Goal: Task Accomplishment & Management: Use online tool/utility

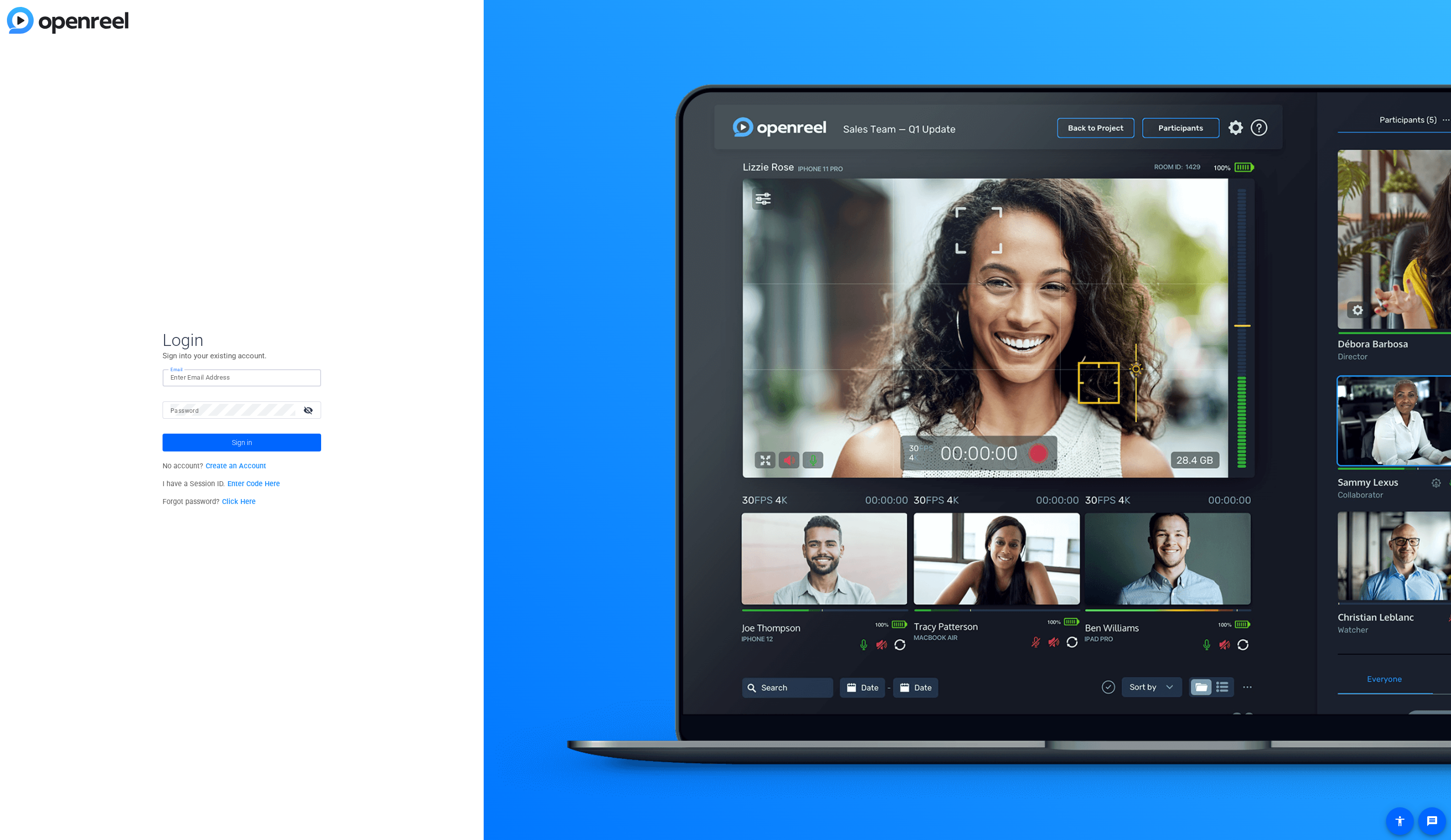
click at [289, 372] on input "Email" at bounding box center [242, 378] width 143 height 12
type input "[PERSON_NAME][EMAIL_ADDRESS][PERSON_NAME][DOMAIN_NAME]"
click at [246, 446] on span "Sign in" at bounding box center [242, 443] width 21 height 25
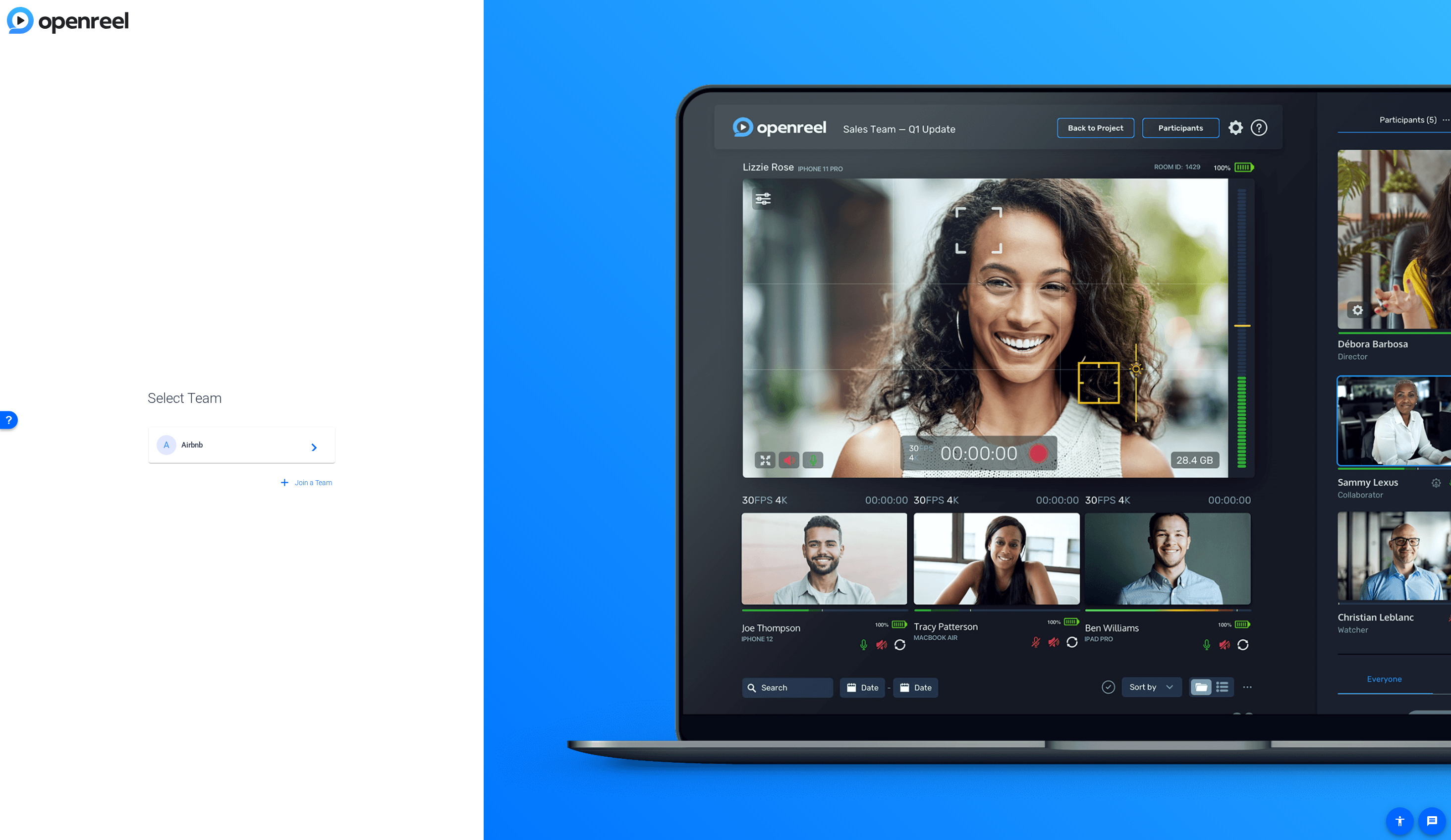
click at [278, 437] on div "A Airbnb navigate_next" at bounding box center [242, 445] width 171 height 20
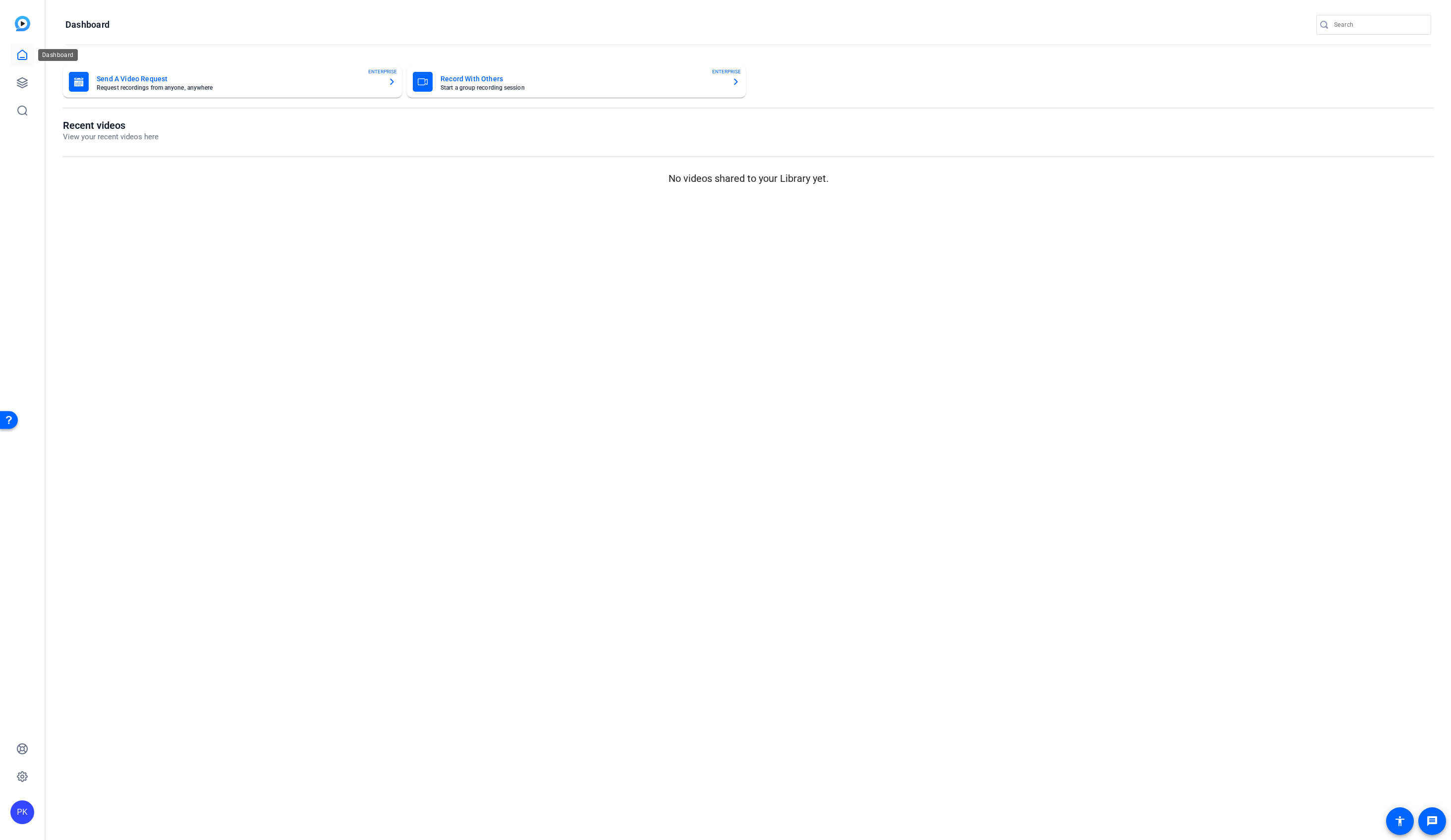
click at [24, 50] on icon at bounding box center [22, 55] width 12 height 12
click at [19, 82] on icon at bounding box center [22, 83] width 12 height 12
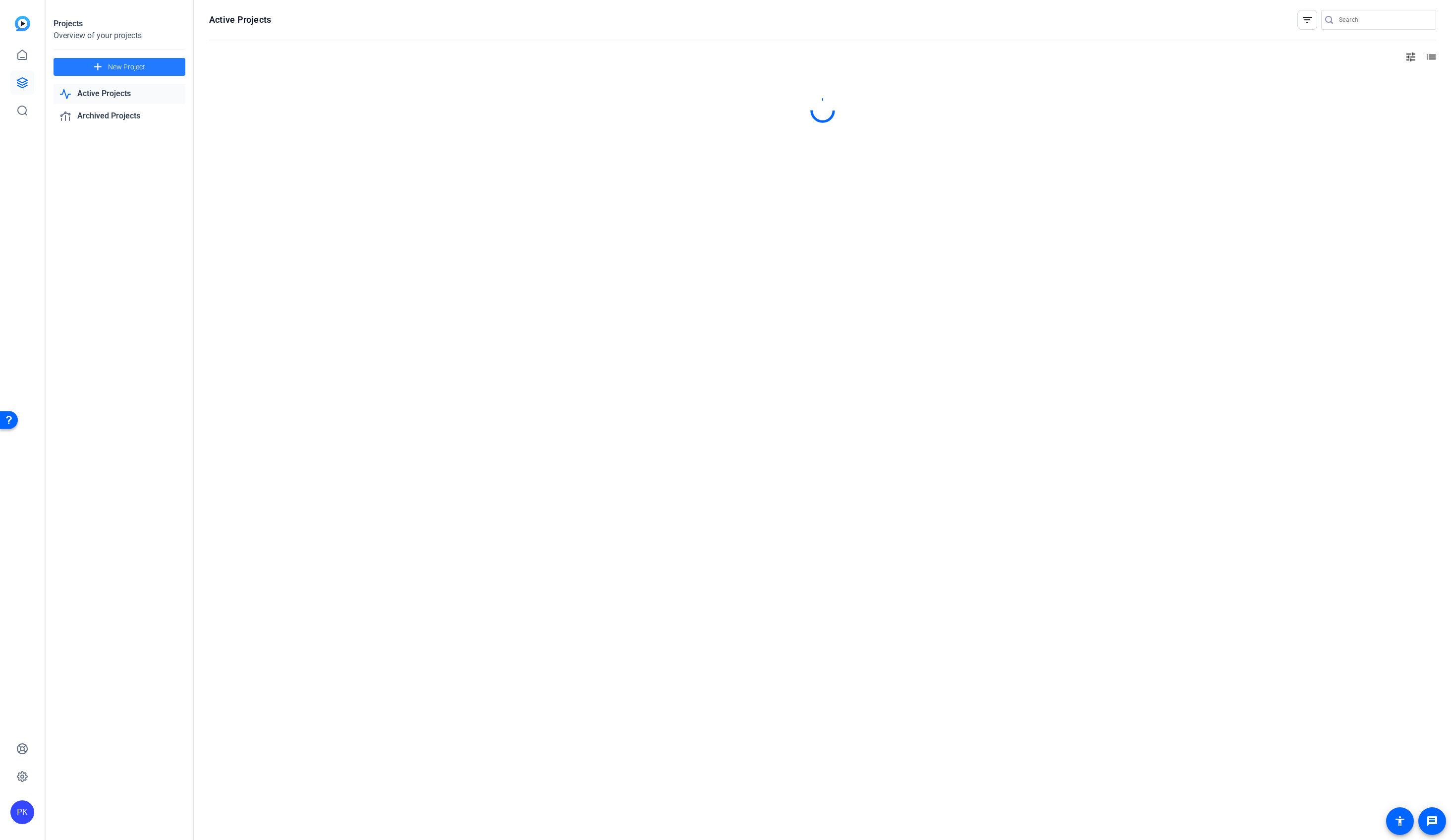
click at [104, 64] on span at bounding box center [119, 66] width 132 height 24
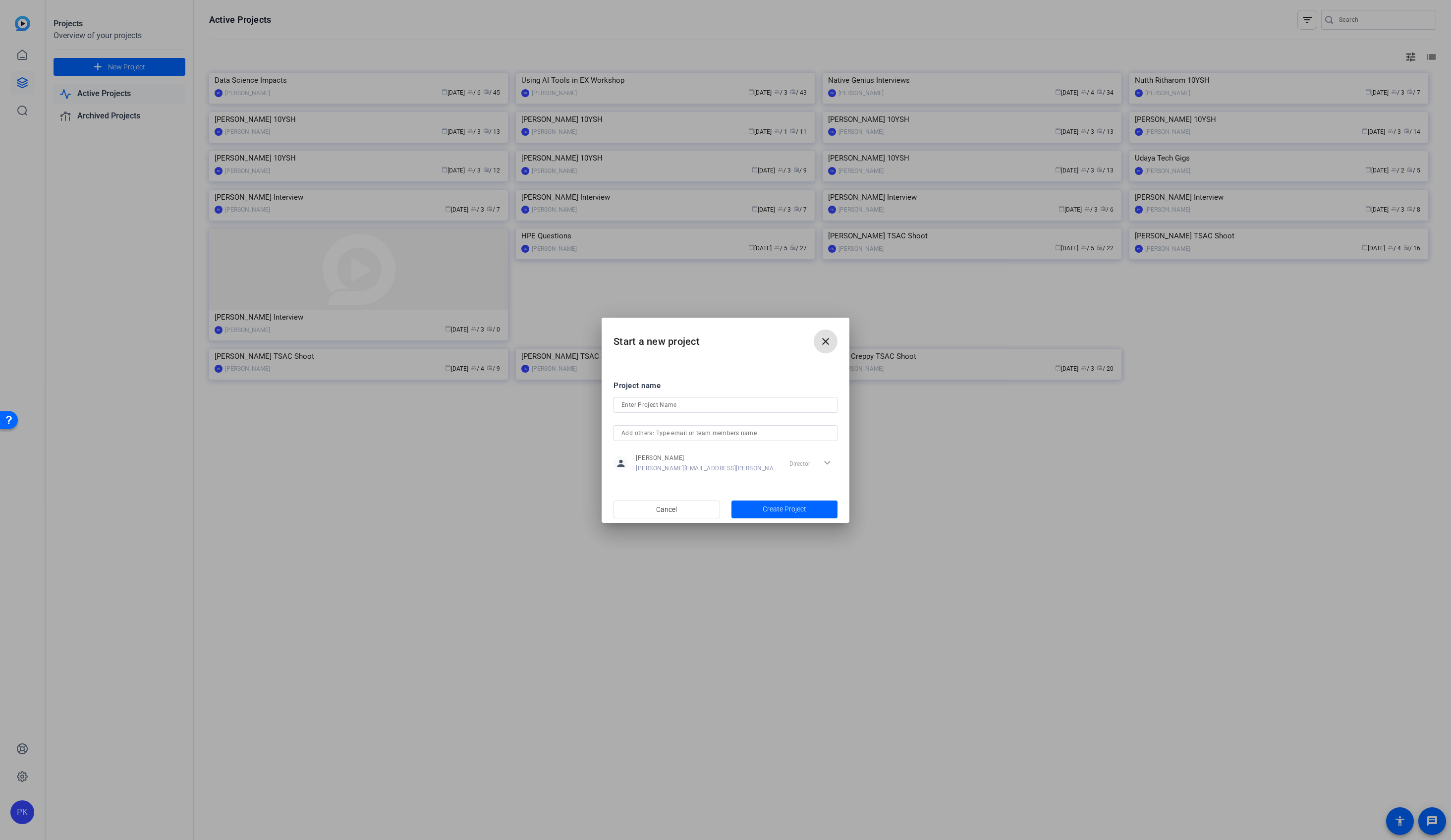
click at [697, 403] on input at bounding box center [726, 405] width 208 height 12
type input "Recruitment Security"
click at [709, 437] on input "text" at bounding box center [726, 433] width 208 height 12
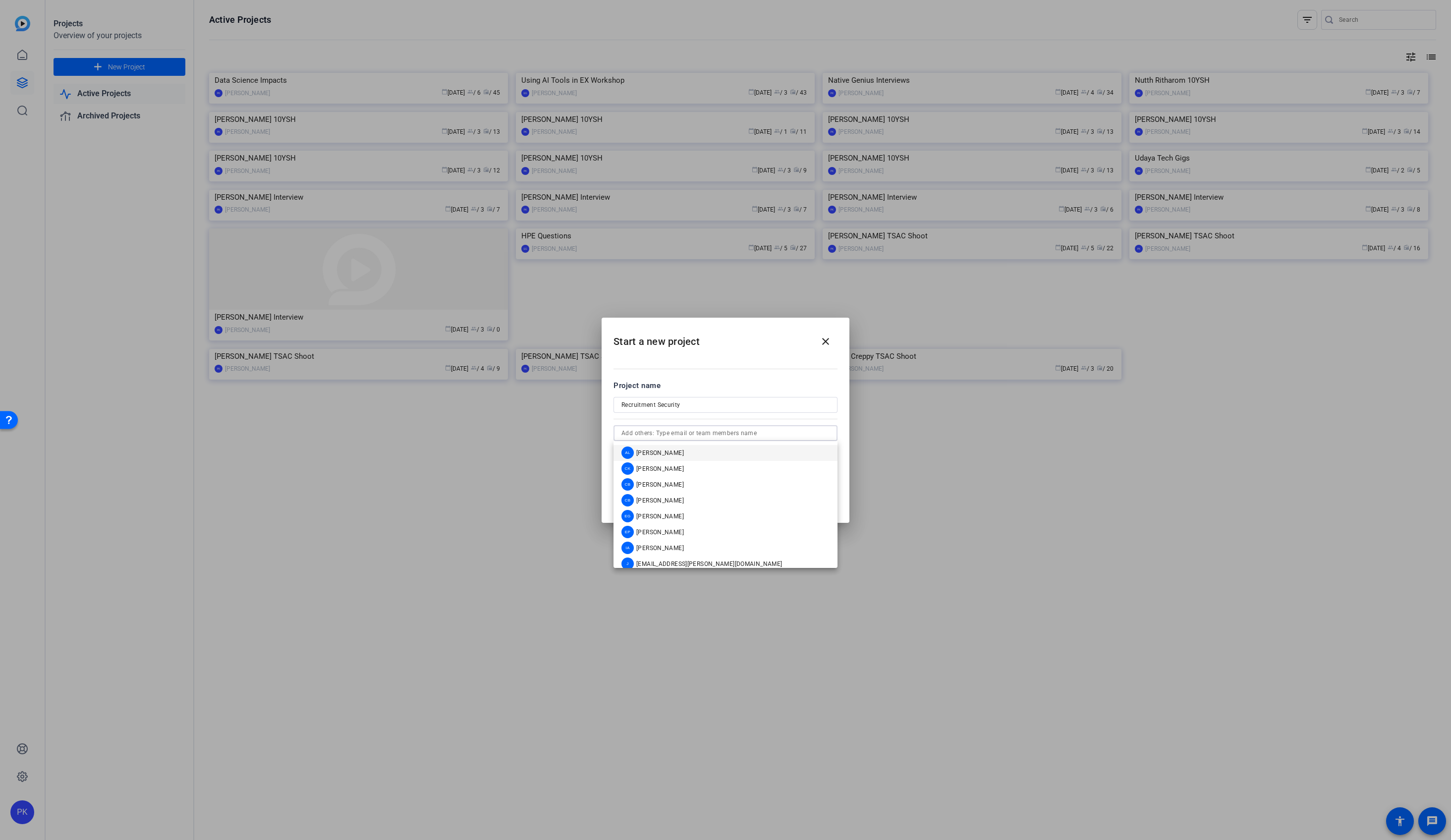
click at [725, 342] on h2 "Start a new project close" at bounding box center [725, 338] width 247 height 40
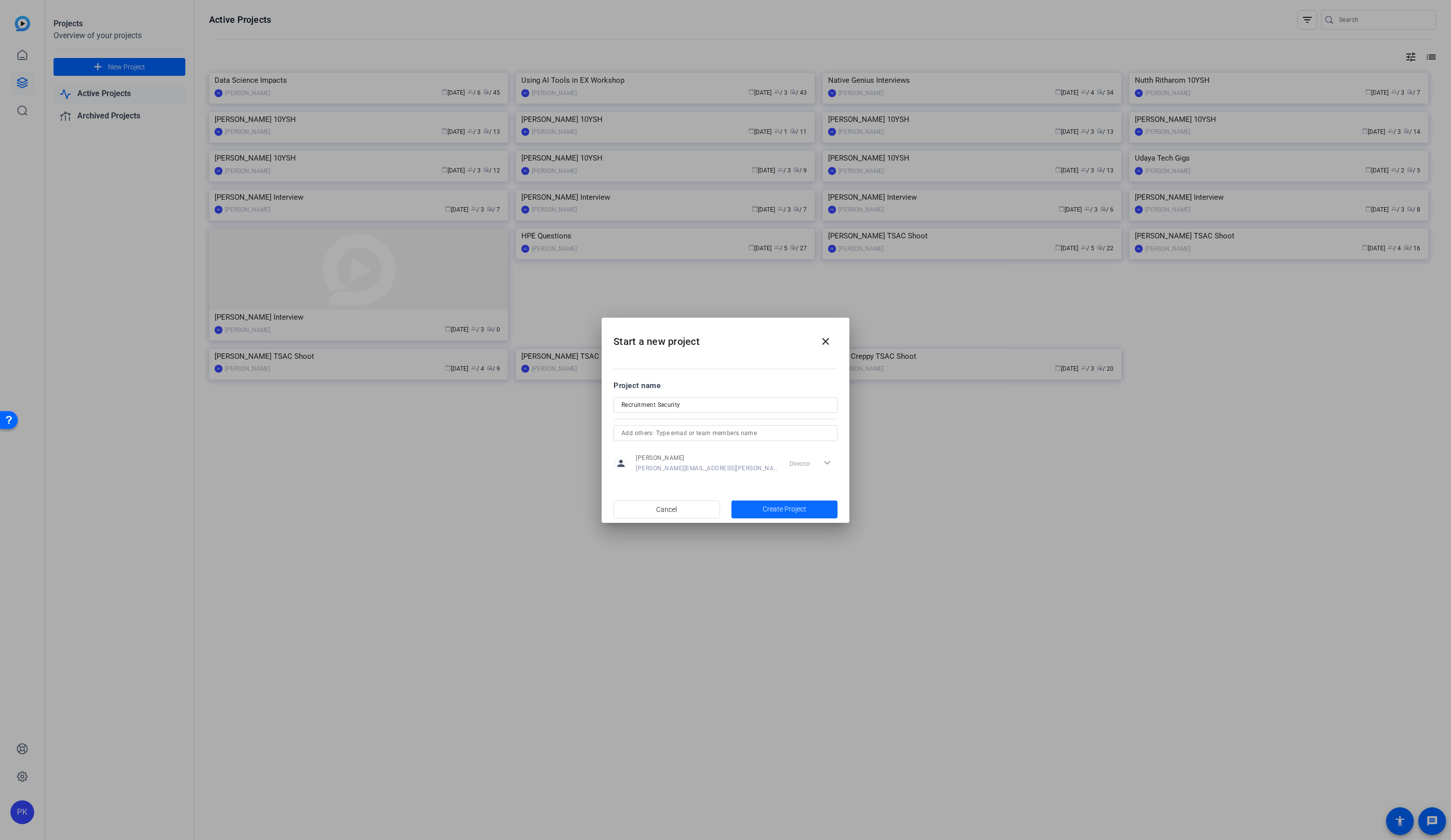
click at [757, 508] on span "button" at bounding box center [785, 510] width 106 height 24
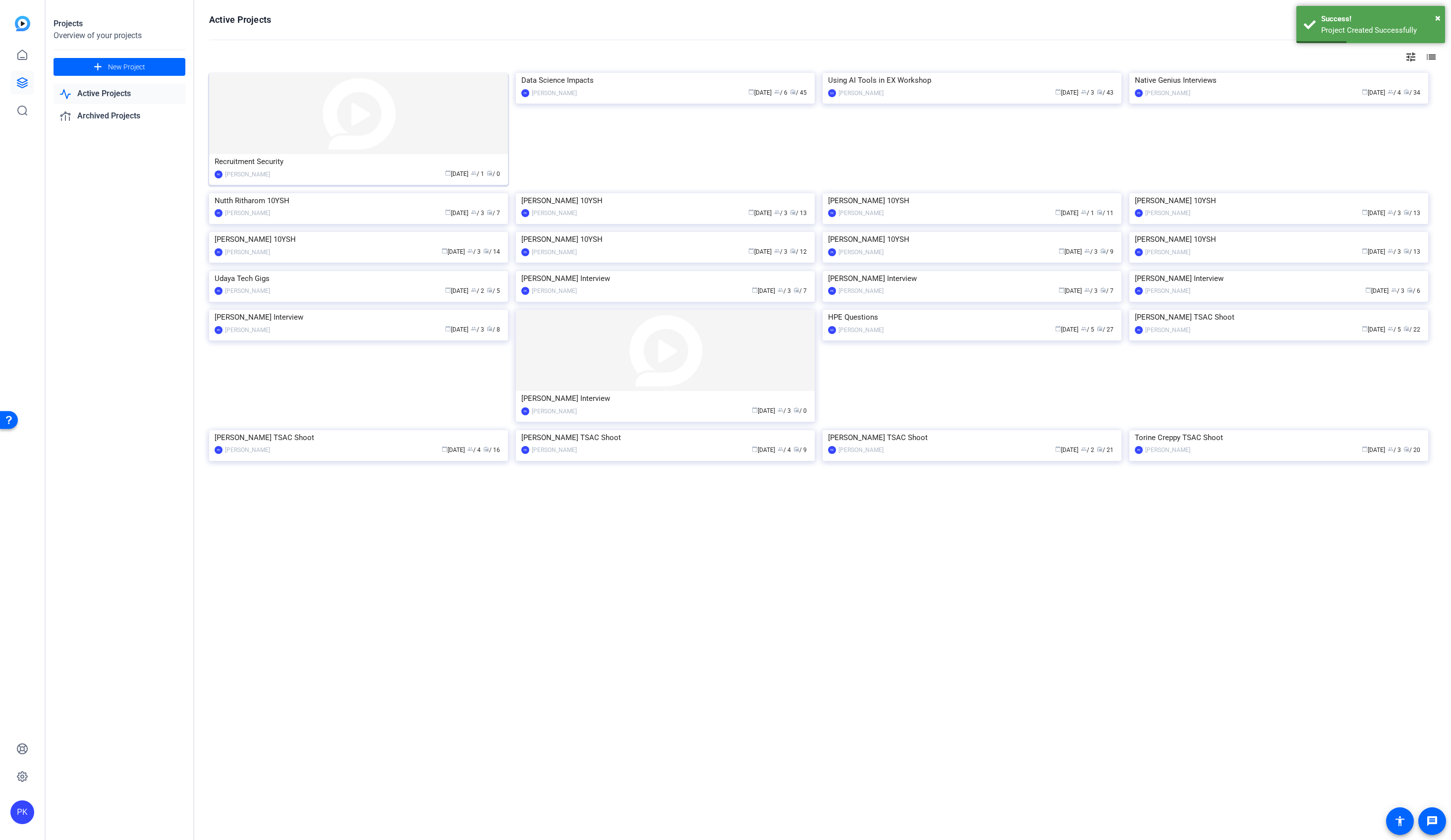
click at [330, 132] on img at bounding box center [358, 114] width 299 height 81
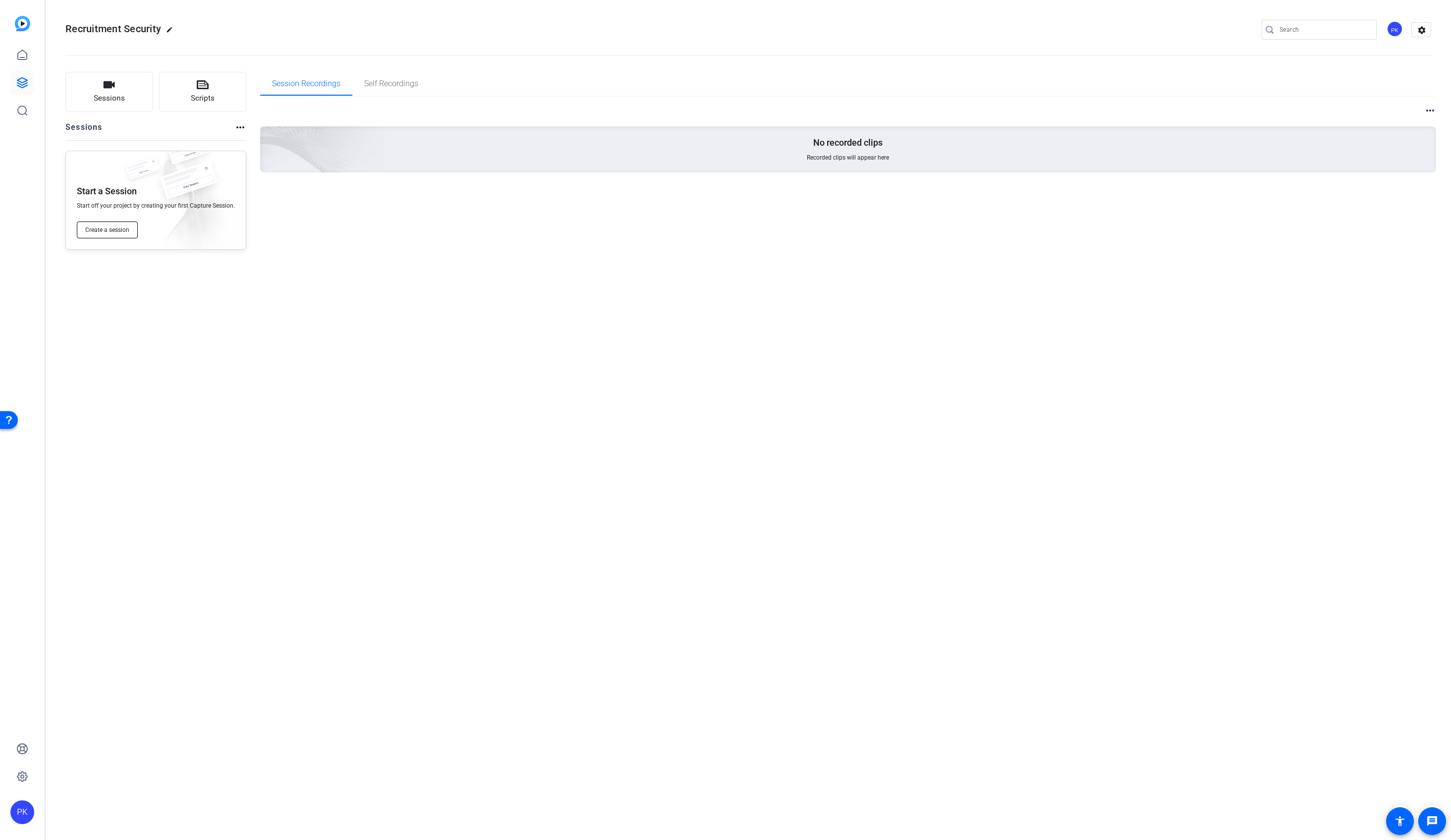
click at [98, 233] on span "Create a session" at bounding box center [107, 230] width 44 height 8
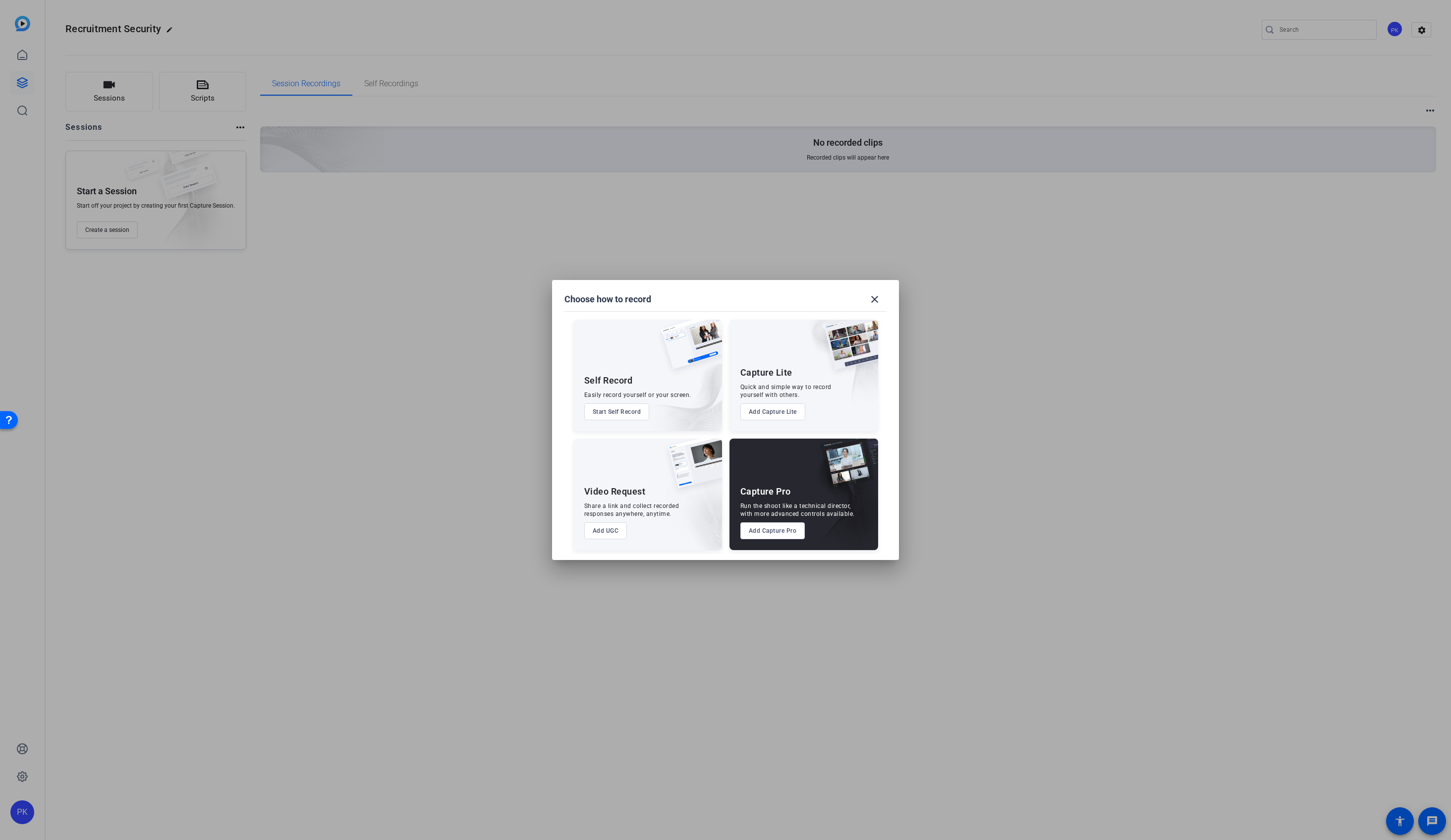
click at [782, 531] on button "Add Capture Pro" at bounding box center [773, 530] width 65 height 17
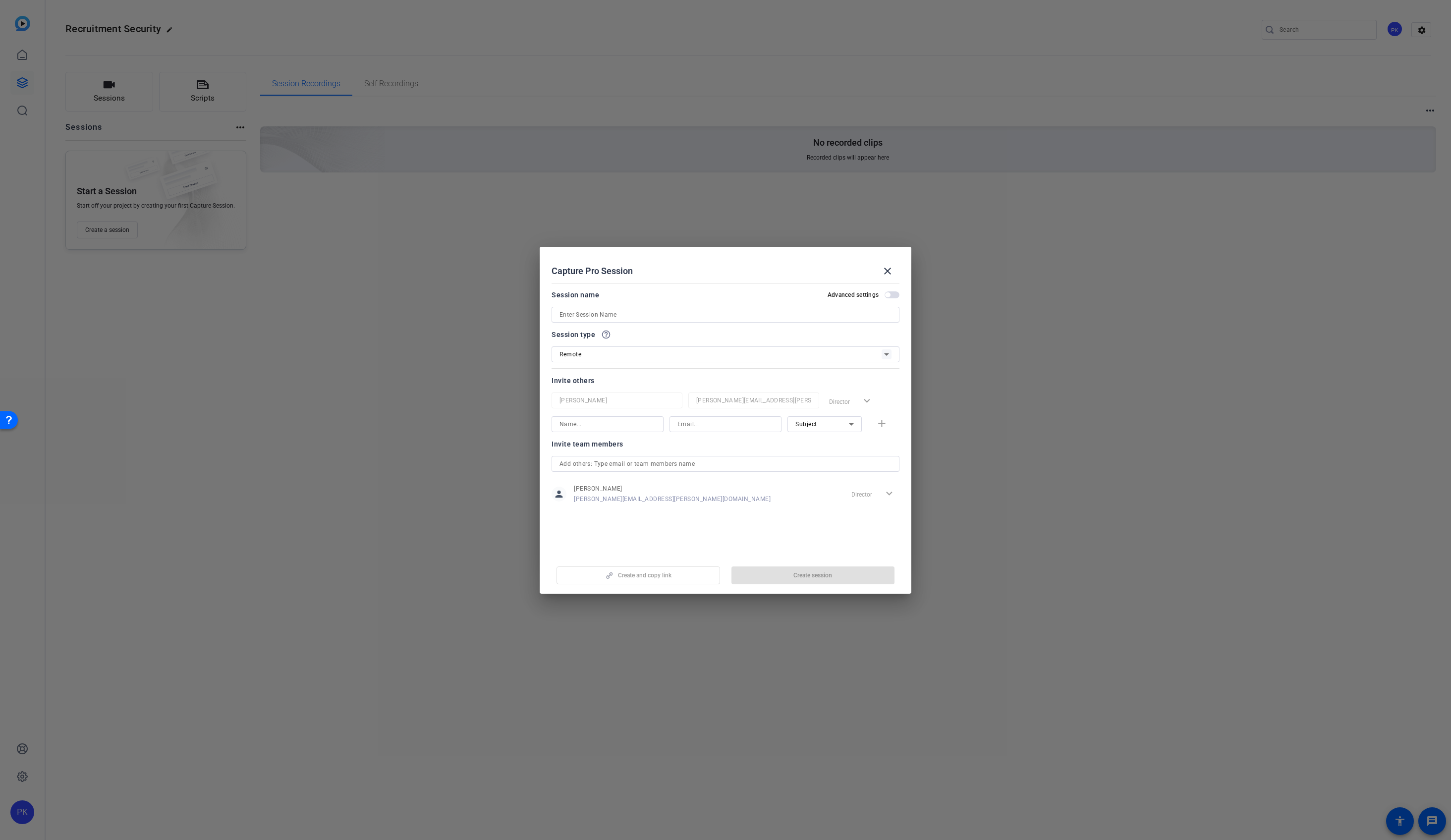
click at [652, 317] on input at bounding box center [725, 315] width 332 height 12
type input "H"
type input "BrightHire [PERSON_NAME] capture"
click at [667, 576] on span "Create and copy link" at bounding box center [645, 575] width 53 height 8
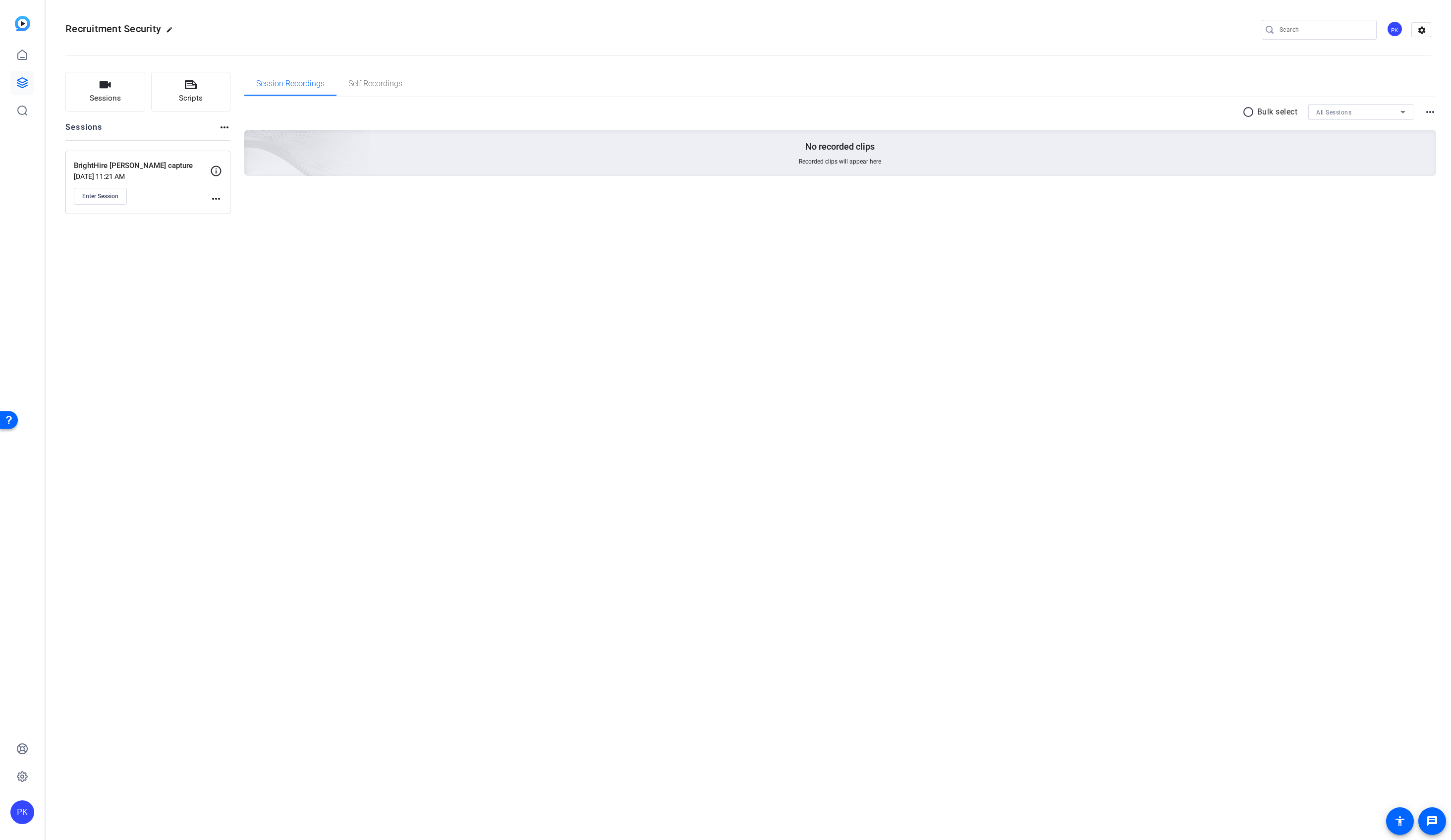
click at [217, 199] on mat-icon "more_horiz" at bounding box center [216, 199] width 12 height 12
click at [239, 214] on span "Edit Session" at bounding box center [240, 213] width 45 height 12
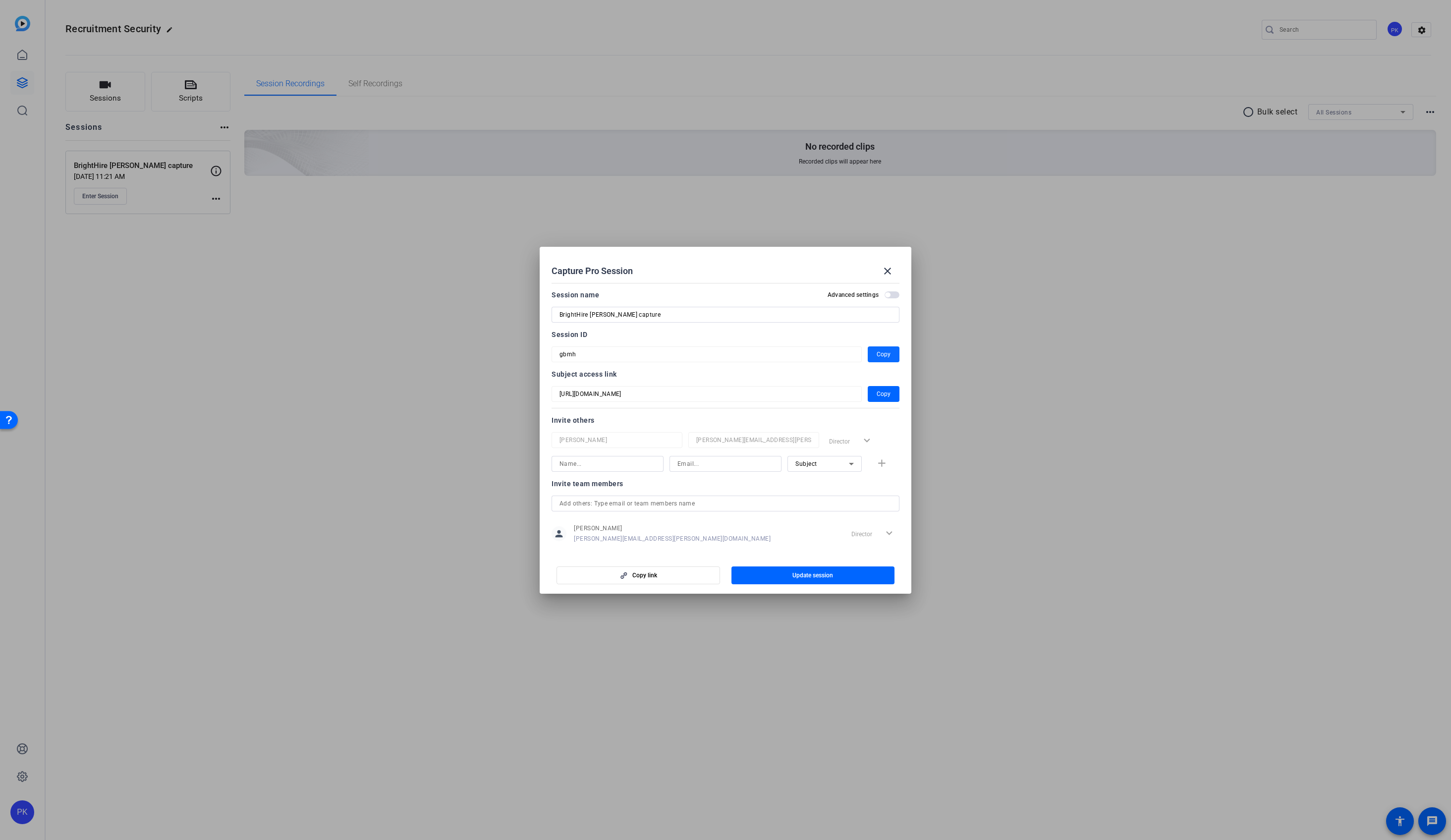
click at [879, 352] on span "Copy" at bounding box center [884, 355] width 14 height 12
click at [96, 197] on div at bounding box center [726, 420] width 1451 height 840
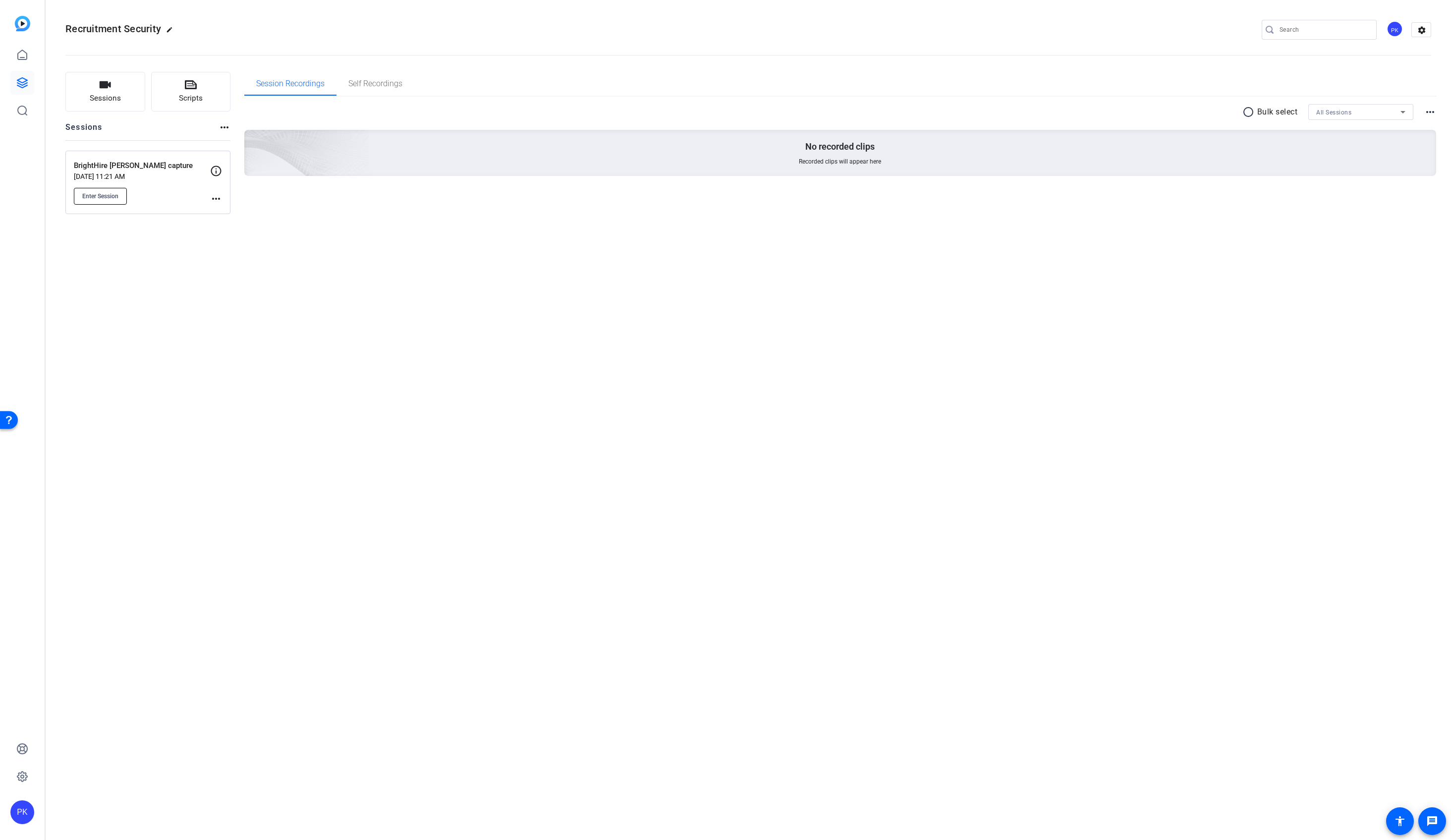
click at [85, 197] on span "Enter Session" at bounding box center [100, 196] width 36 height 8
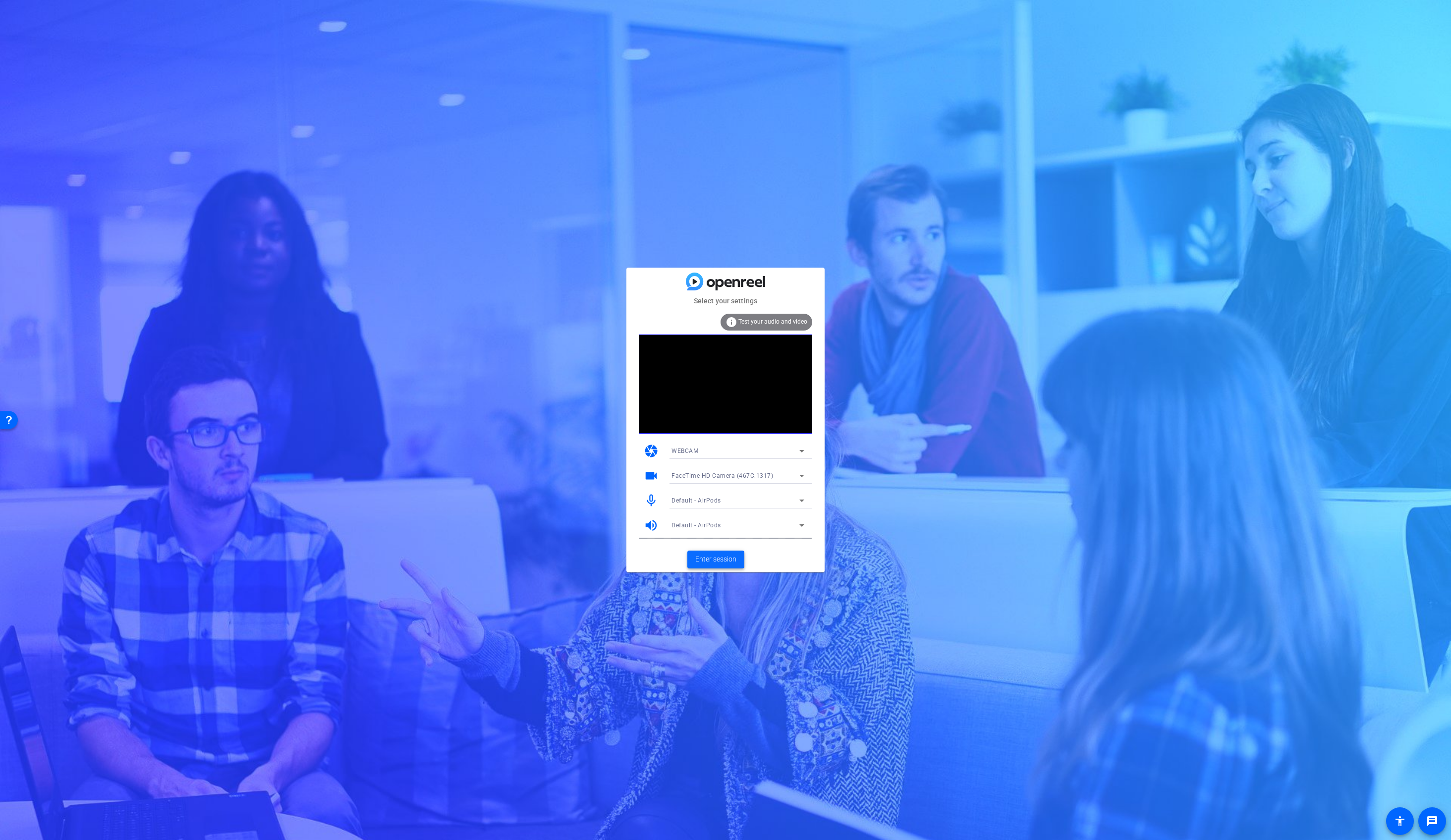
click at [715, 562] on span "Enter session" at bounding box center [716, 559] width 41 height 10
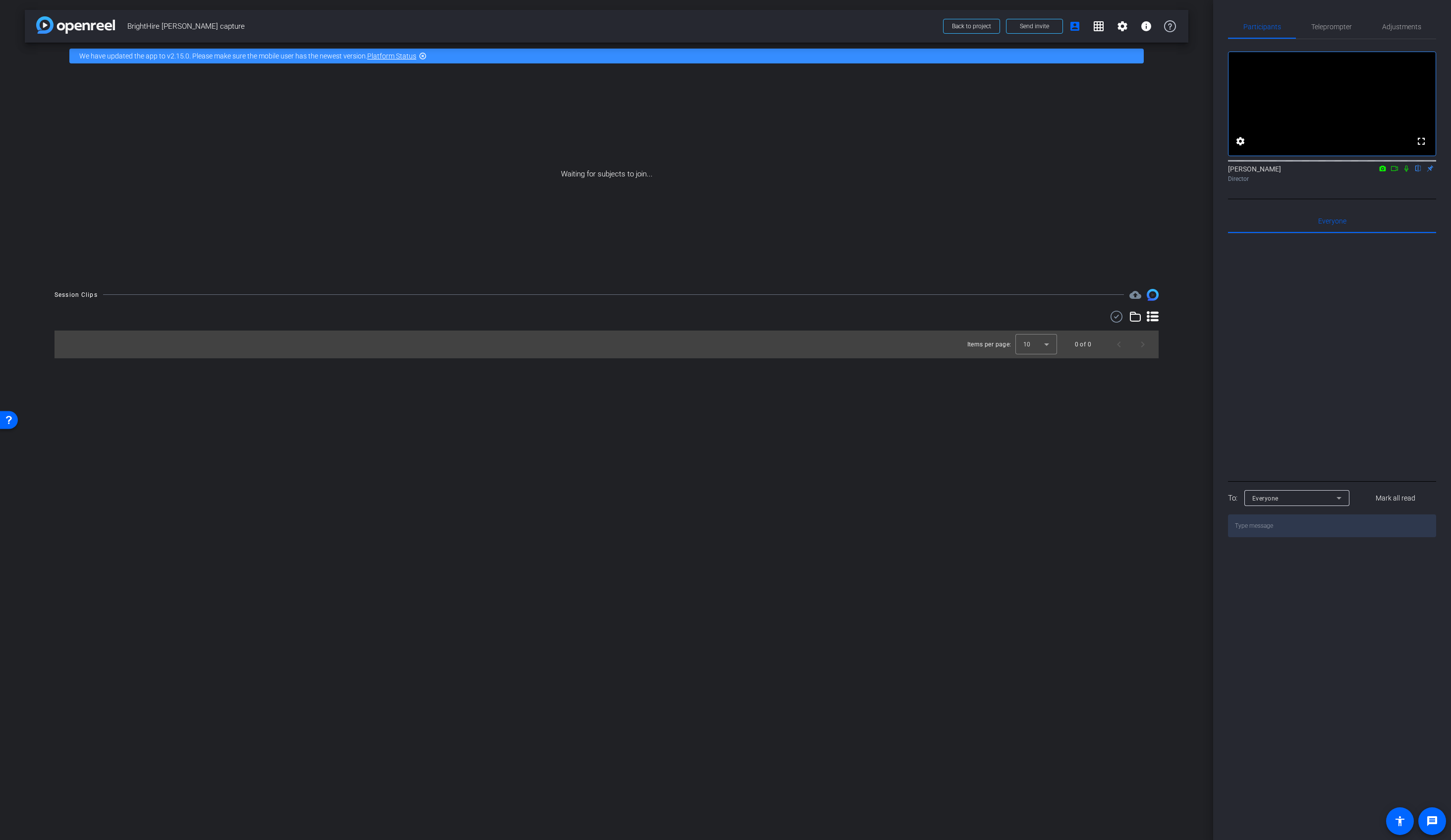
click at [1406, 172] on icon at bounding box center [1406, 168] width 4 height 7
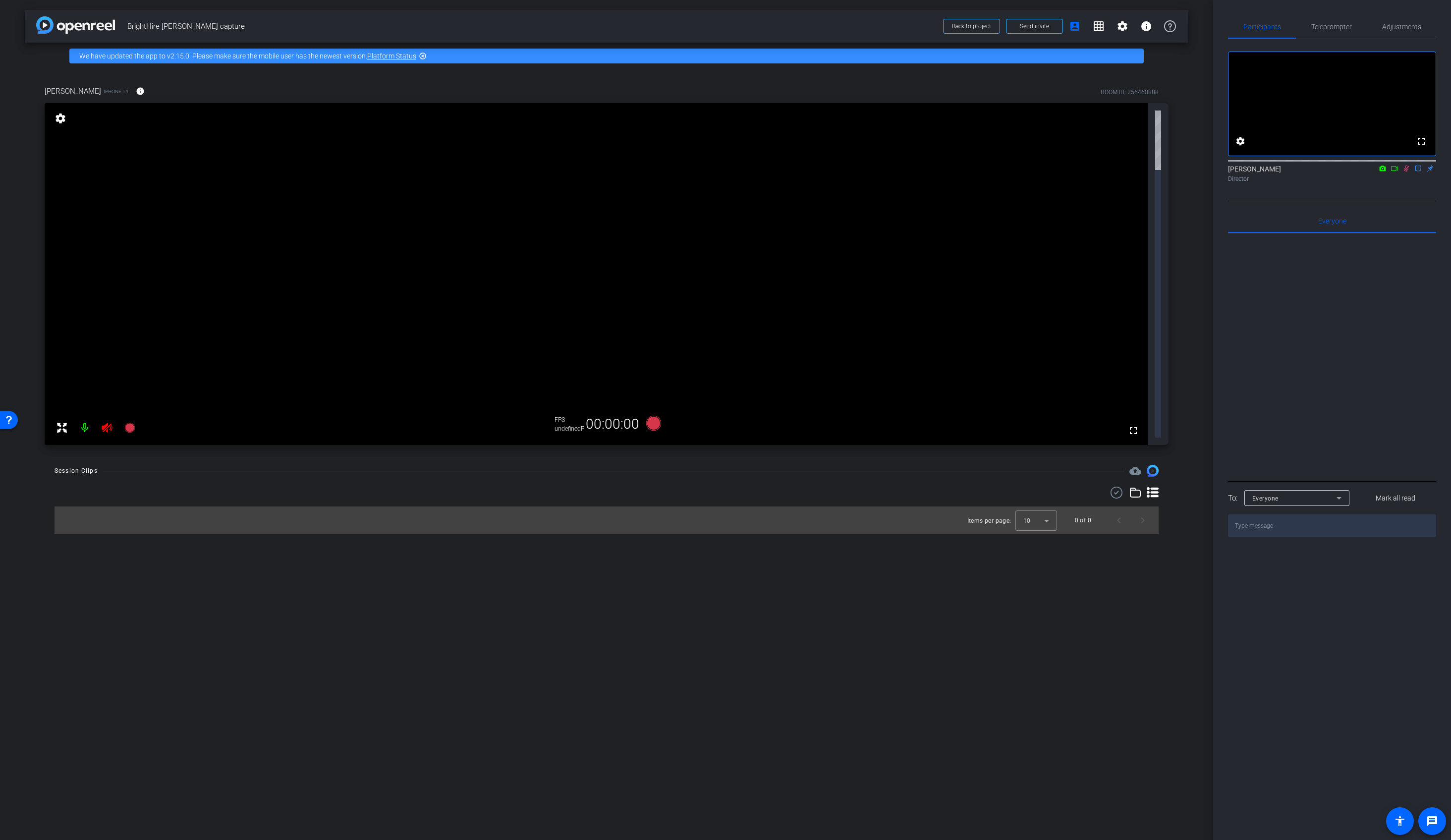
click at [83, 418] on mat-icon at bounding box center [84, 428] width 20 height 20
click at [83, 430] on mat-icon at bounding box center [84, 428] width 20 height 20
click at [1393, 30] on span "Adjustments" at bounding box center [1402, 27] width 39 height 7
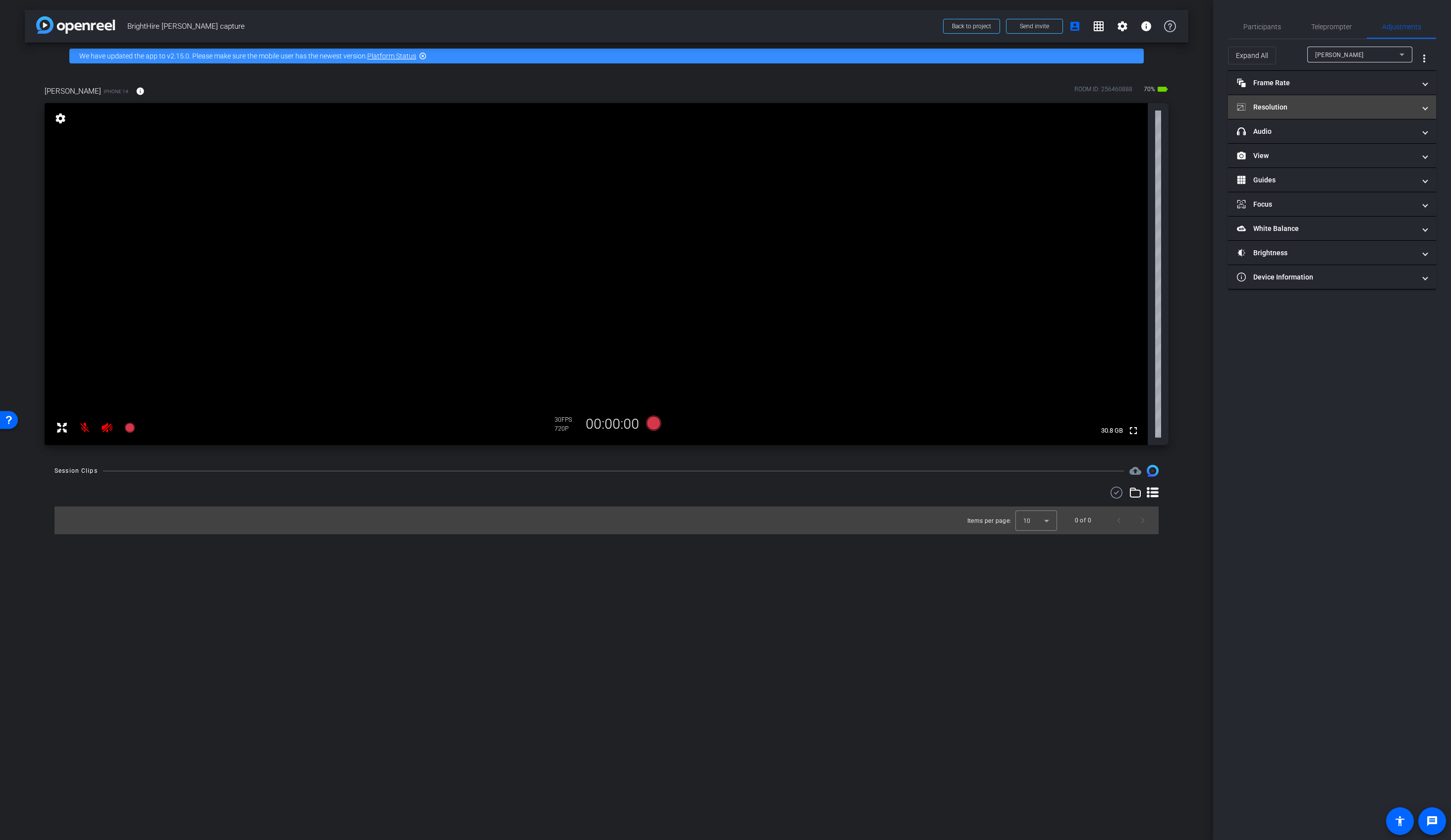
click at [1315, 111] on mat-panel-title "Resolution" at bounding box center [1325, 107] width 178 height 10
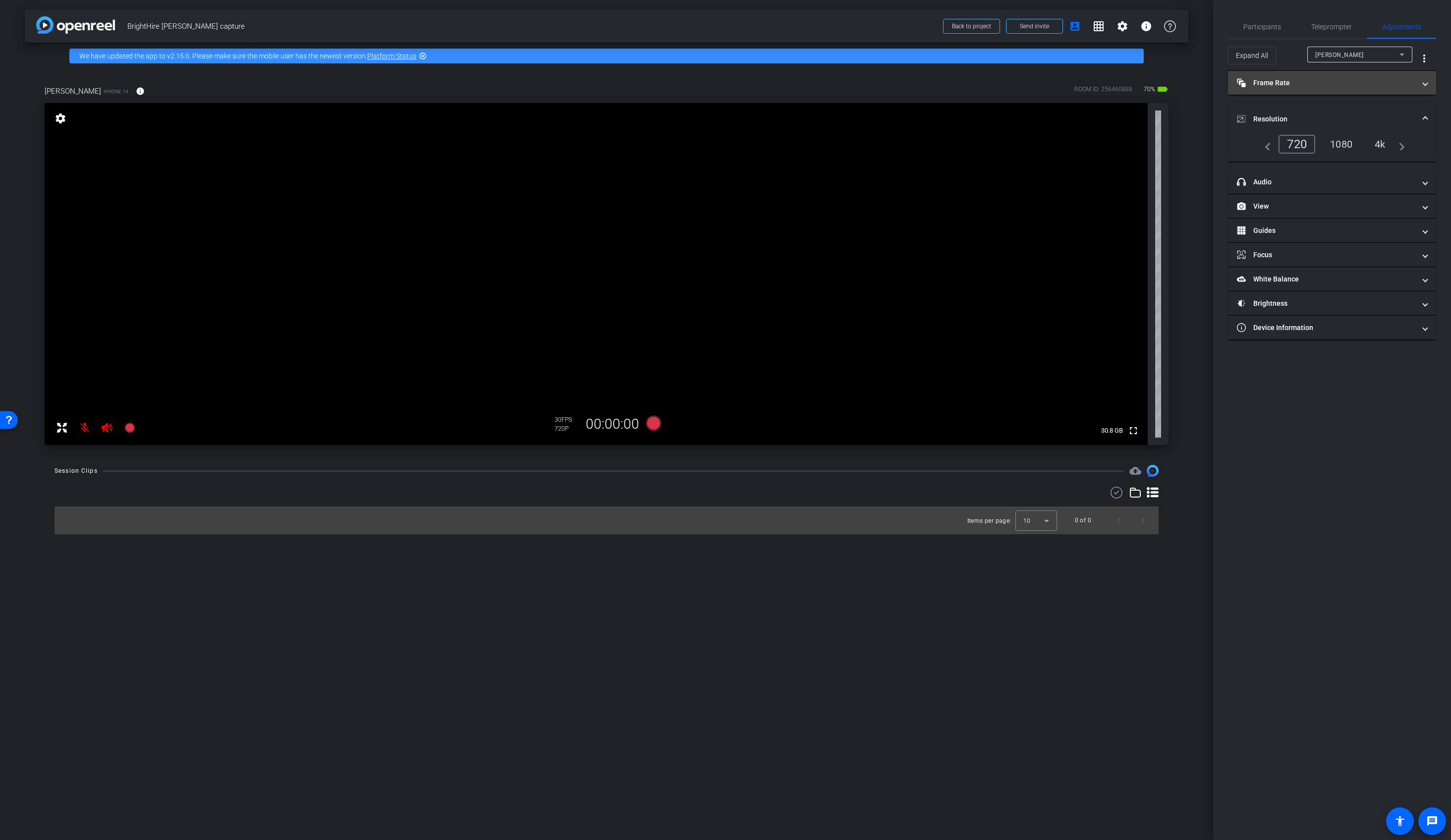
click at [1322, 80] on mat-panel-title "Frame Rate Frame Rate" at bounding box center [1325, 83] width 178 height 10
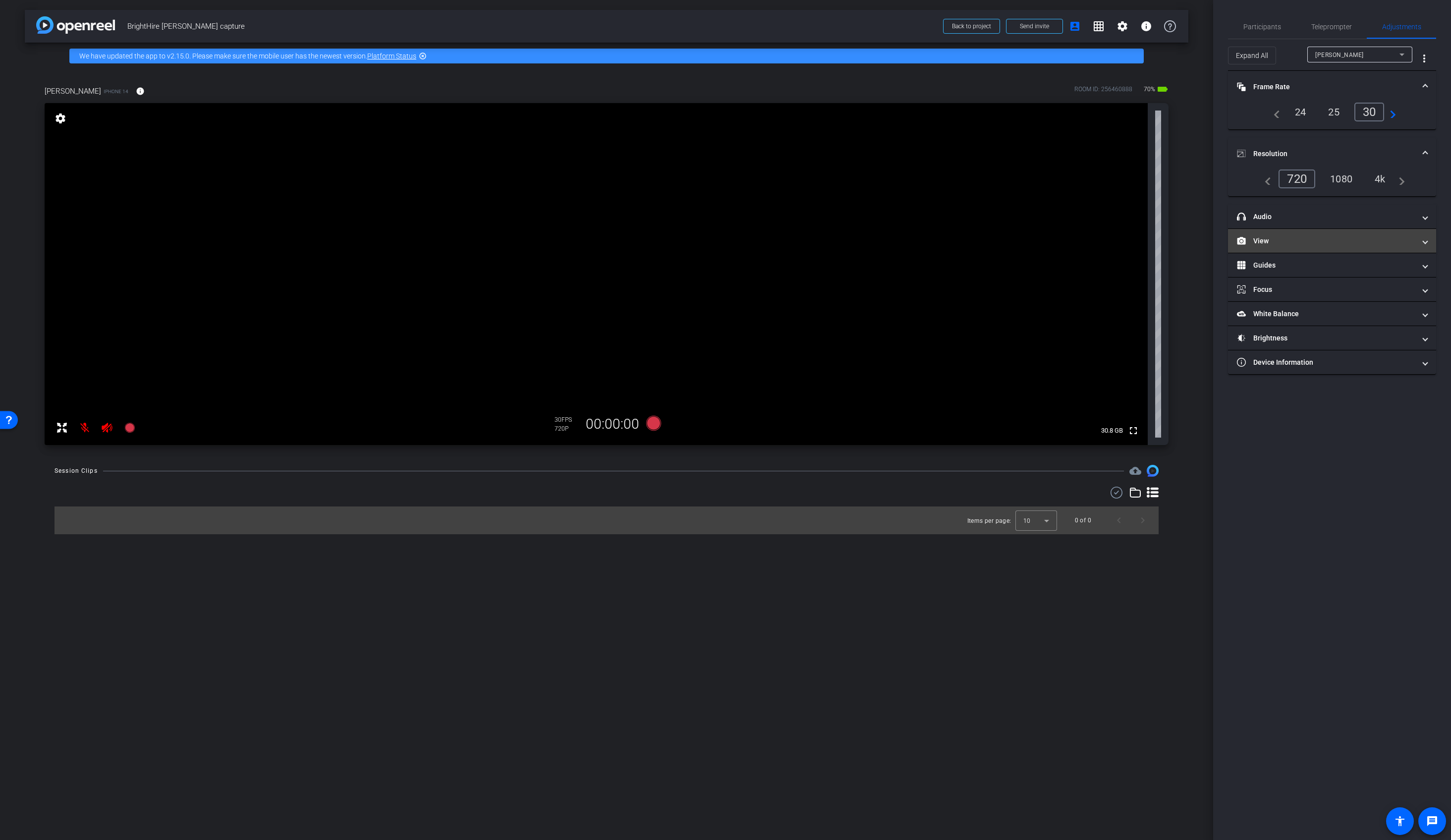
click at [1300, 243] on mat-panel-title "View" at bounding box center [1325, 241] width 178 height 10
click at [1334, 275] on span "Front Wide" at bounding box center [1326, 276] width 32 height 7
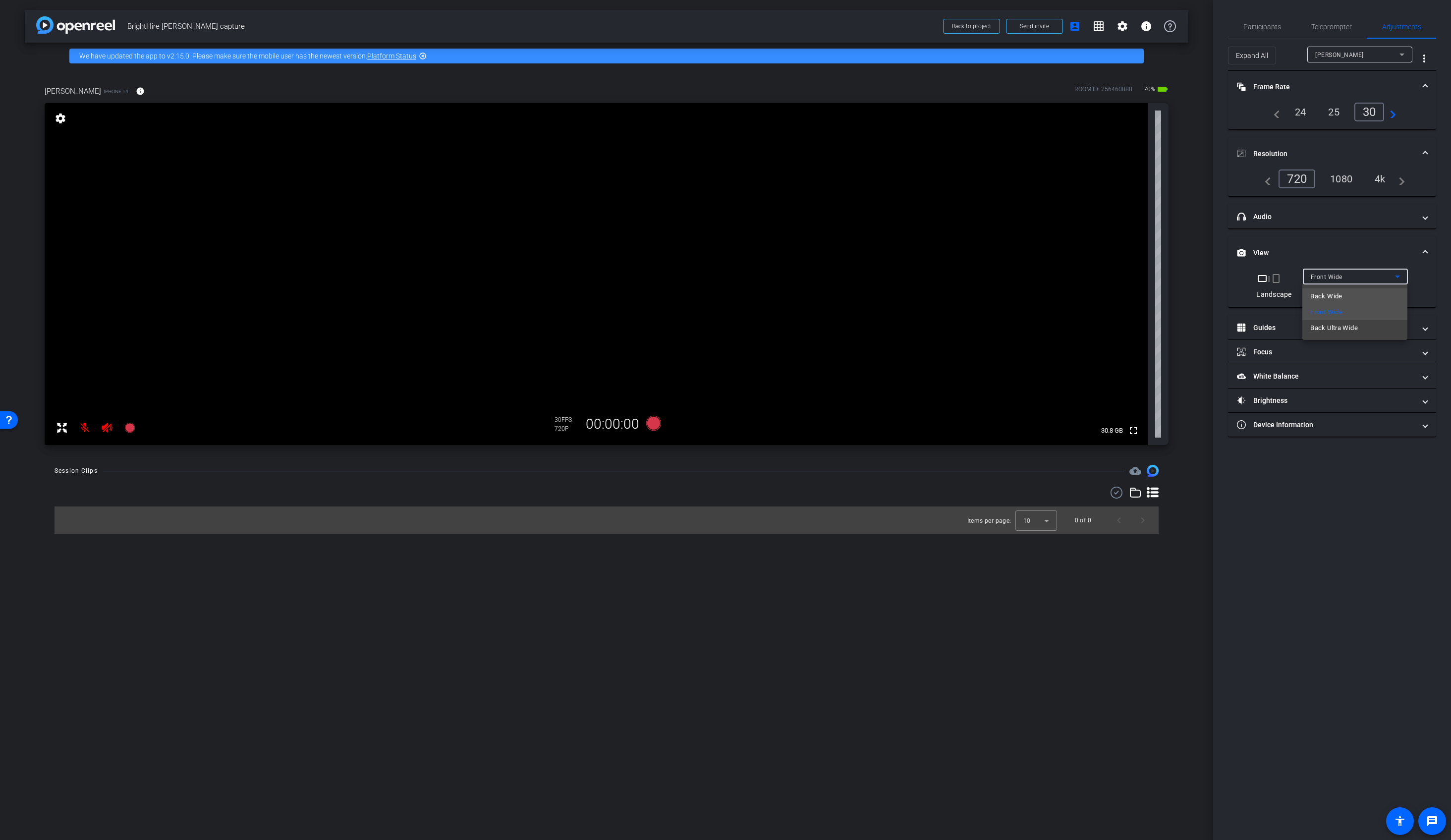
click at [1343, 293] on mat-option "Back Wide" at bounding box center [1355, 296] width 105 height 16
click at [1341, 278] on div "Back Wide" at bounding box center [1353, 276] width 84 height 13
click at [1367, 273] on div at bounding box center [726, 420] width 1451 height 840
click at [1387, 177] on div "4k" at bounding box center [1380, 179] width 26 height 17
click at [730, 274] on video at bounding box center [595, 274] width 1103 height 342
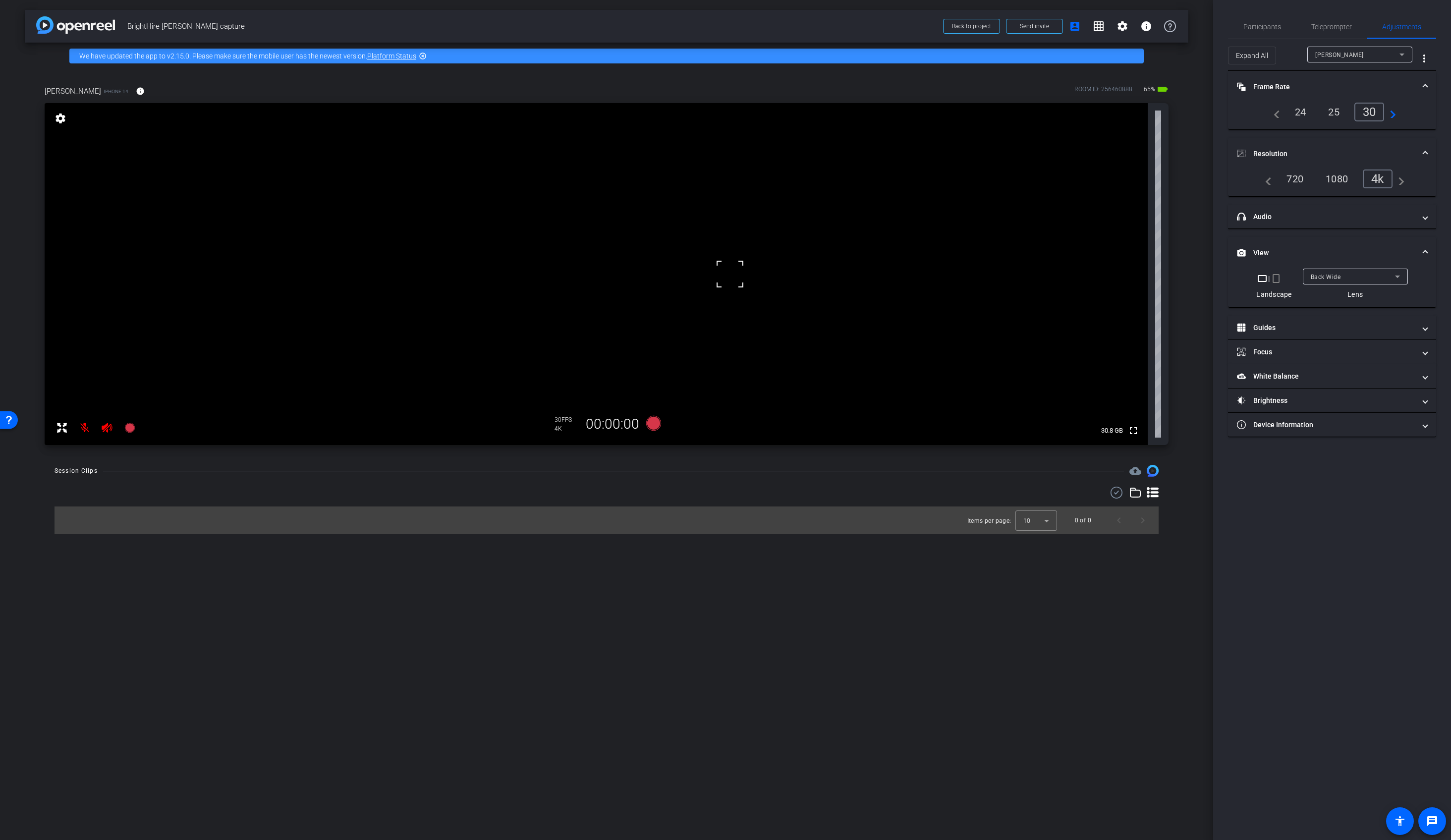
click at [727, 276] on div at bounding box center [730, 274] width 25 height 25
click at [670, 282] on video at bounding box center [595, 274] width 1103 height 342
click at [593, 298] on video at bounding box center [595, 274] width 1103 height 342
click at [1300, 109] on div "24" at bounding box center [1301, 112] width 27 height 17
click at [652, 423] on icon at bounding box center [654, 423] width 15 height 15
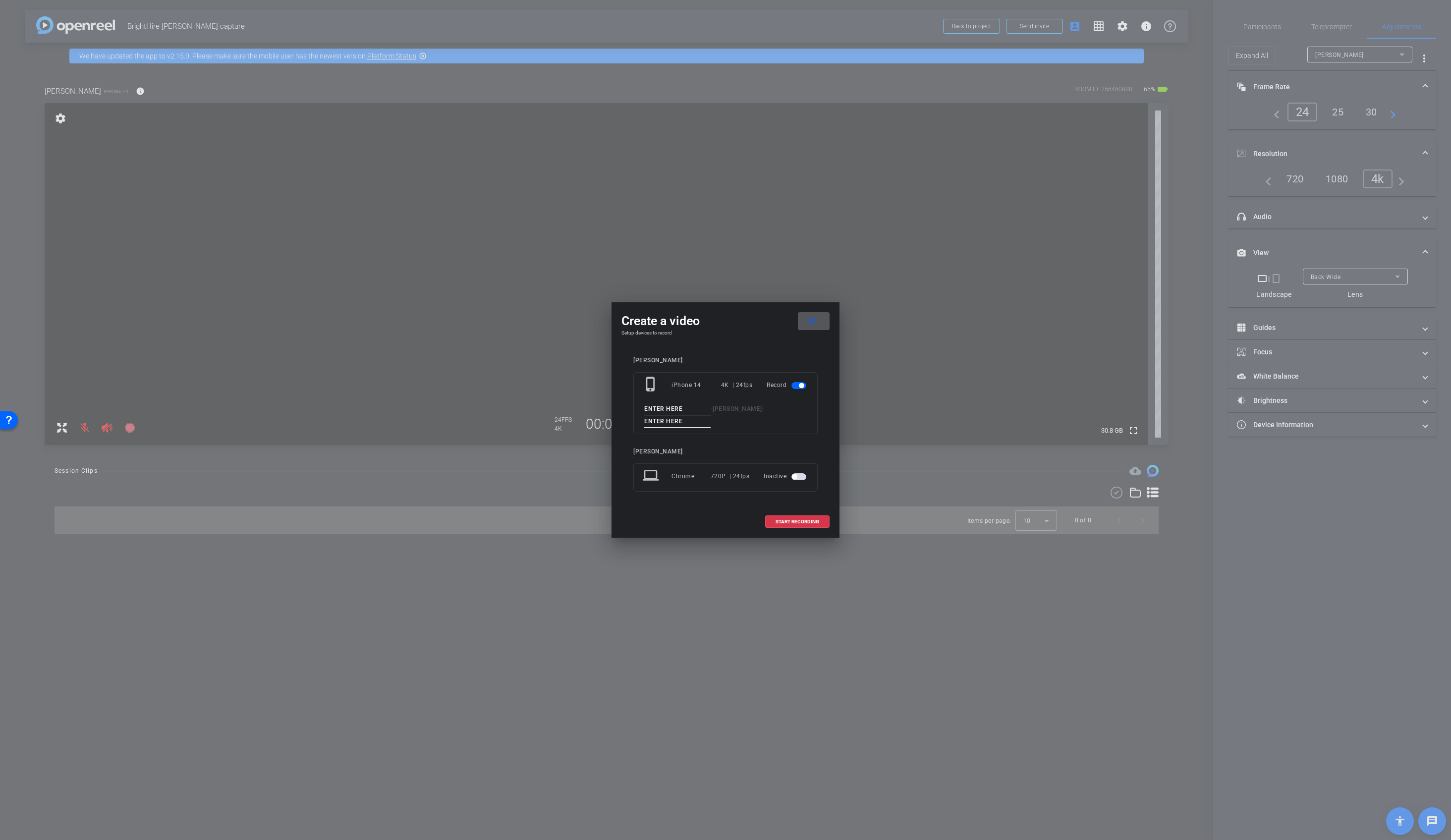
click at [677, 411] on input at bounding box center [677, 409] width 66 height 13
type input "1"
click at [805, 522] on span "START RECORDING" at bounding box center [797, 522] width 44 height 5
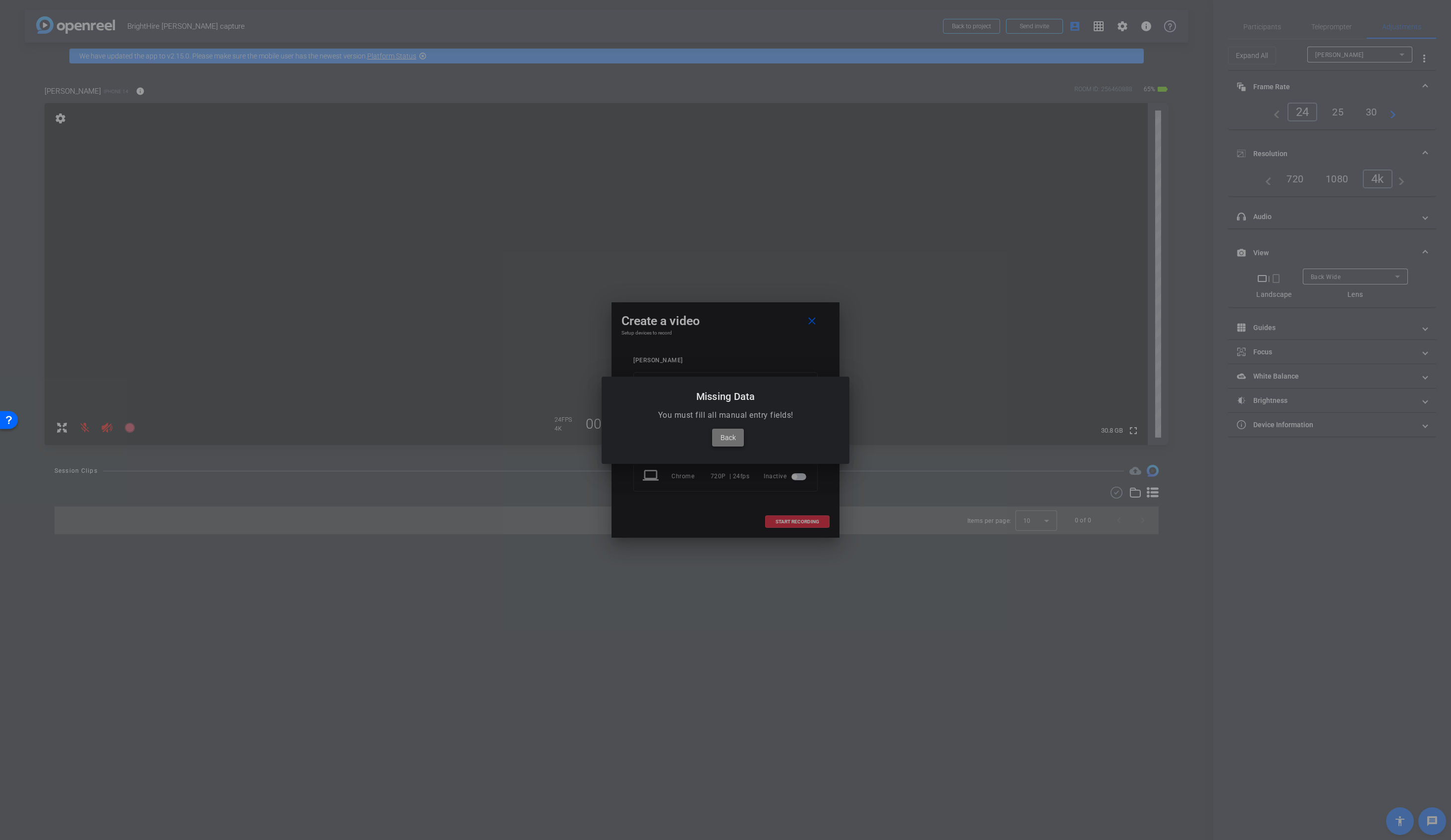
click at [725, 437] on span "Back" at bounding box center [728, 437] width 16 height 12
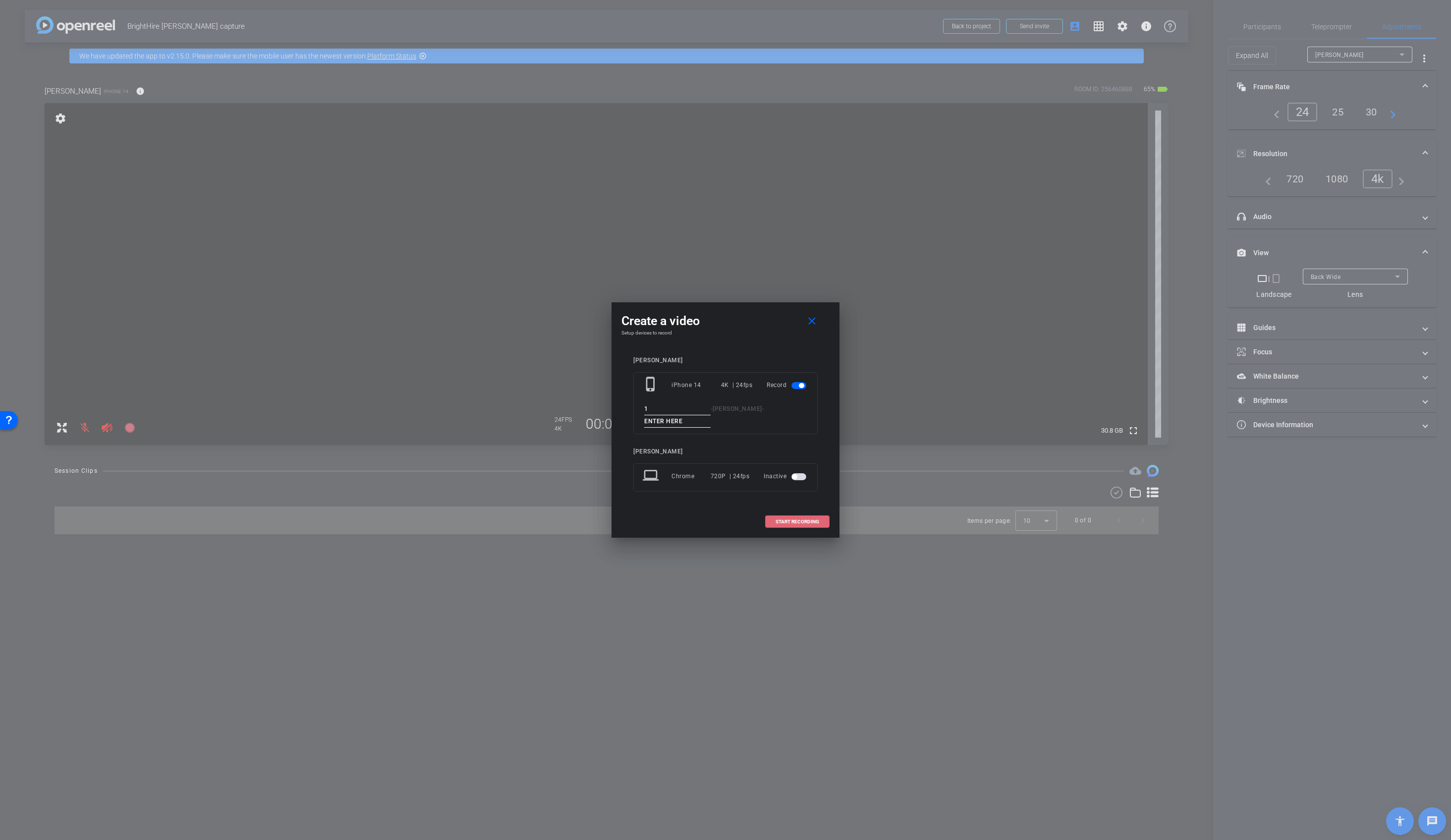
click at [669, 423] on input at bounding box center [677, 421] width 66 height 13
type input "1"
click at [791, 522] on span "START RECORDING" at bounding box center [797, 522] width 44 height 5
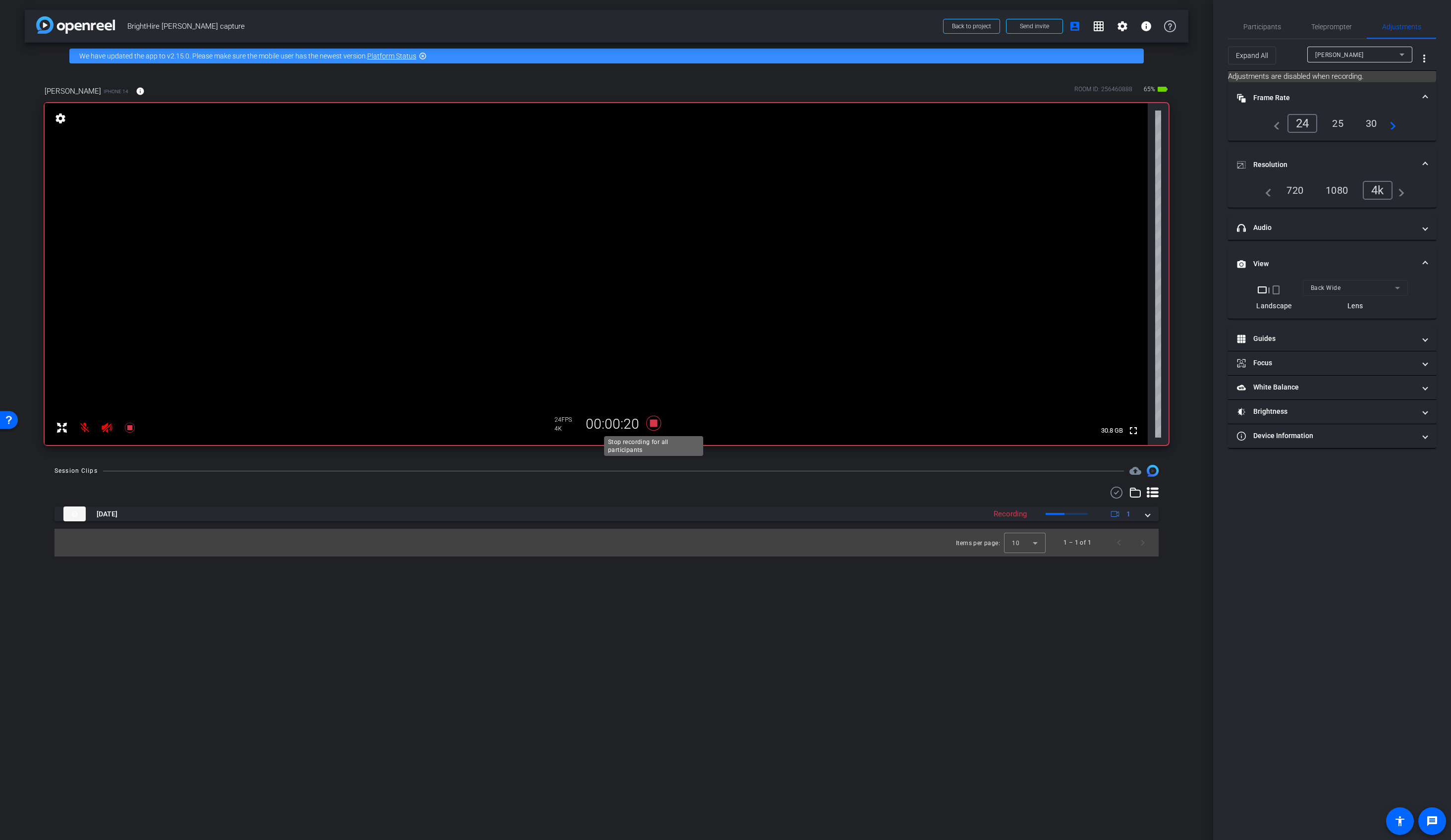
click at [653, 421] on icon at bounding box center [654, 423] width 15 height 15
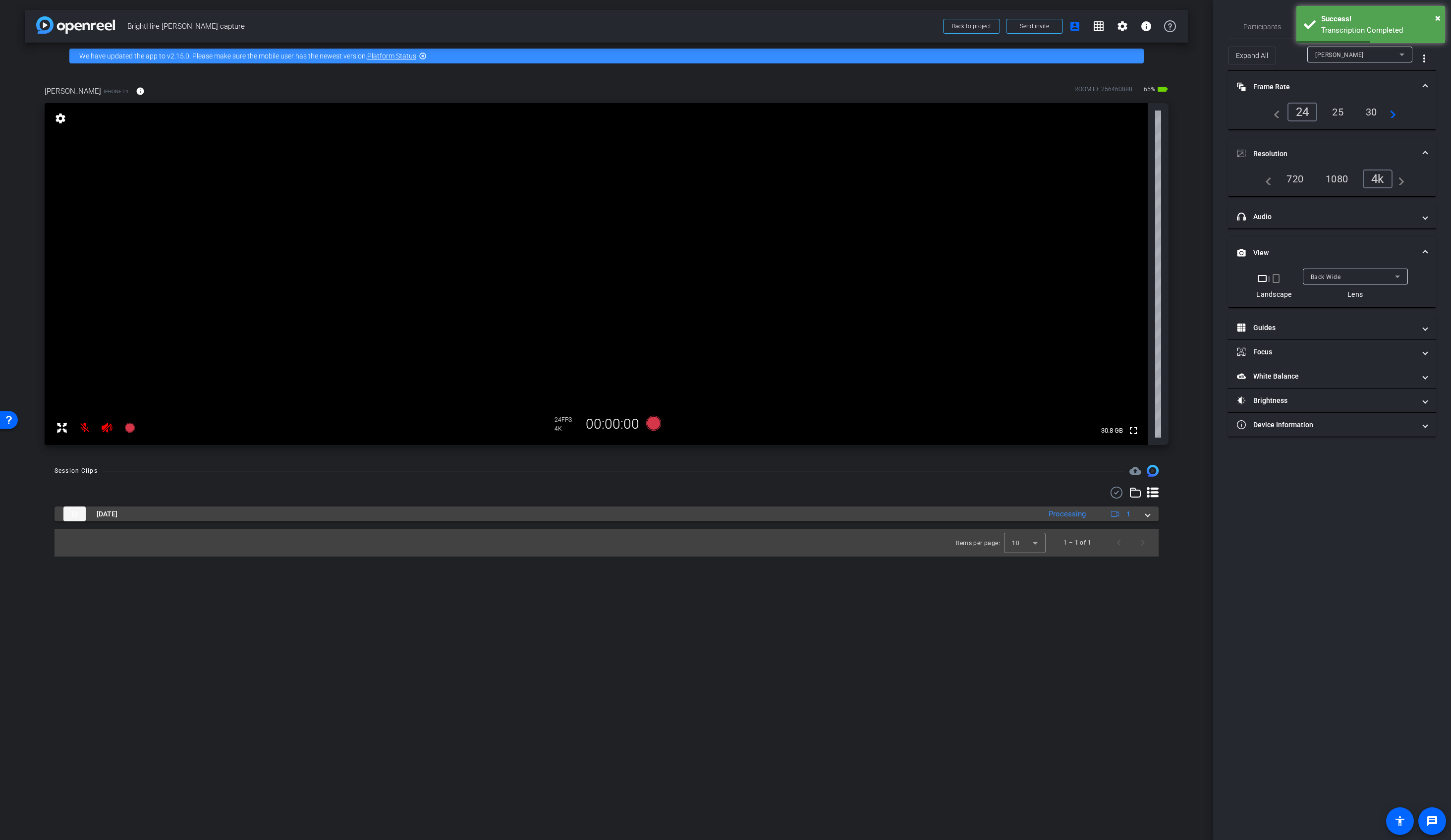
click at [1150, 514] on span at bounding box center [1147, 514] width 4 height 10
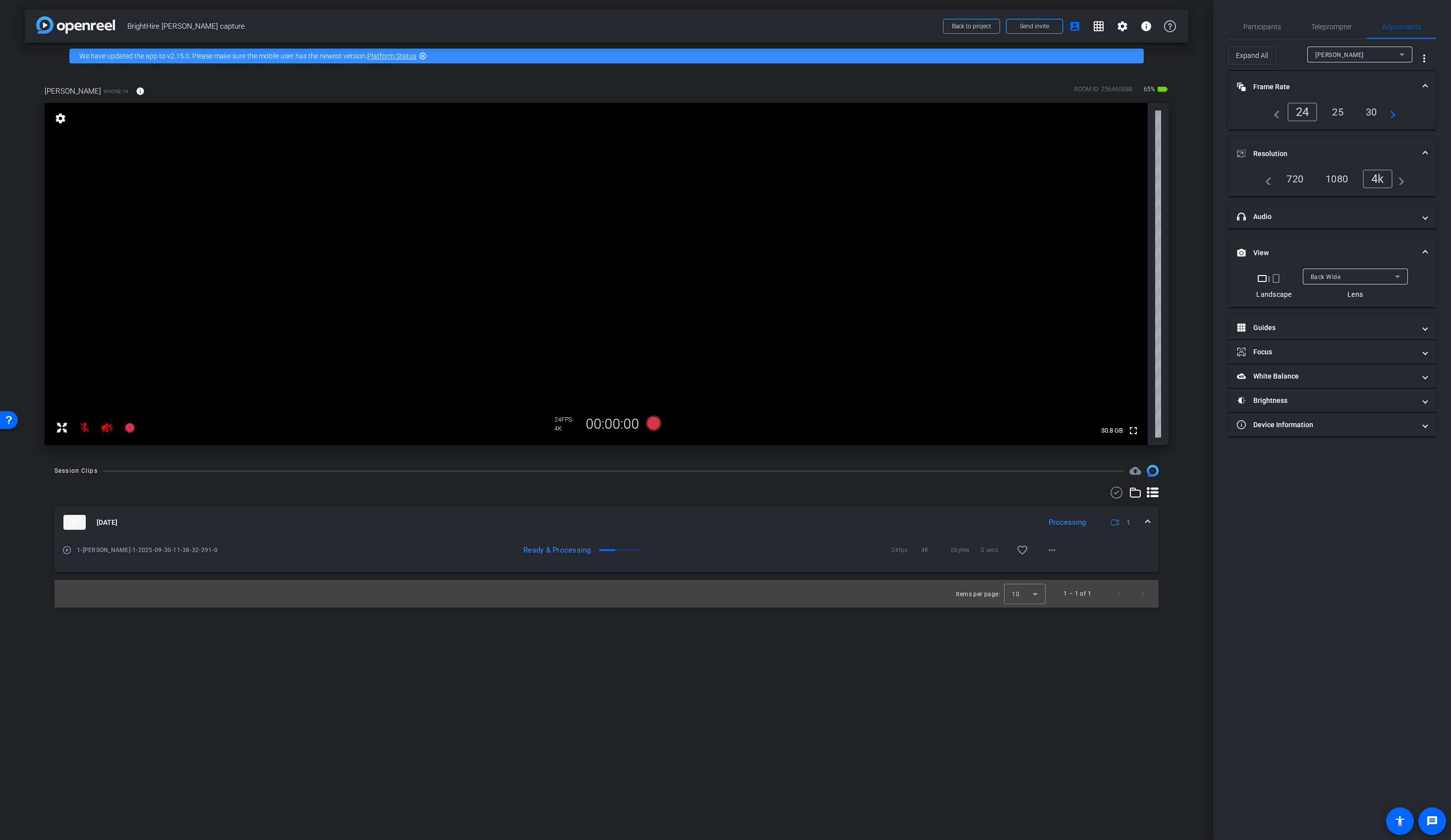
click at [69, 519] on img at bounding box center [75, 522] width 22 height 15
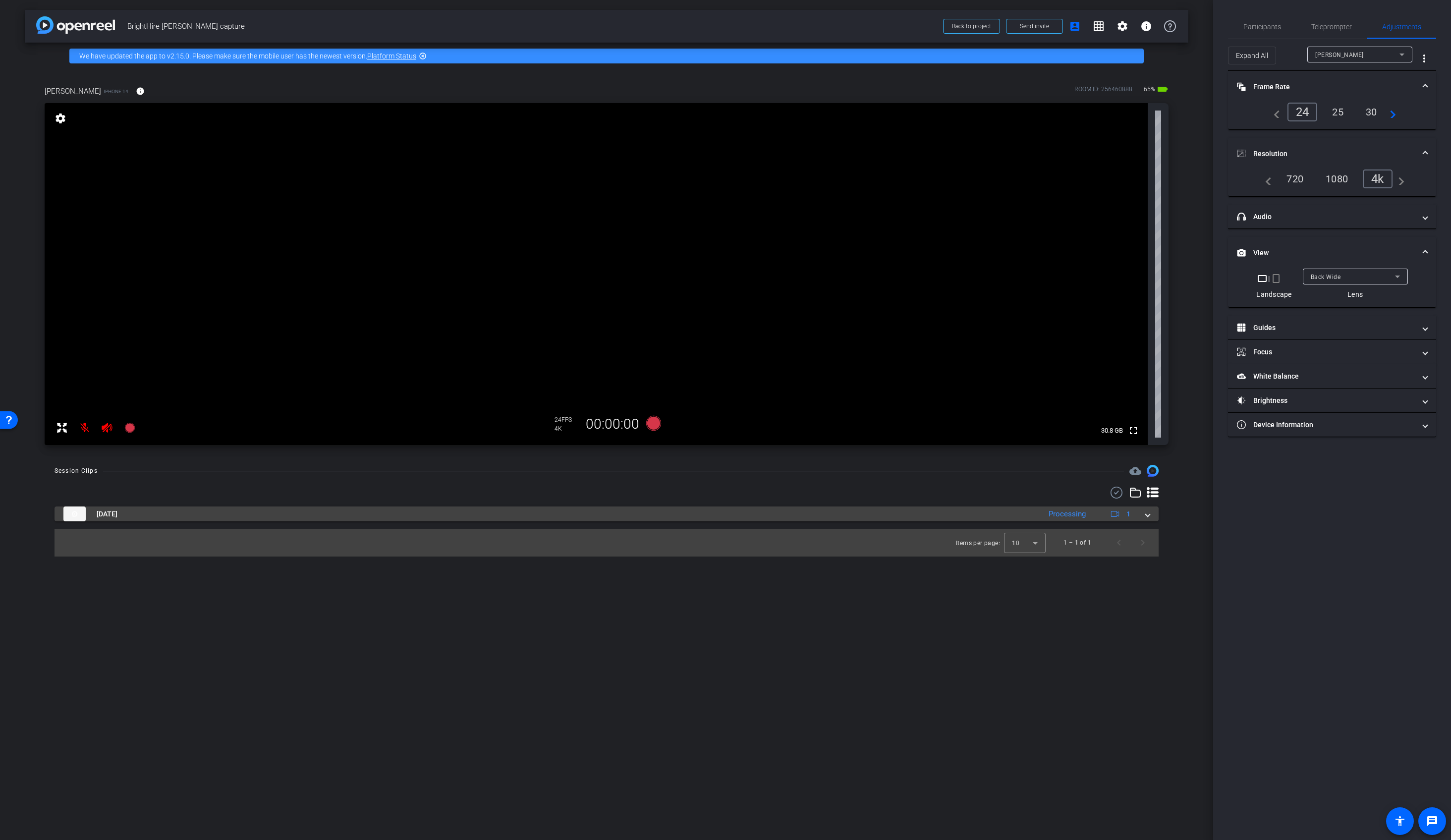
click at [84, 511] on img at bounding box center [75, 514] width 22 height 15
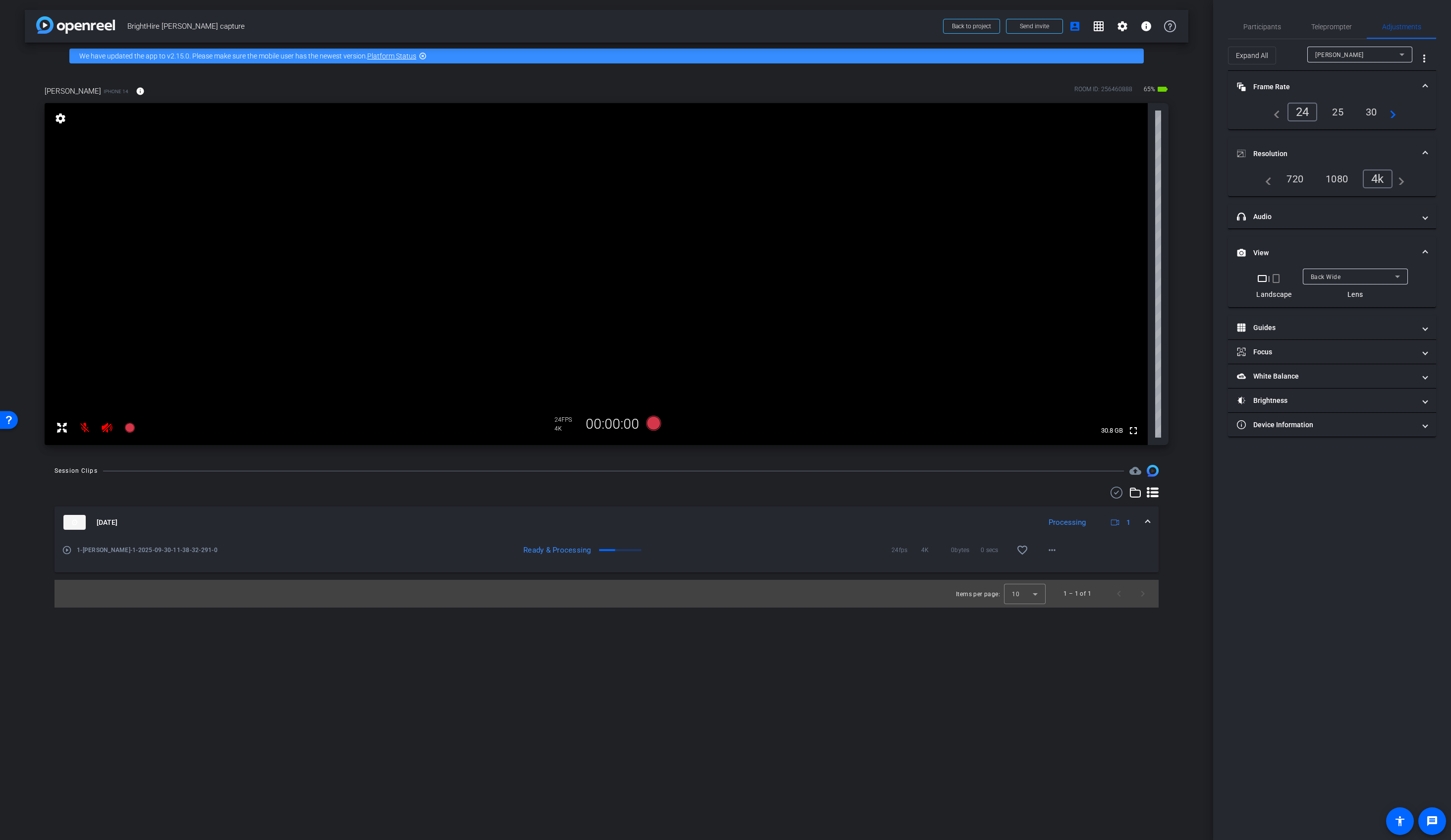
click at [734, 544] on div "Ready & Processing 24fps 4K 0bytes 0 secs favorite_border more_horiz" at bounding box center [704, 550] width 719 height 24
click at [66, 550] on mat-icon "play_circle_outline" at bounding box center [66, 550] width 10 height 10
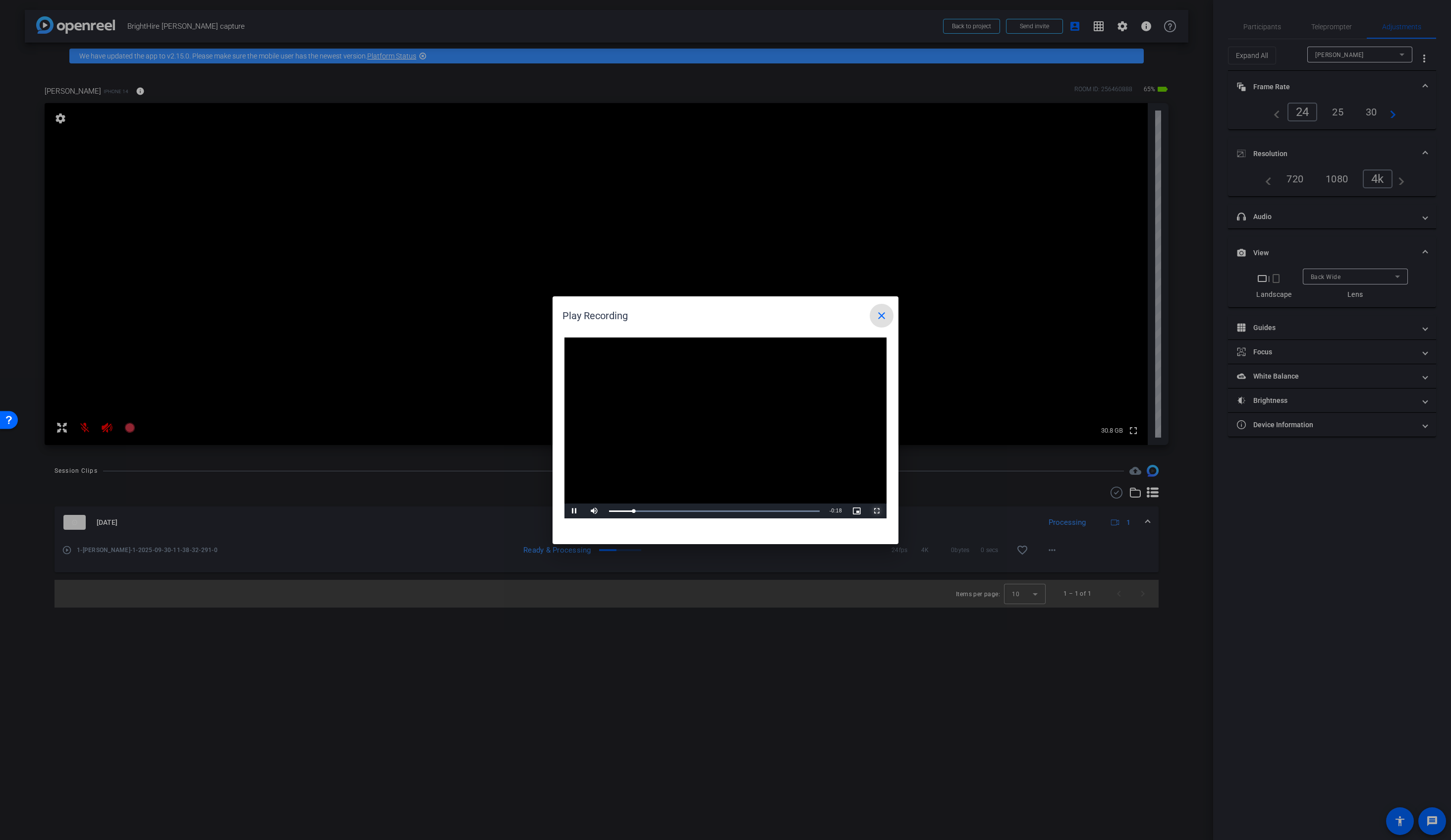
click at [874, 511] on span "Video Player" at bounding box center [876, 511] width 20 height 0
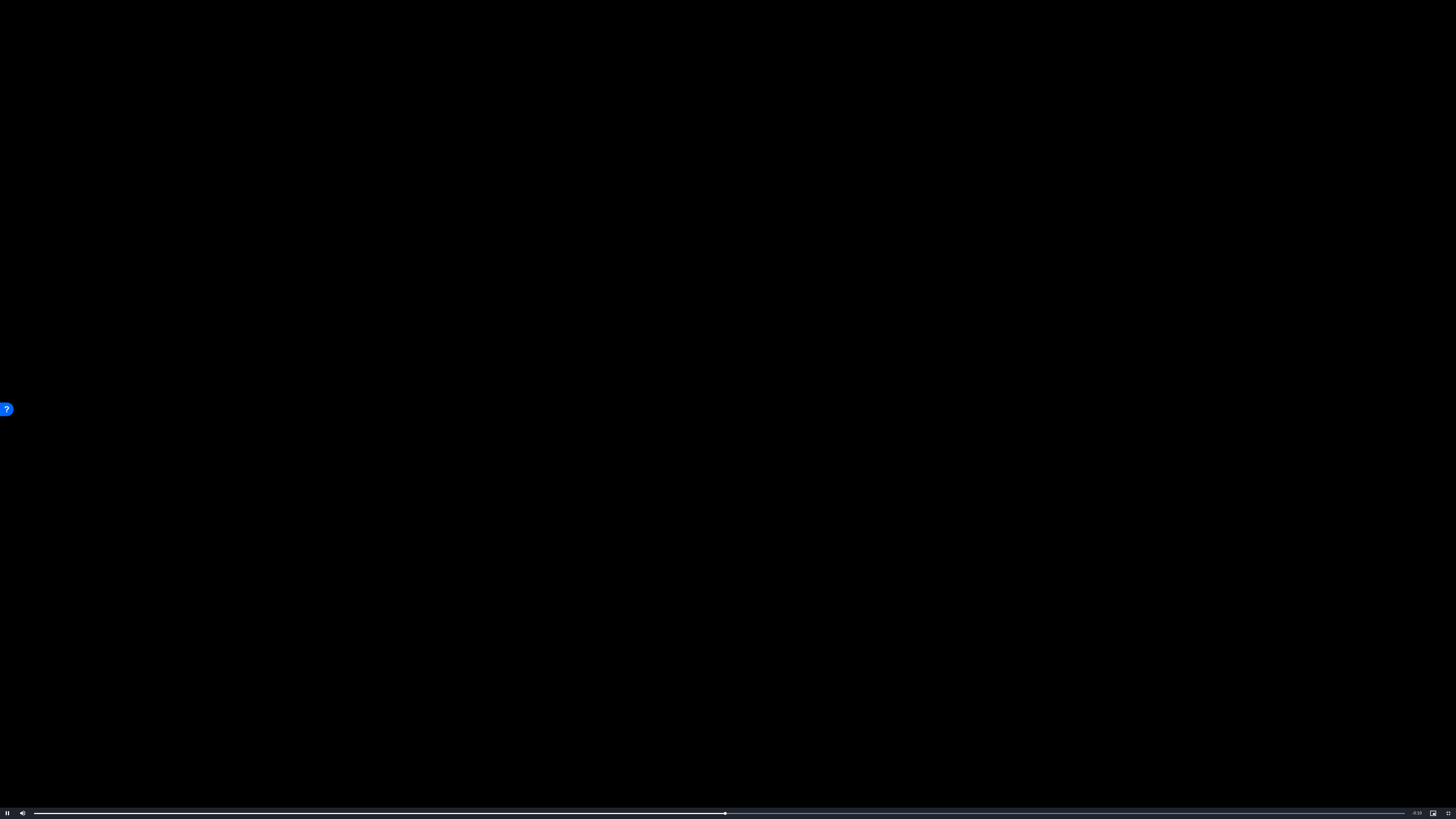
click at [978, 478] on video "Video Player" at bounding box center [728, 409] width 1456 height 819
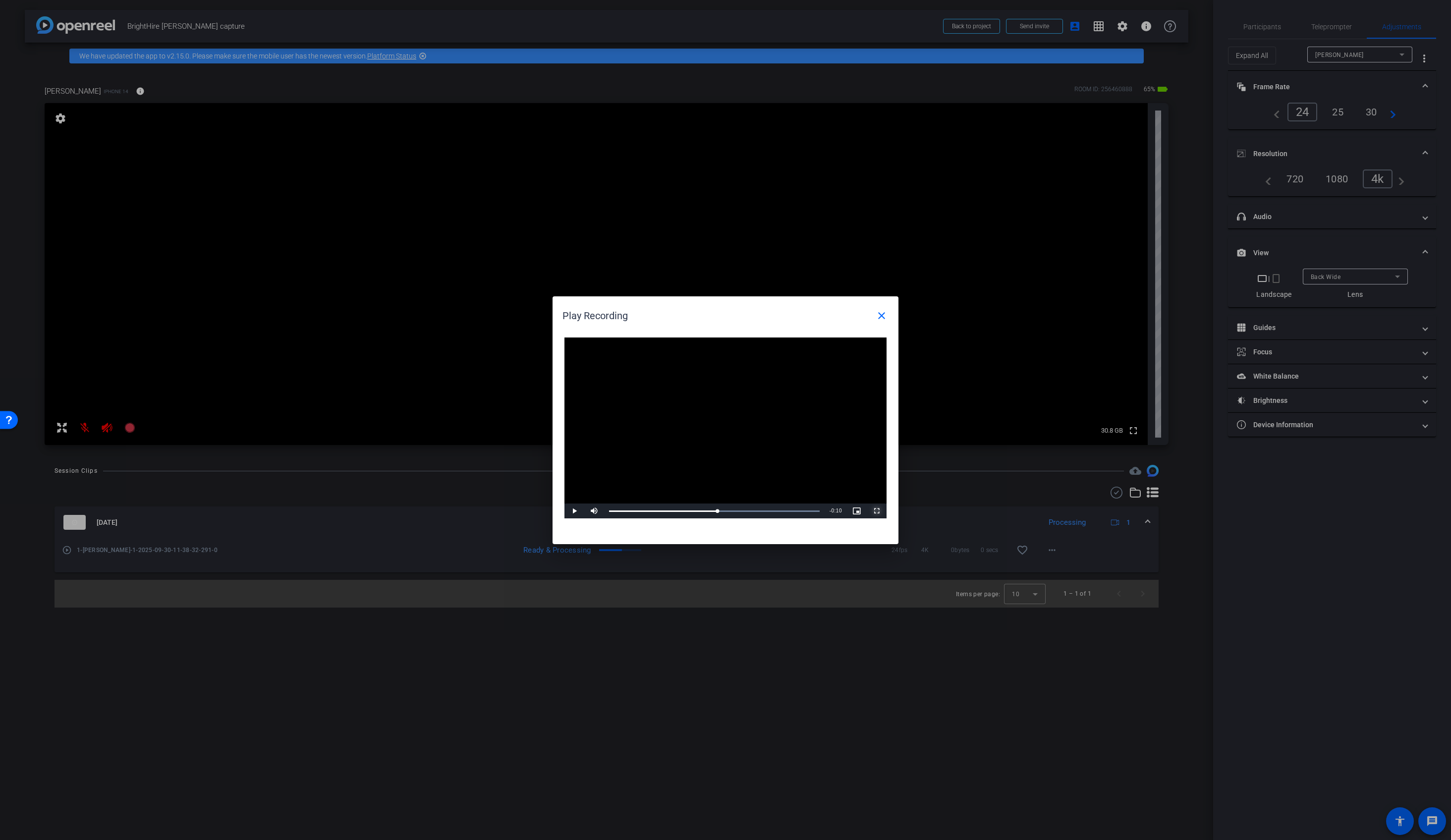
click at [875, 511] on span "Video Player" at bounding box center [876, 511] width 20 height 0
click at [880, 318] on mat-icon "close" at bounding box center [881, 315] width 12 height 12
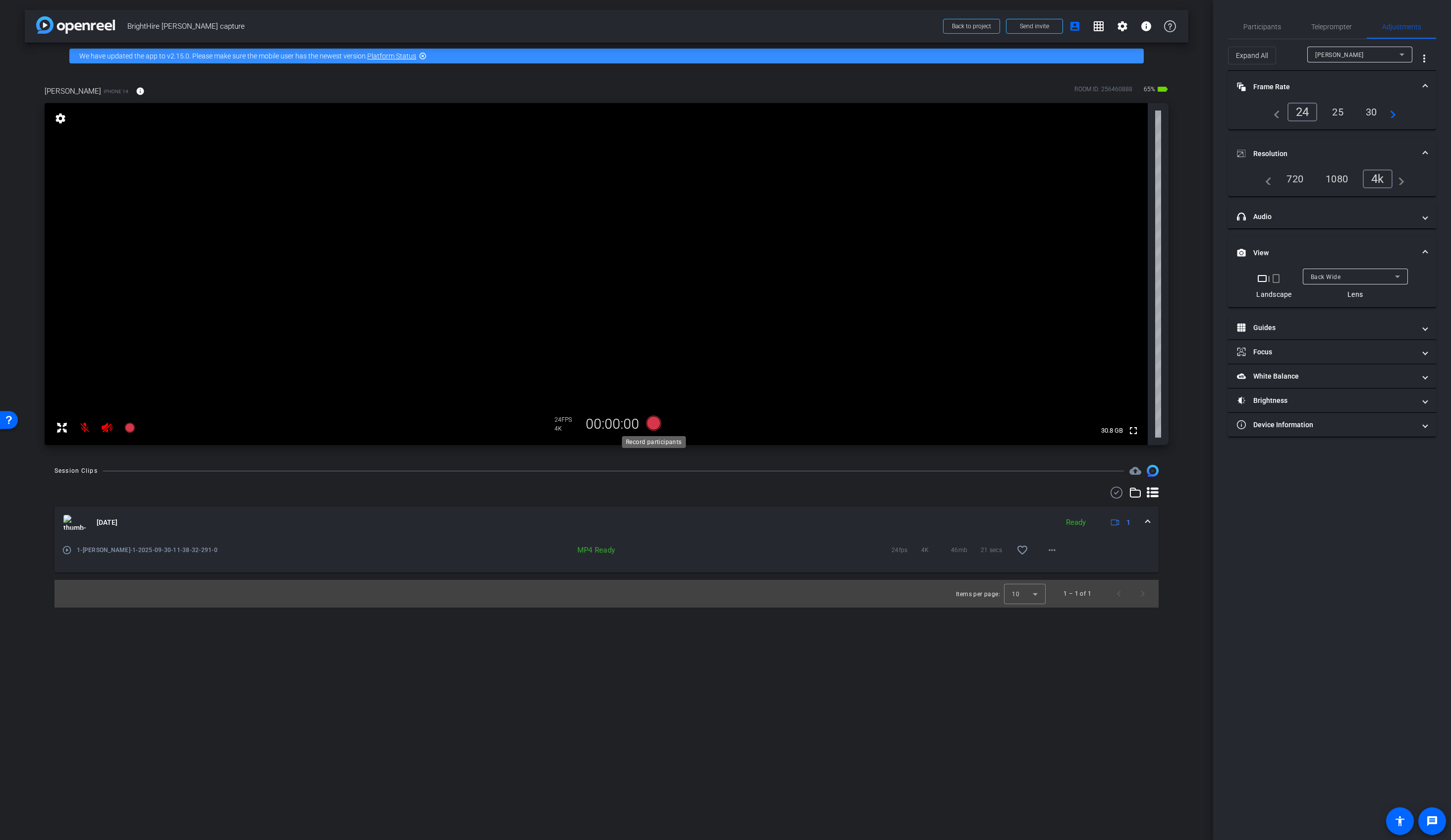
click at [653, 426] on icon at bounding box center [654, 423] width 15 height 15
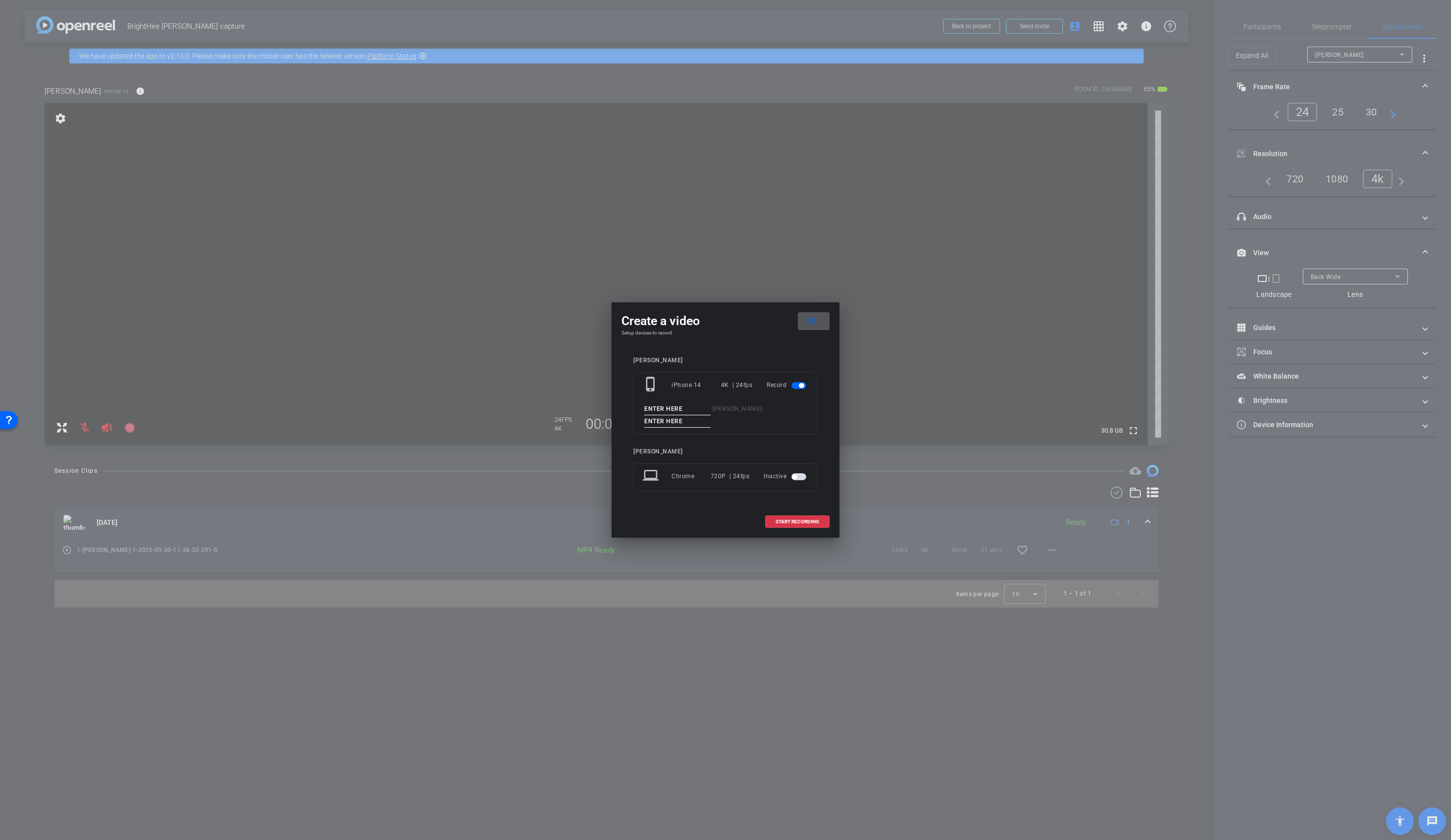
click at [663, 412] on input at bounding box center [677, 409] width 66 height 13
type input "2"
click at [669, 424] on input at bounding box center [677, 421] width 66 height 13
type input "2"
click at [785, 525] on span at bounding box center [797, 522] width 64 height 24
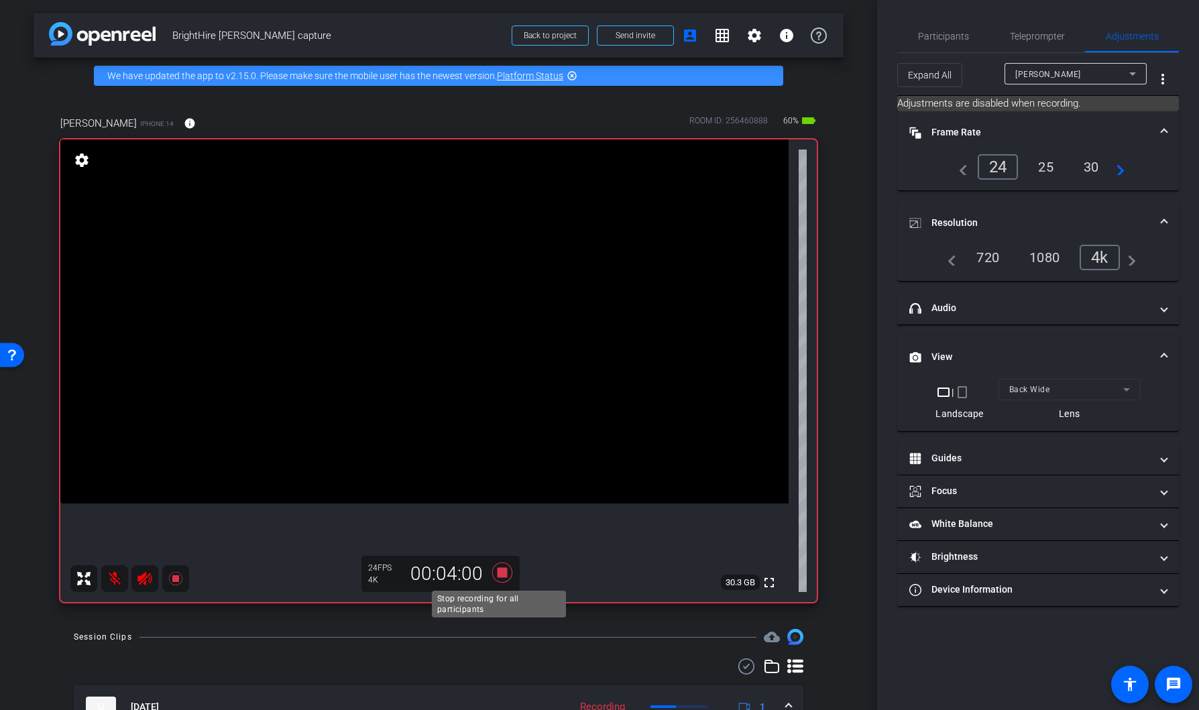
click at [500, 569] on icon at bounding box center [502, 573] width 20 height 20
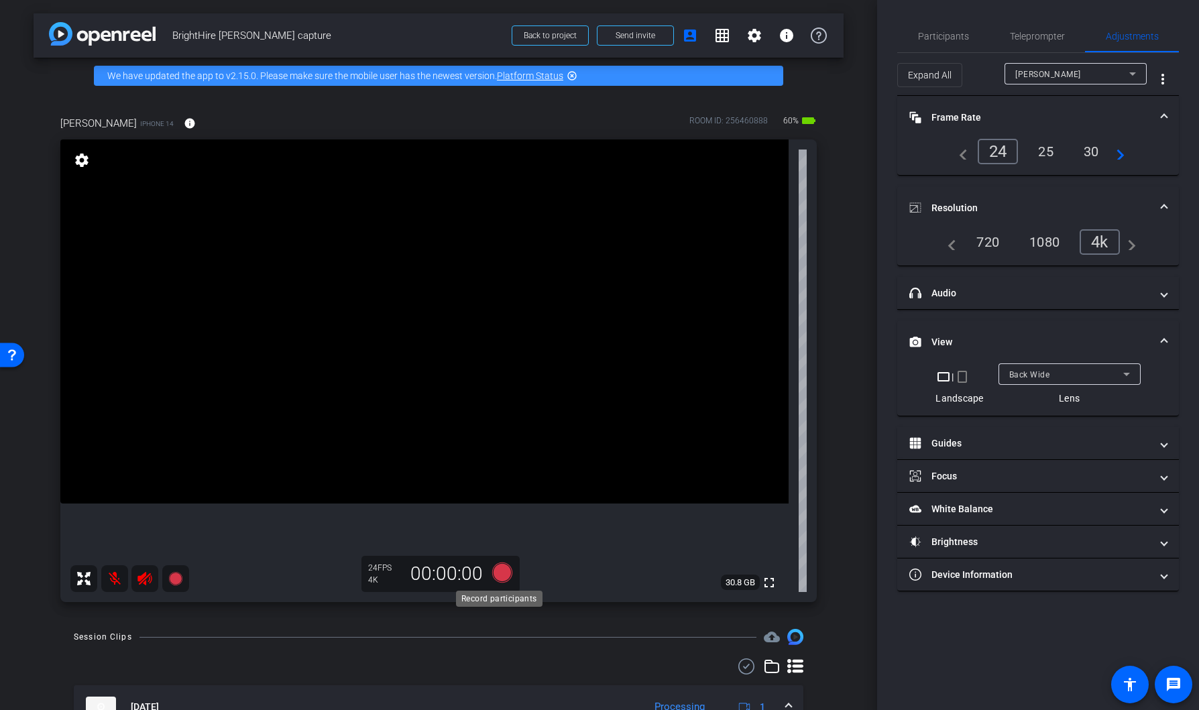
click at [495, 574] on icon at bounding box center [502, 573] width 20 height 20
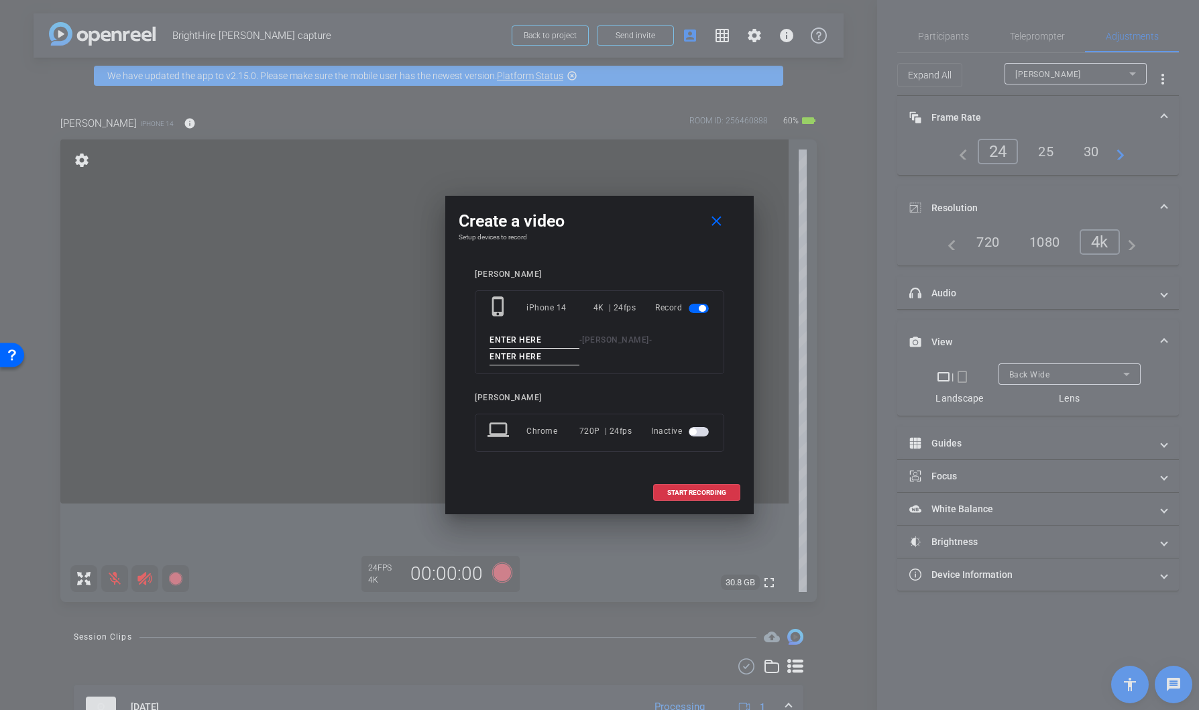
click at [542, 339] on input at bounding box center [535, 340] width 90 height 17
type input "2"
type input "3"
click at [535, 358] on input at bounding box center [535, 357] width 90 height 17
type input "3"
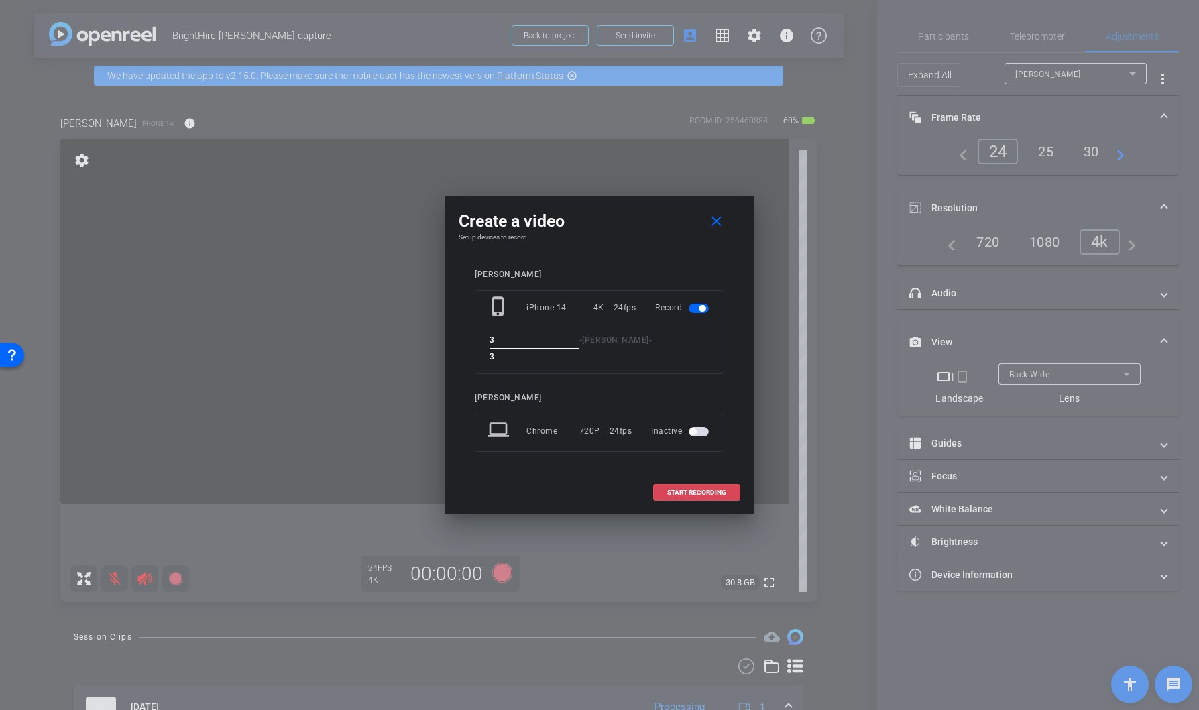
click at [682, 490] on span "START RECORDING" at bounding box center [696, 493] width 59 height 7
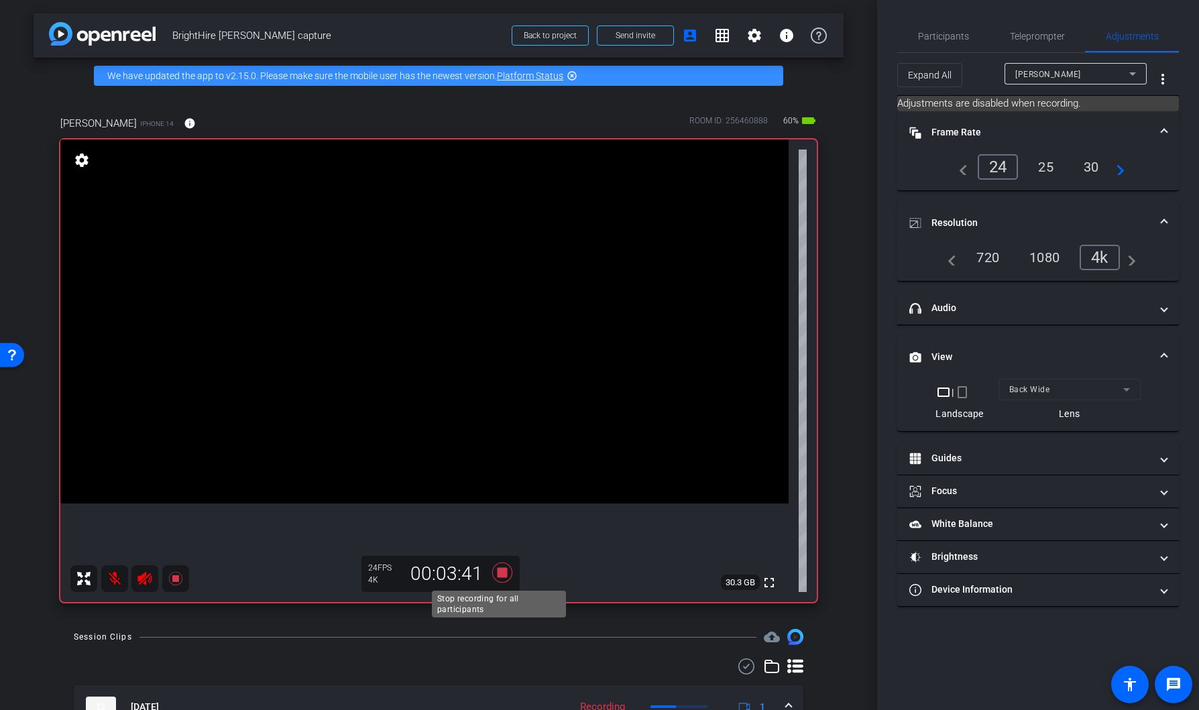
click at [497, 574] on icon at bounding box center [502, 573] width 20 height 20
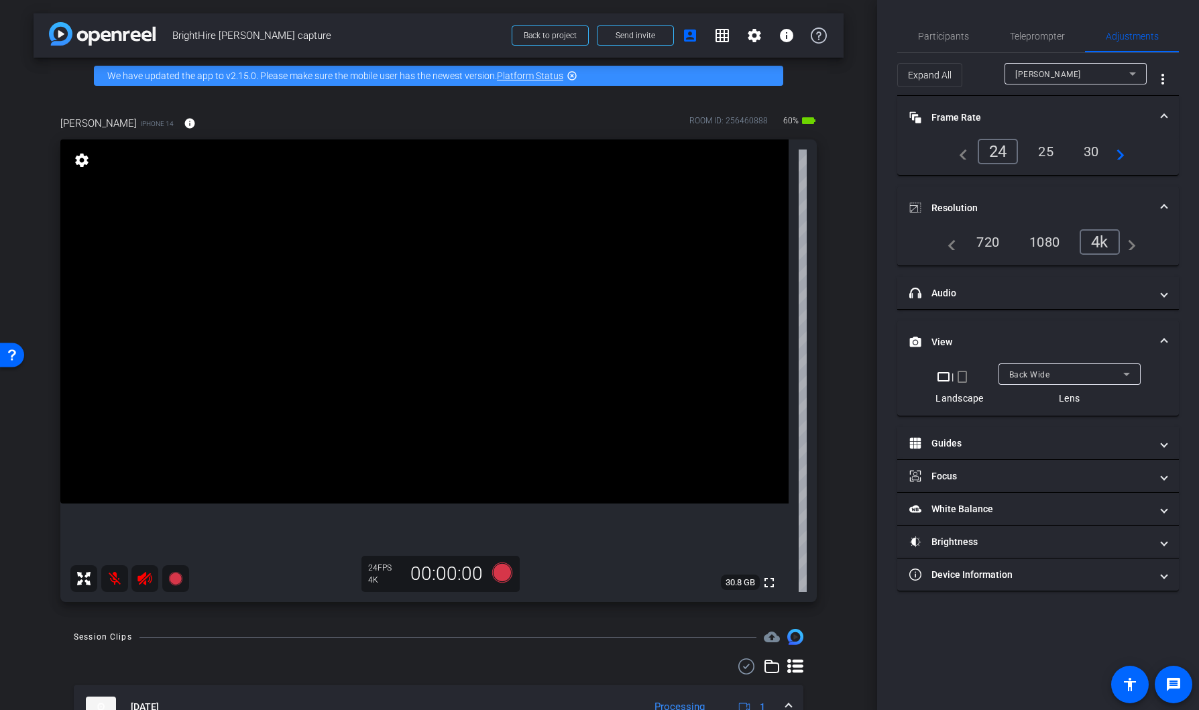
scroll to position [172, 0]
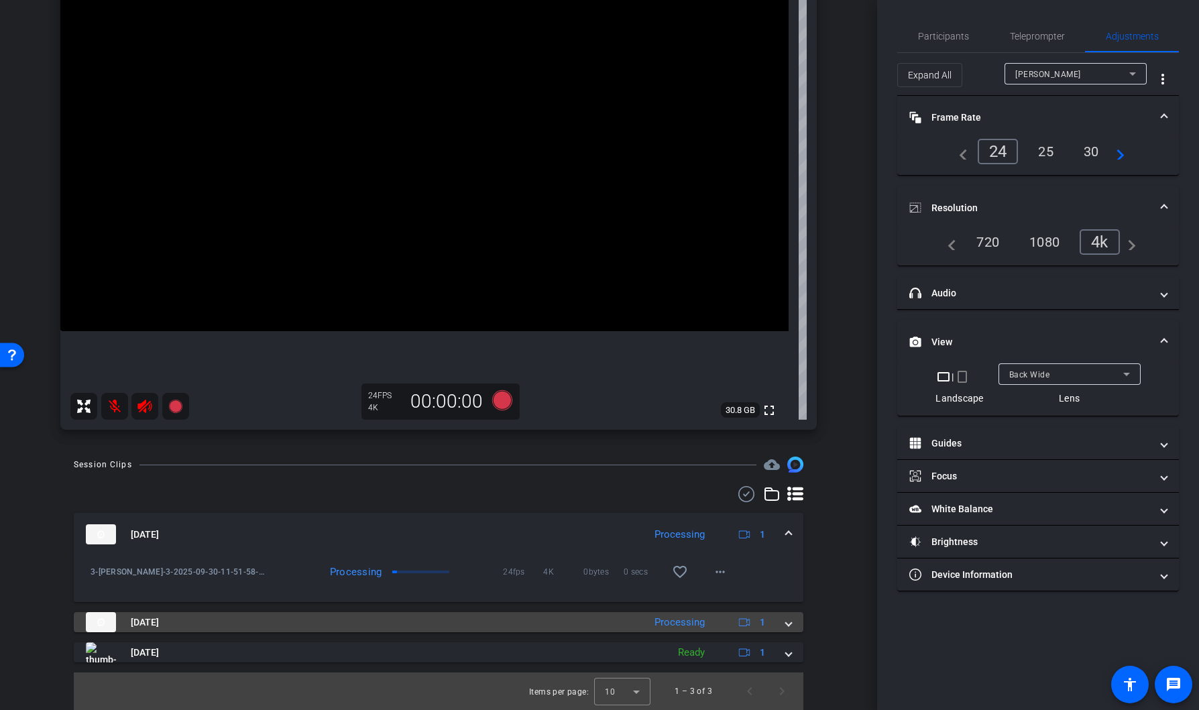
click at [469, 624] on mat-panel-title "Sep 30, 2025" at bounding box center [361, 622] width 551 height 20
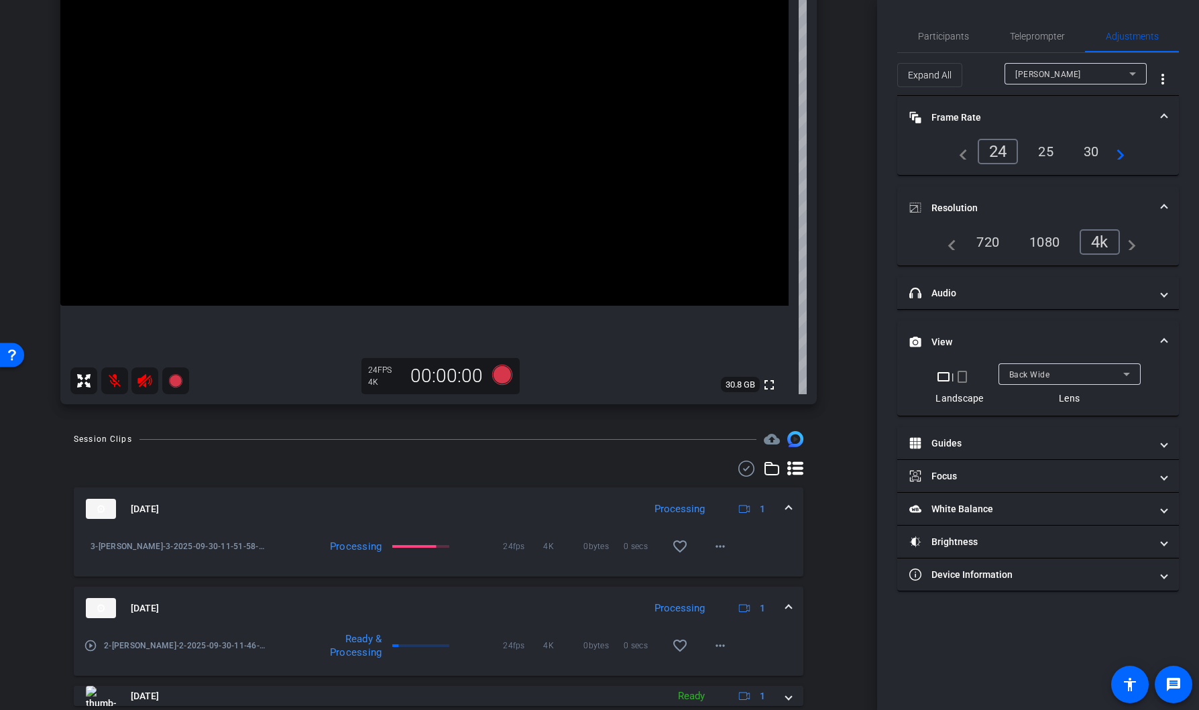
scroll to position [241, 0]
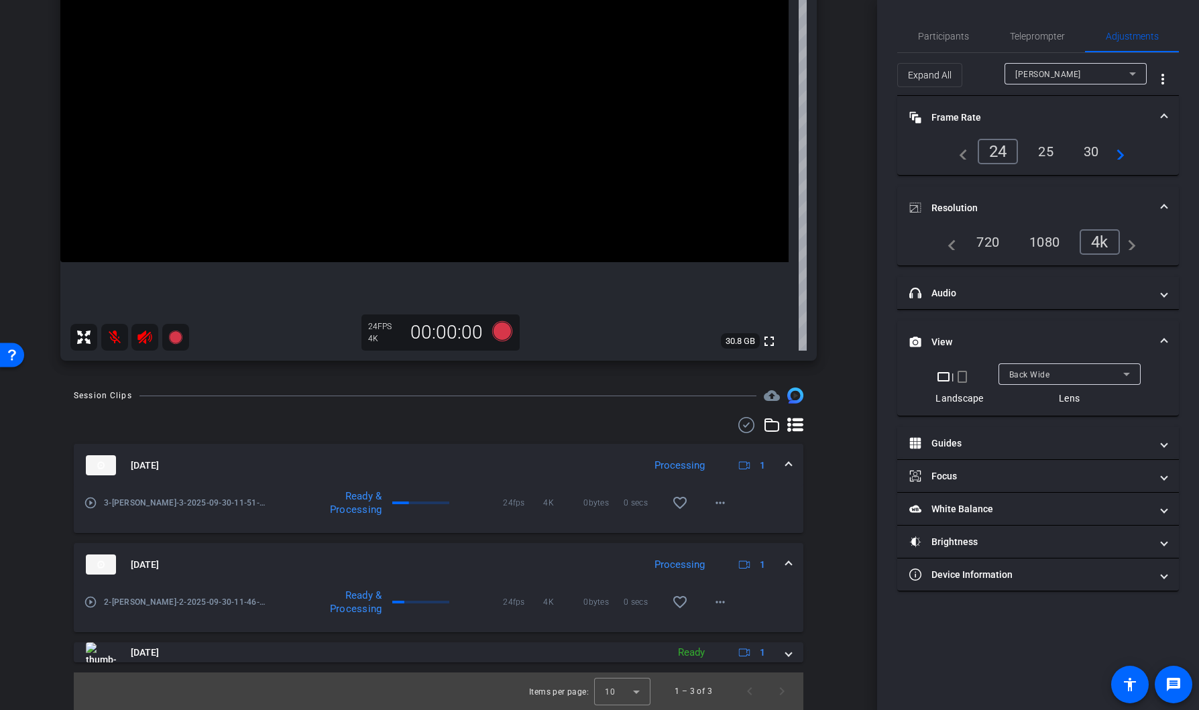
click at [788, 464] on mat-expansion-panel-header "Sep 30, 2025 Processing 1" at bounding box center [439, 465] width 730 height 43
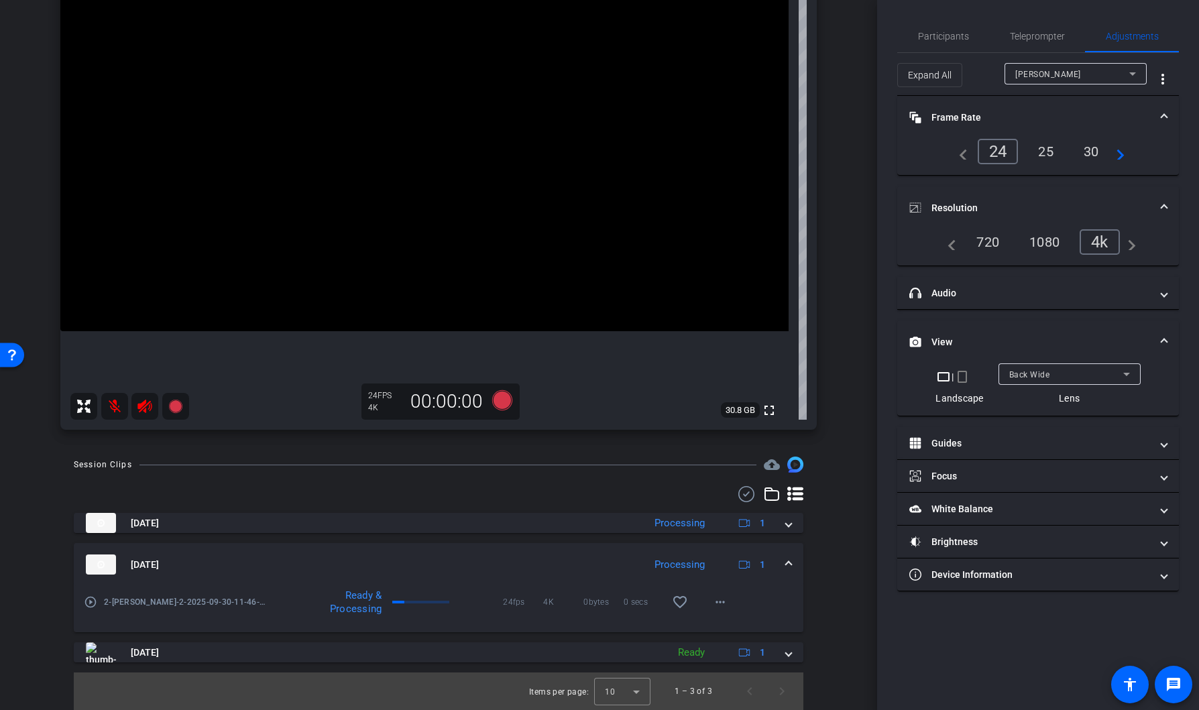
scroll to position [172, 0]
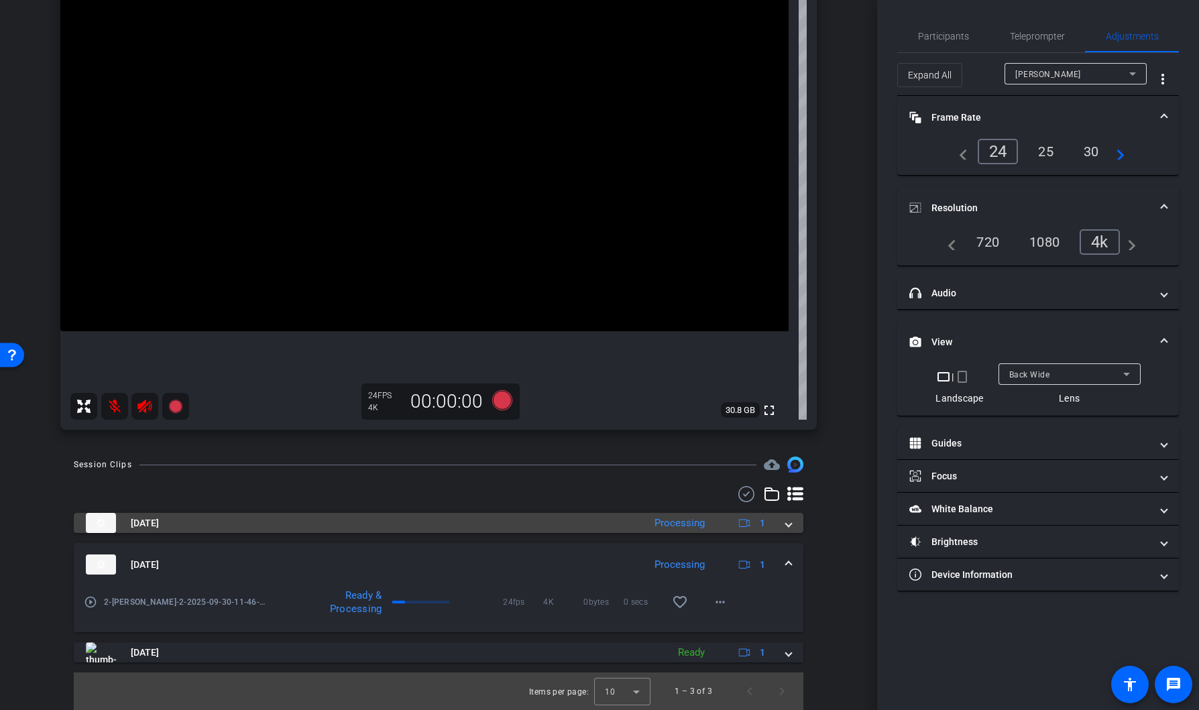
click at [786, 521] on span at bounding box center [788, 524] width 5 height 14
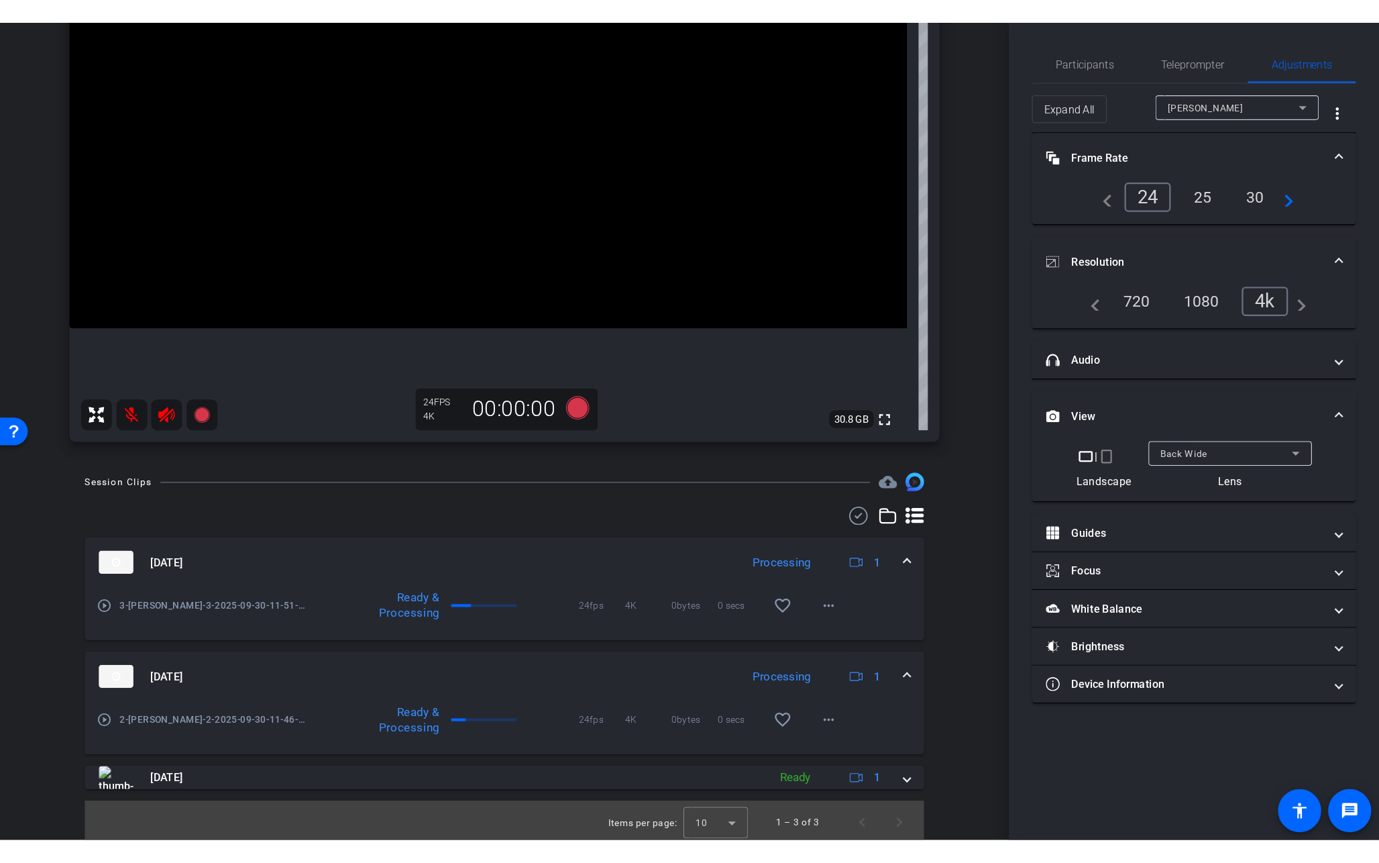
scroll to position [241, 0]
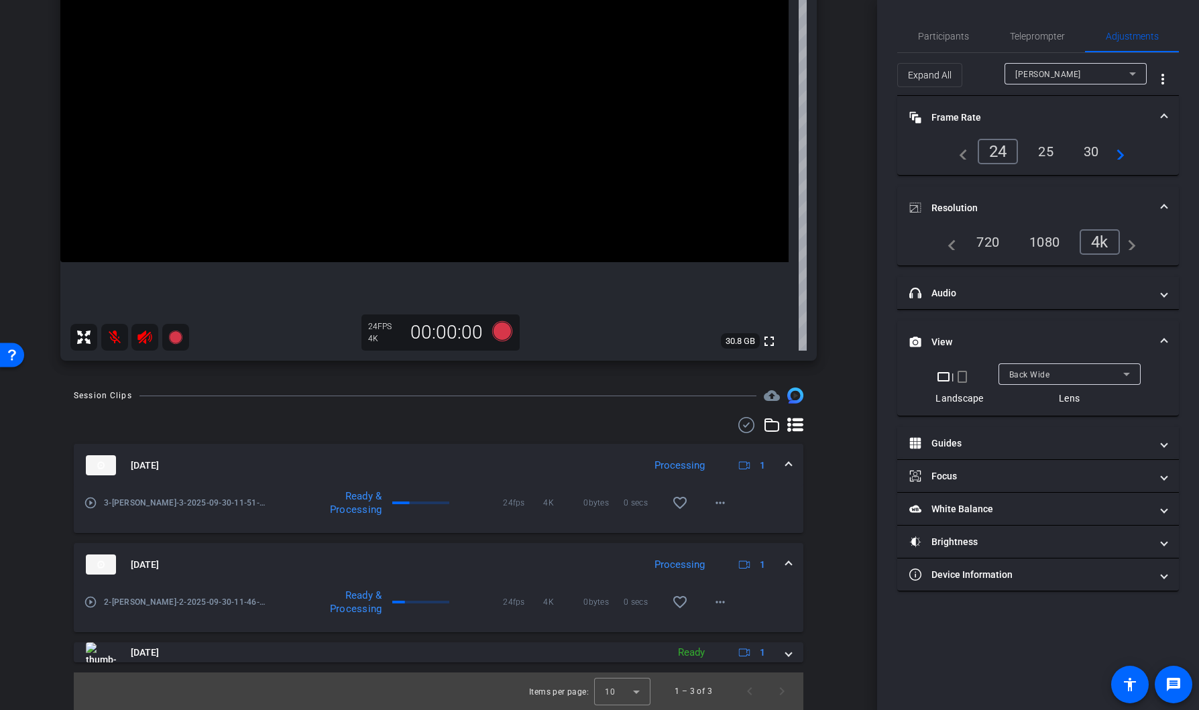
click at [91, 601] on mat-icon "play_circle_outline" at bounding box center [90, 602] width 13 height 13
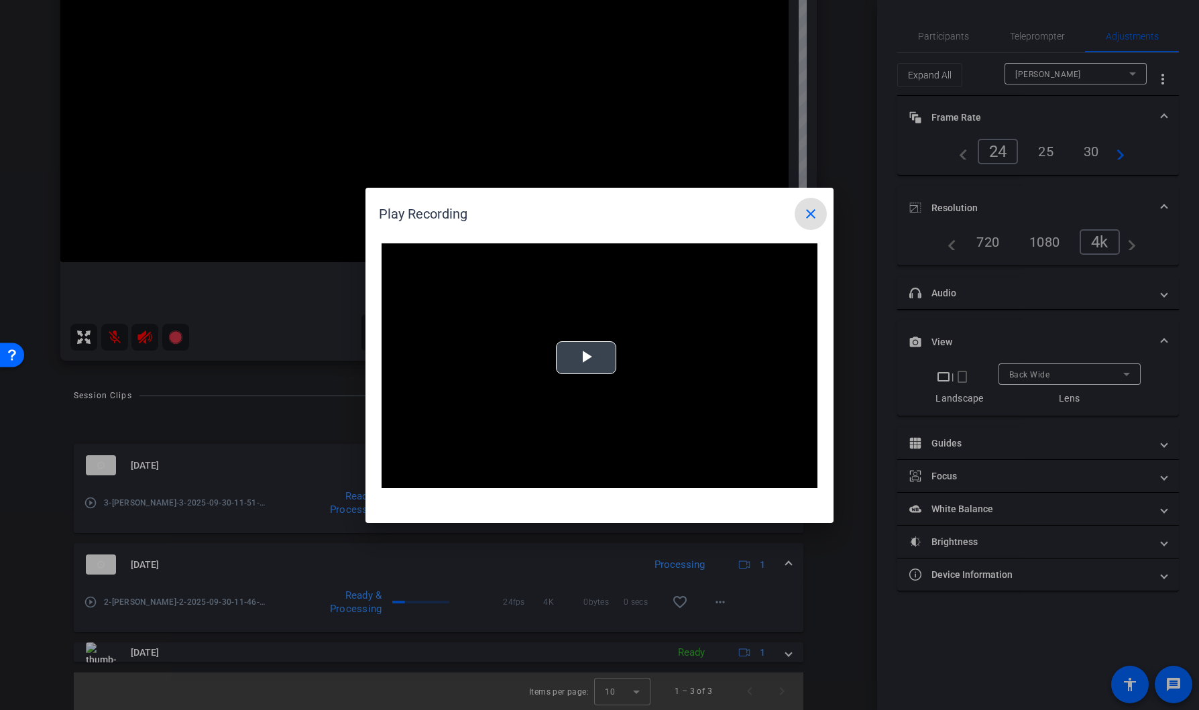
click at [578, 356] on div "Video Player is loading. Play Video Play Mute Current Time 0:00 / Duration -:- …" at bounding box center [600, 367] width 436 height 246
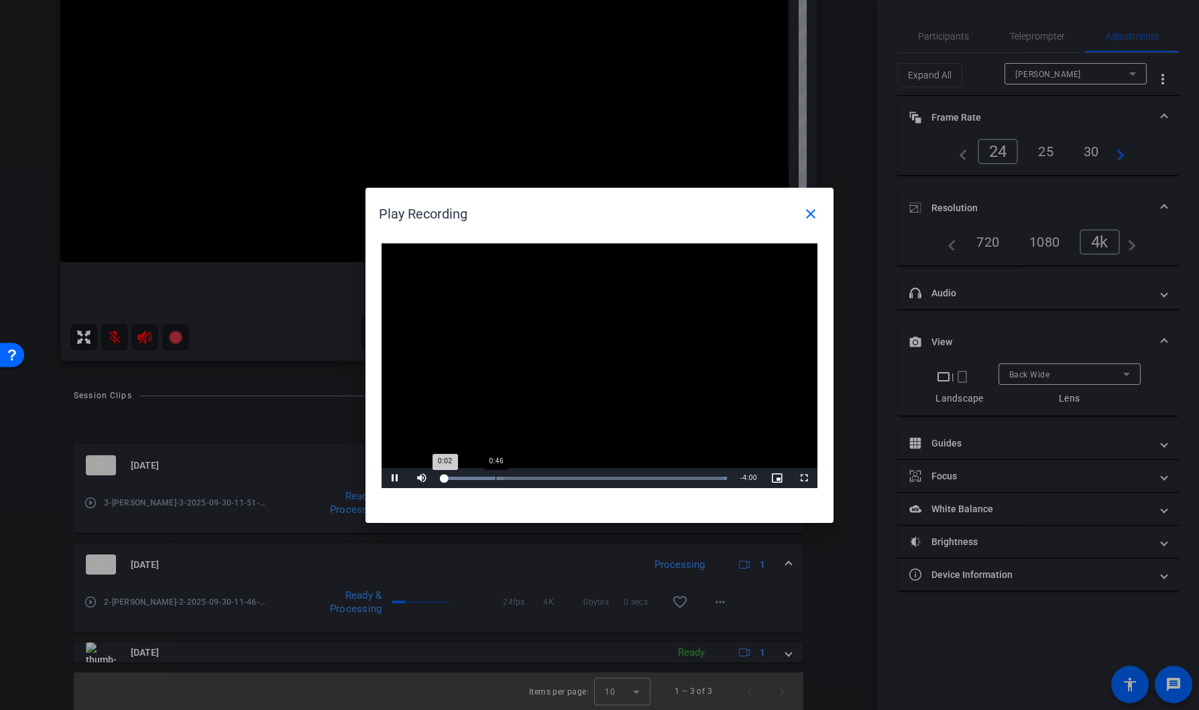
click at [500, 480] on div "Loaded : 100.00% 0:46 0:02" at bounding box center [584, 478] width 285 height 3
click at [805, 478] on span "Video Player" at bounding box center [804, 478] width 27 height 0
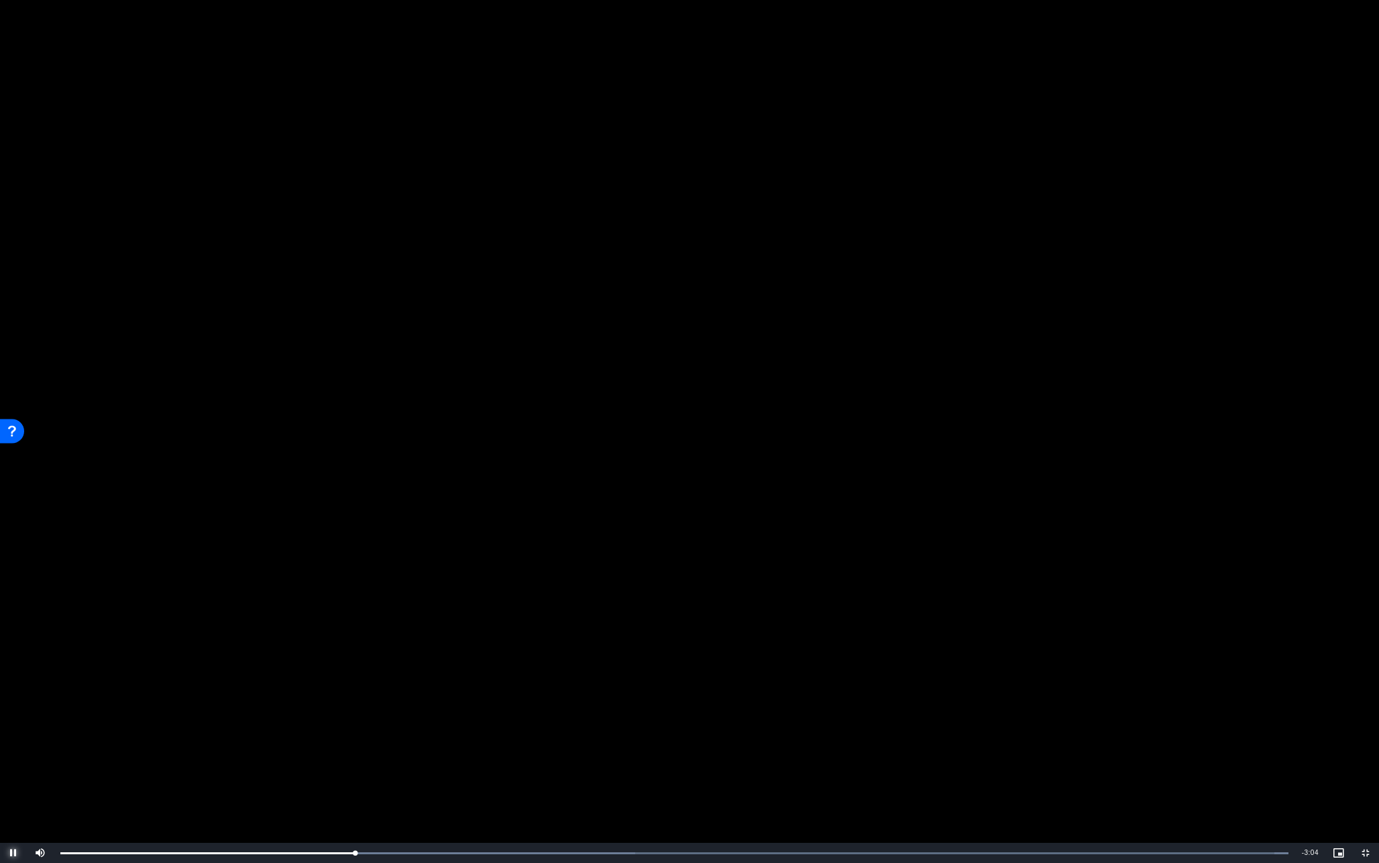
click at [15, 853] on span "Video Player" at bounding box center [13, 853] width 27 height 0
click at [526, 861] on div "Loaded : 100.00% 1:31 1:31" at bounding box center [675, 853] width 1242 height 20
click at [918, 852] on div "Loaded : 100.00% 2:48 1:31" at bounding box center [674, 852] width 1228 height 3
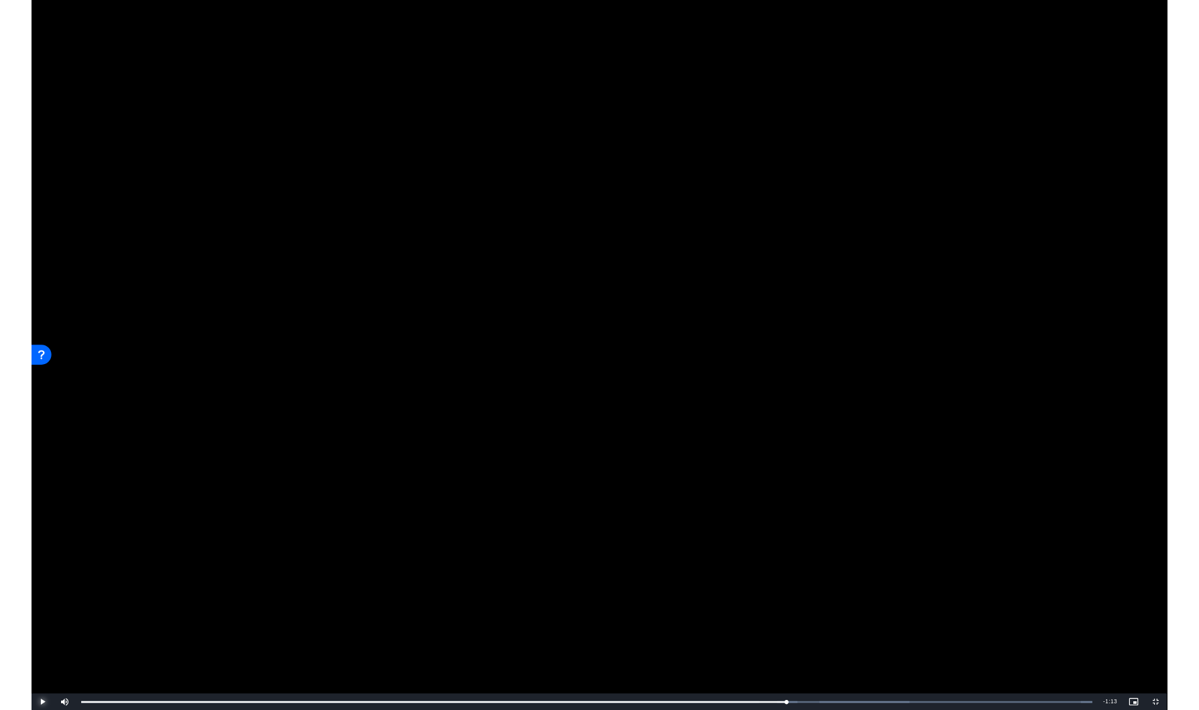
scroll to position [241, 0]
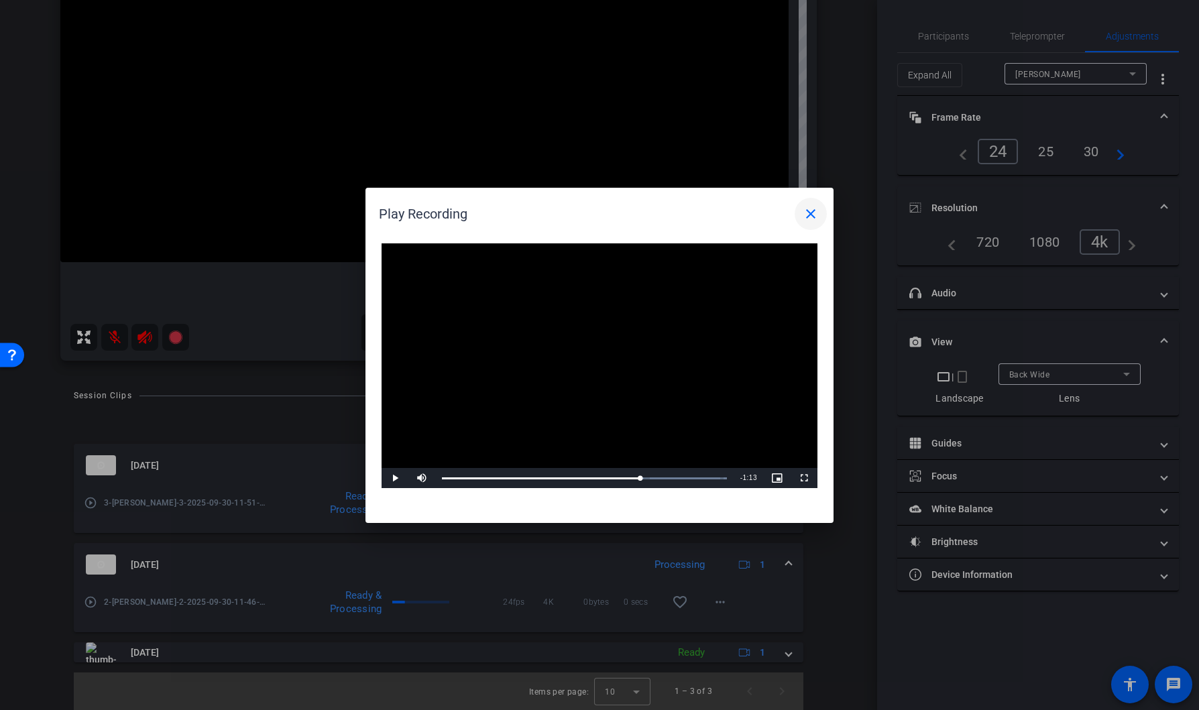
click at [818, 209] on mat-icon "close" at bounding box center [811, 214] width 16 height 16
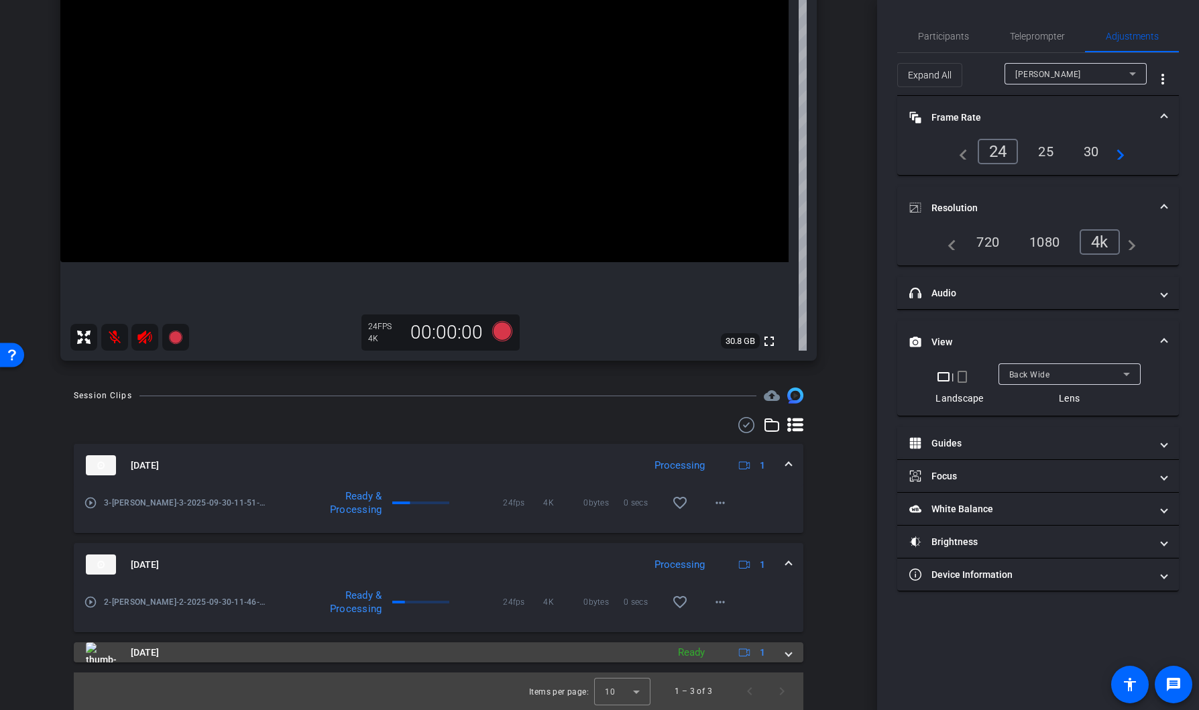
click at [556, 644] on mat-panel-title "Sep 30, 2025" at bounding box center [373, 653] width 575 height 20
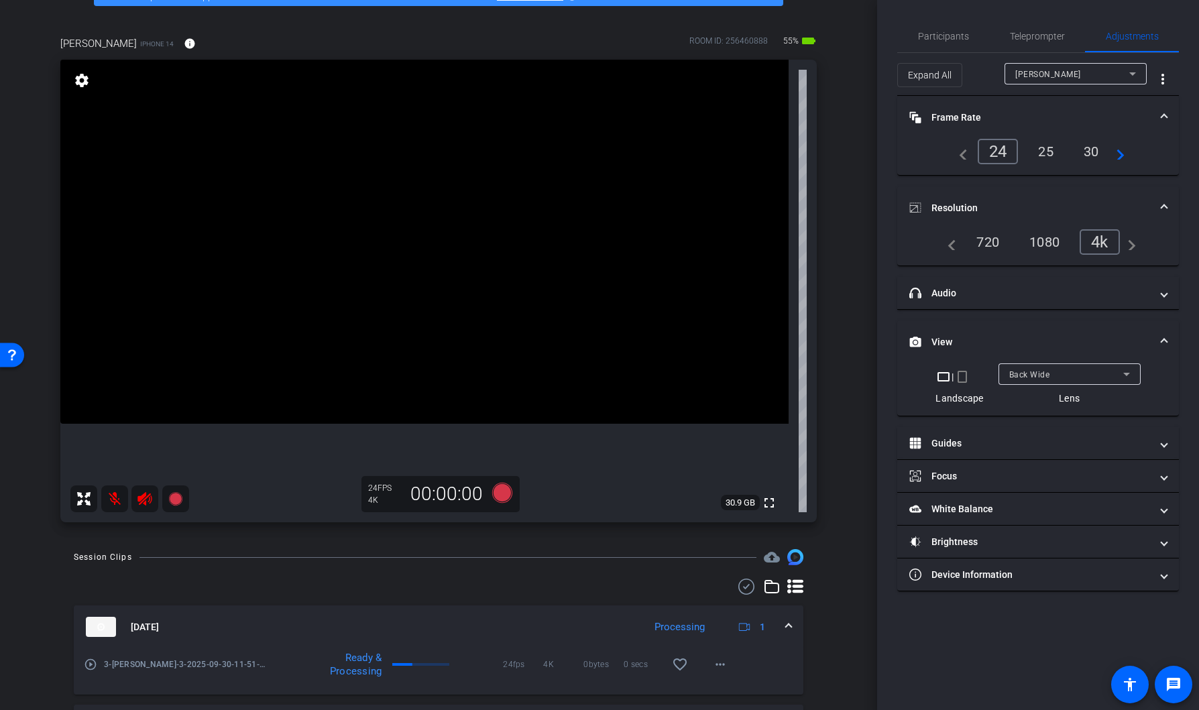
scroll to position [62, 0]
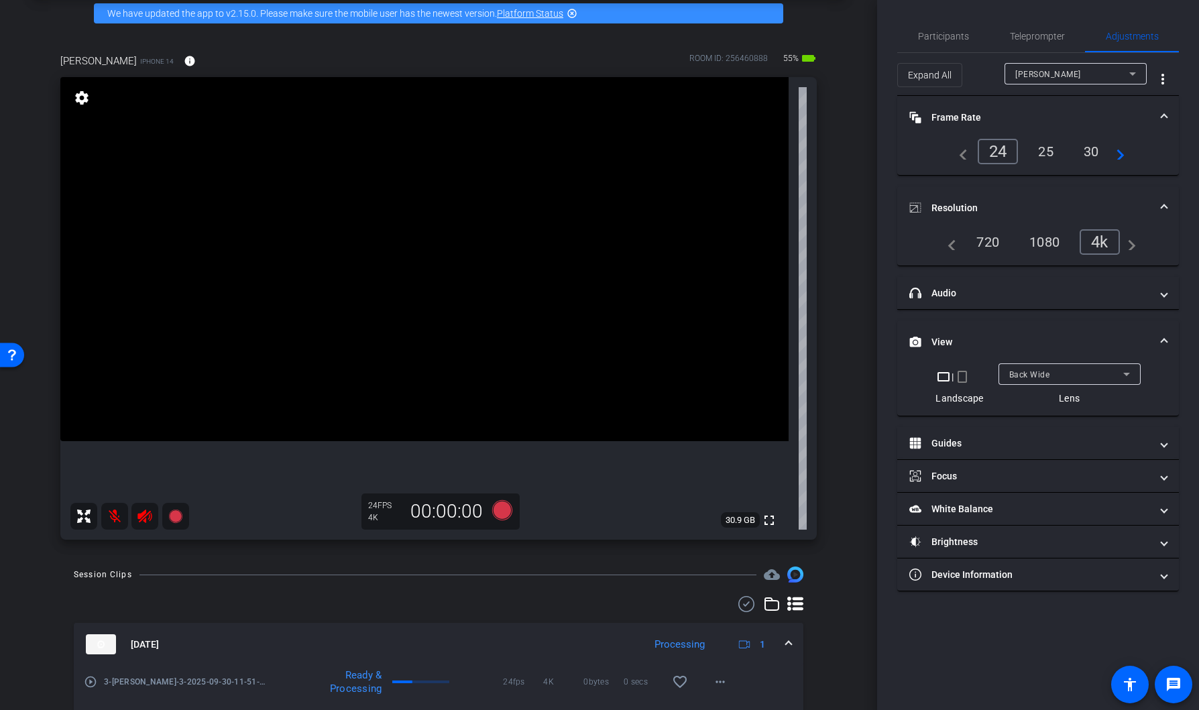
click at [83, 516] on icon at bounding box center [84, 516] width 16 height 16
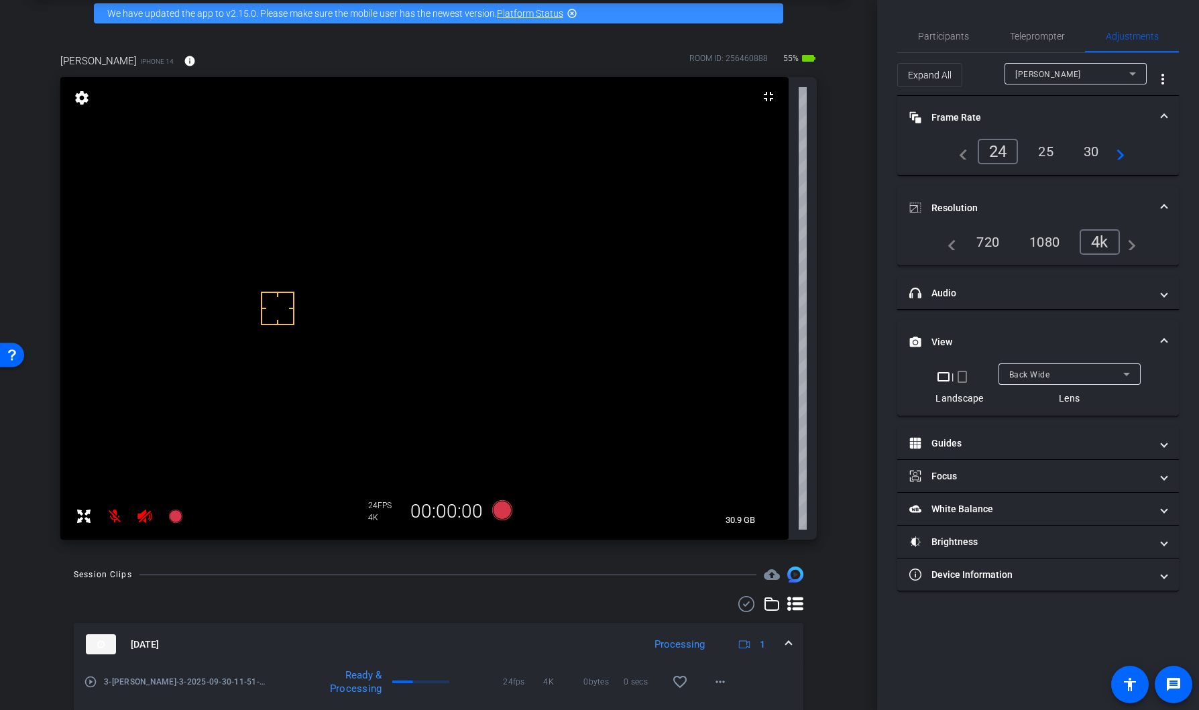
click at [78, 99] on mat-icon "settings" at bounding box center [81, 98] width 19 height 16
click at [82, 99] on mat-icon "settings" at bounding box center [81, 98] width 19 height 16
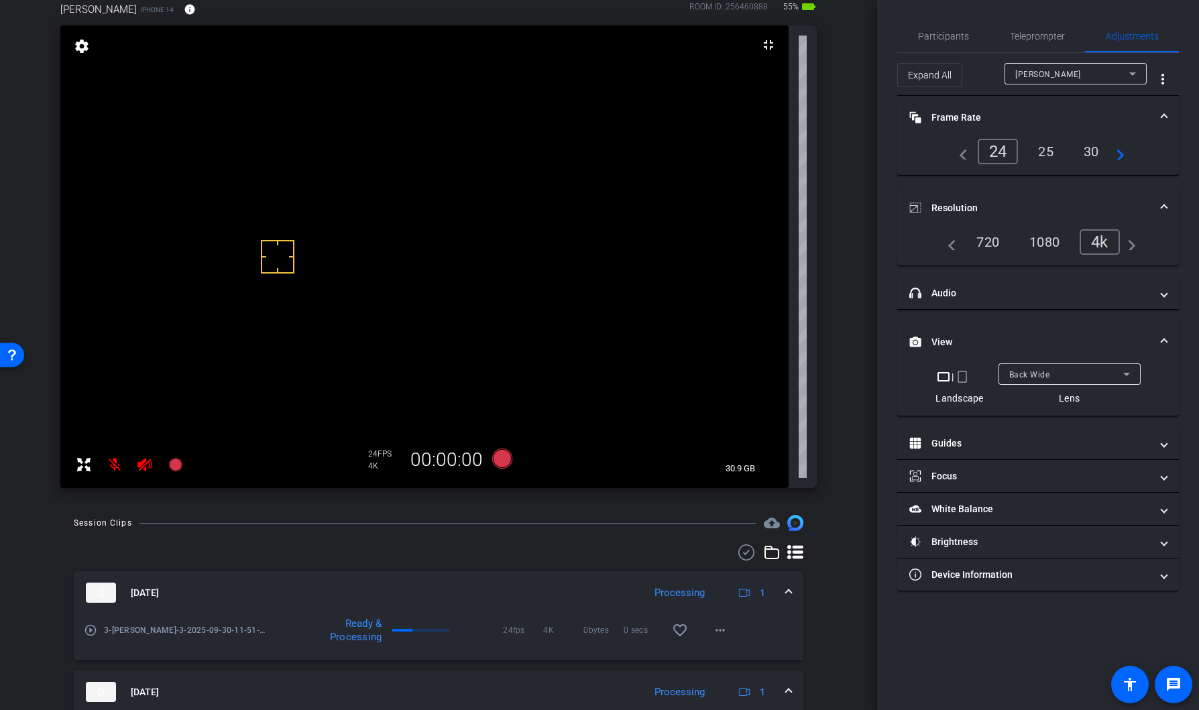
scroll to position [0, 0]
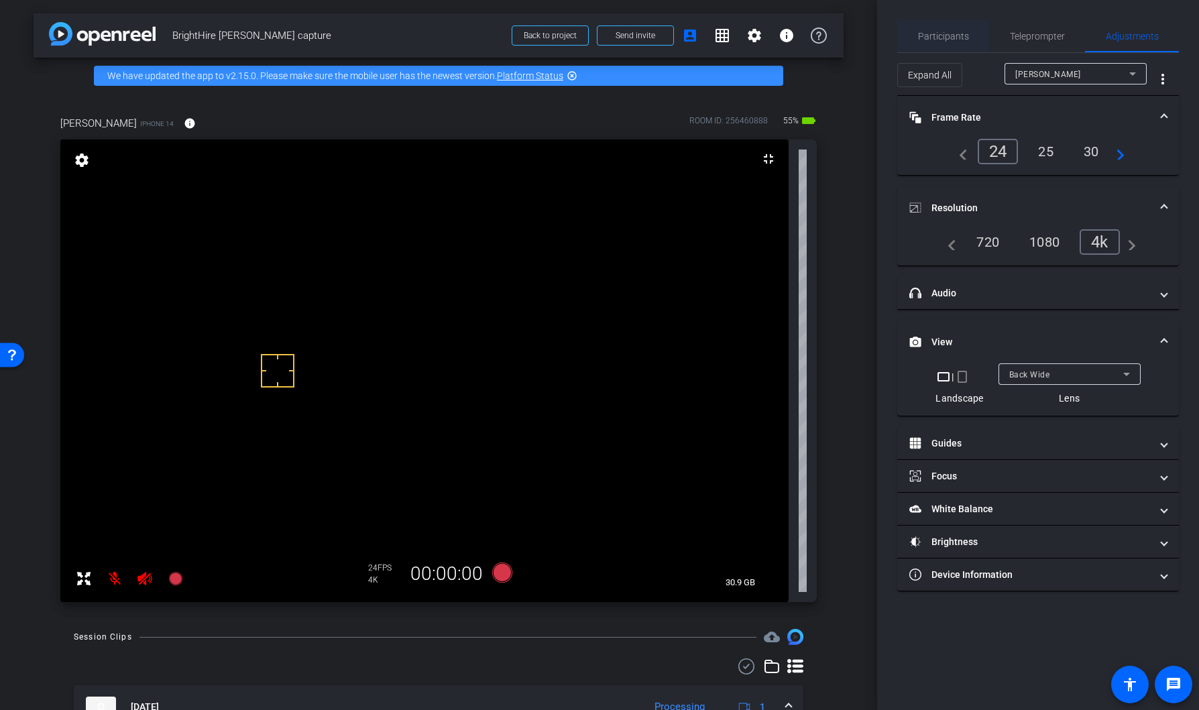
click at [947, 32] on span "Participants" at bounding box center [943, 36] width 51 height 9
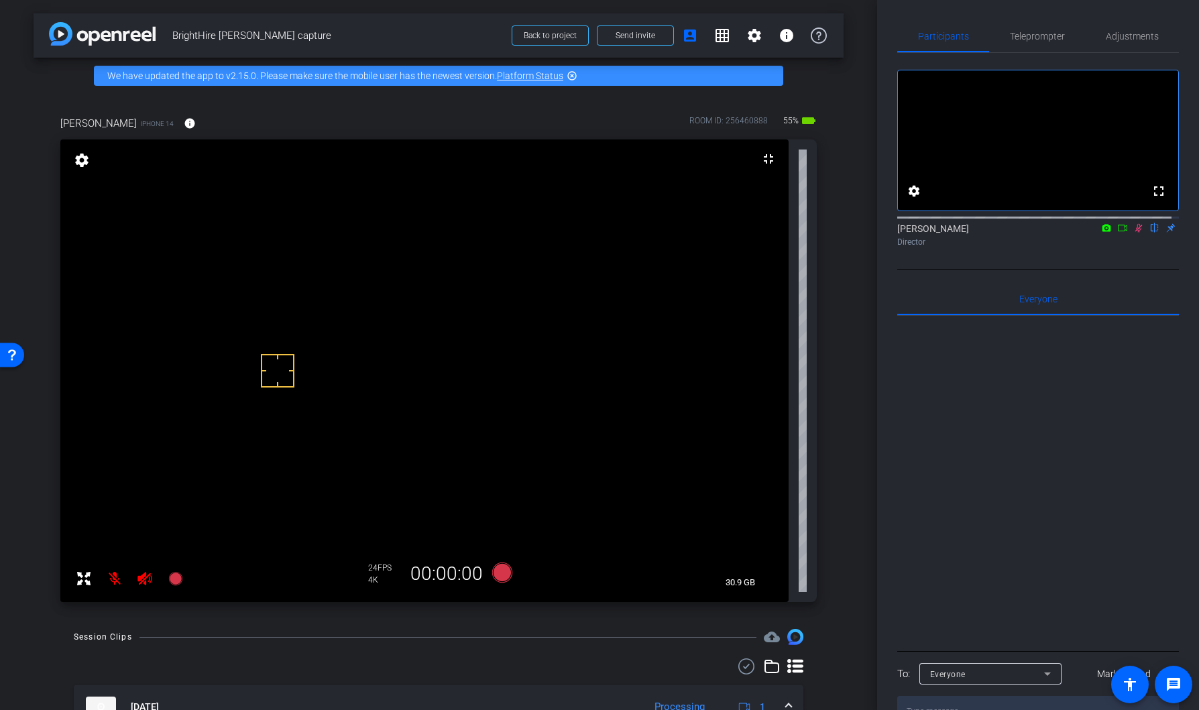
click at [1103, 231] on icon at bounding box center [1107, 227] width 9 height 7
click at [1116, 242] on div at bounding box center [599, 355] width 1199 height 710
click at [1118, 233] on icon at bounding box center [1123, 227] width 11 height 9
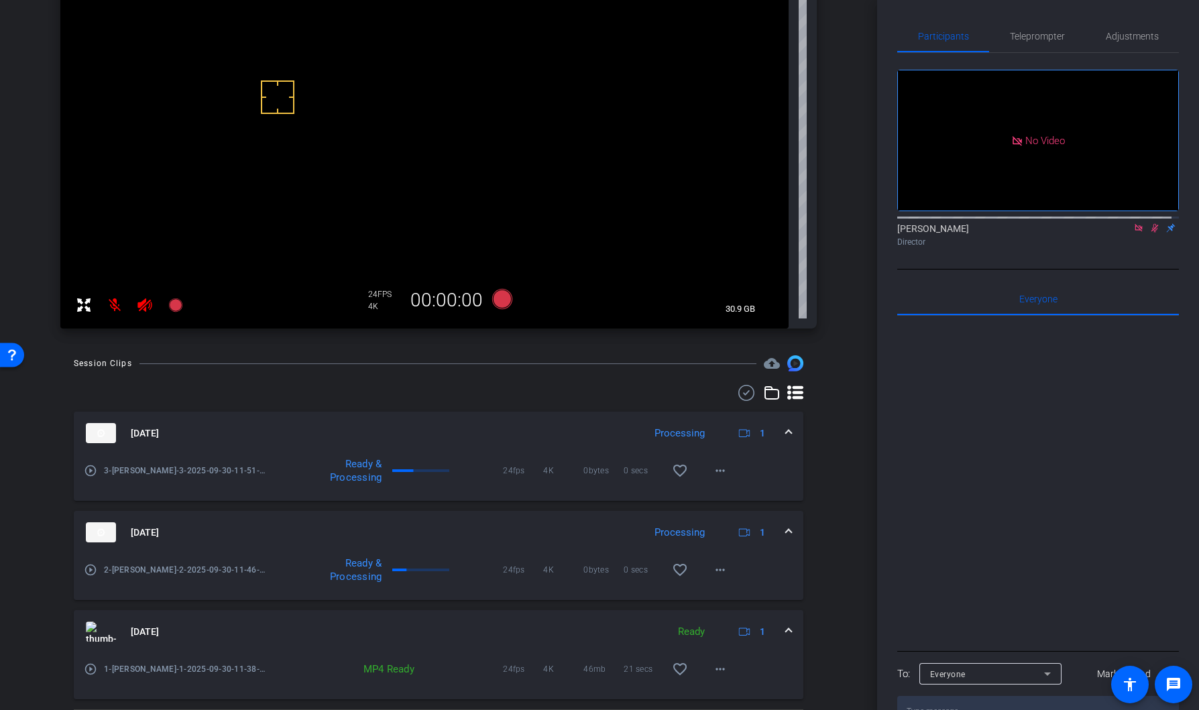
scroll to position [311, 0]
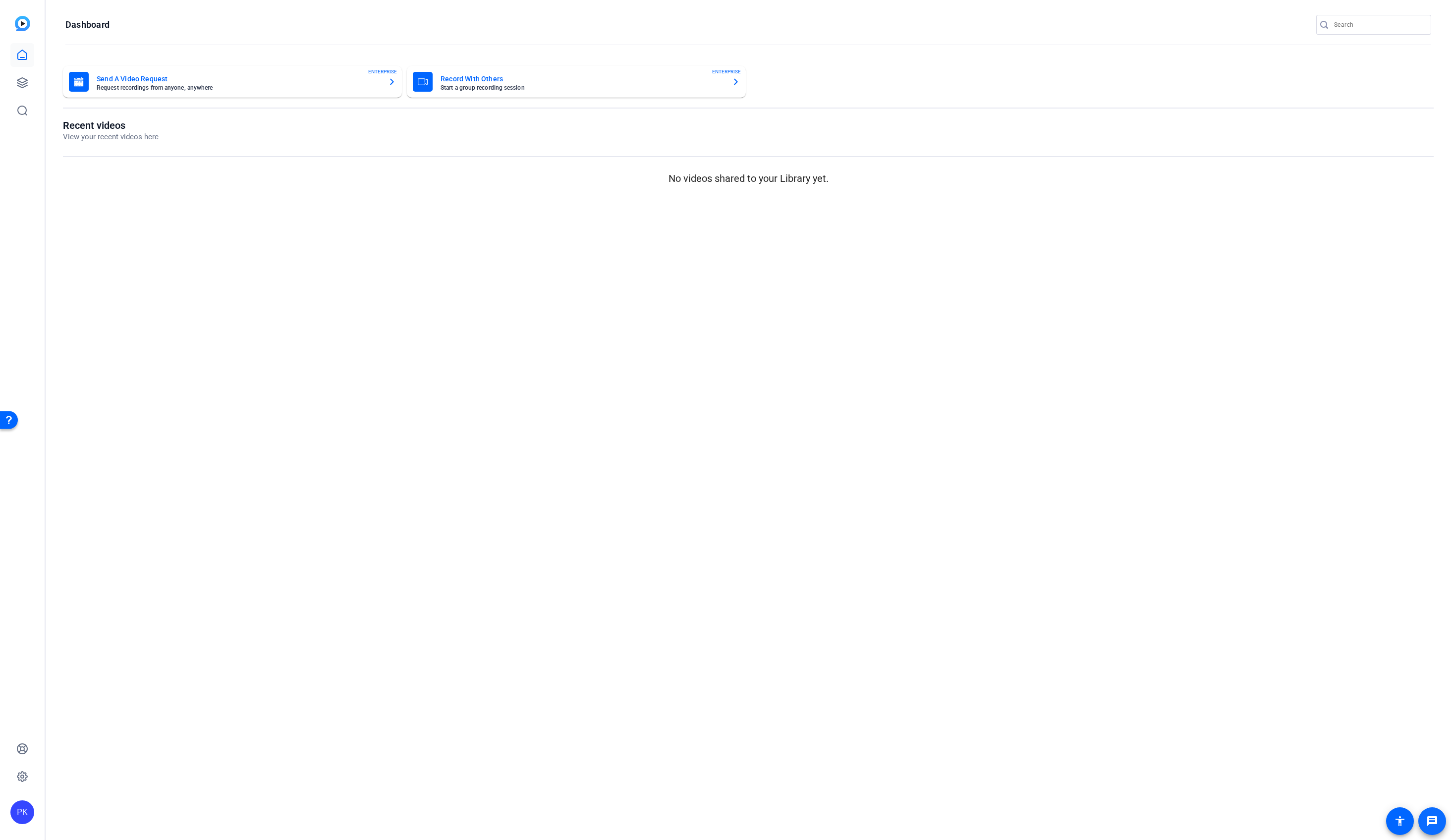
click at [1434, 823] on mat-icon "message" at bounding box center [1433, 822] width 12 height 12
click at [368, 186] on div "Send A Video Request Request recordings from anyone, anywhere ENTERPRISE Record…" at bounding box center [748, 127] width 1405 height 143
click at [23, 85] on icon at bounding box center [21, 82] width 10 height 10
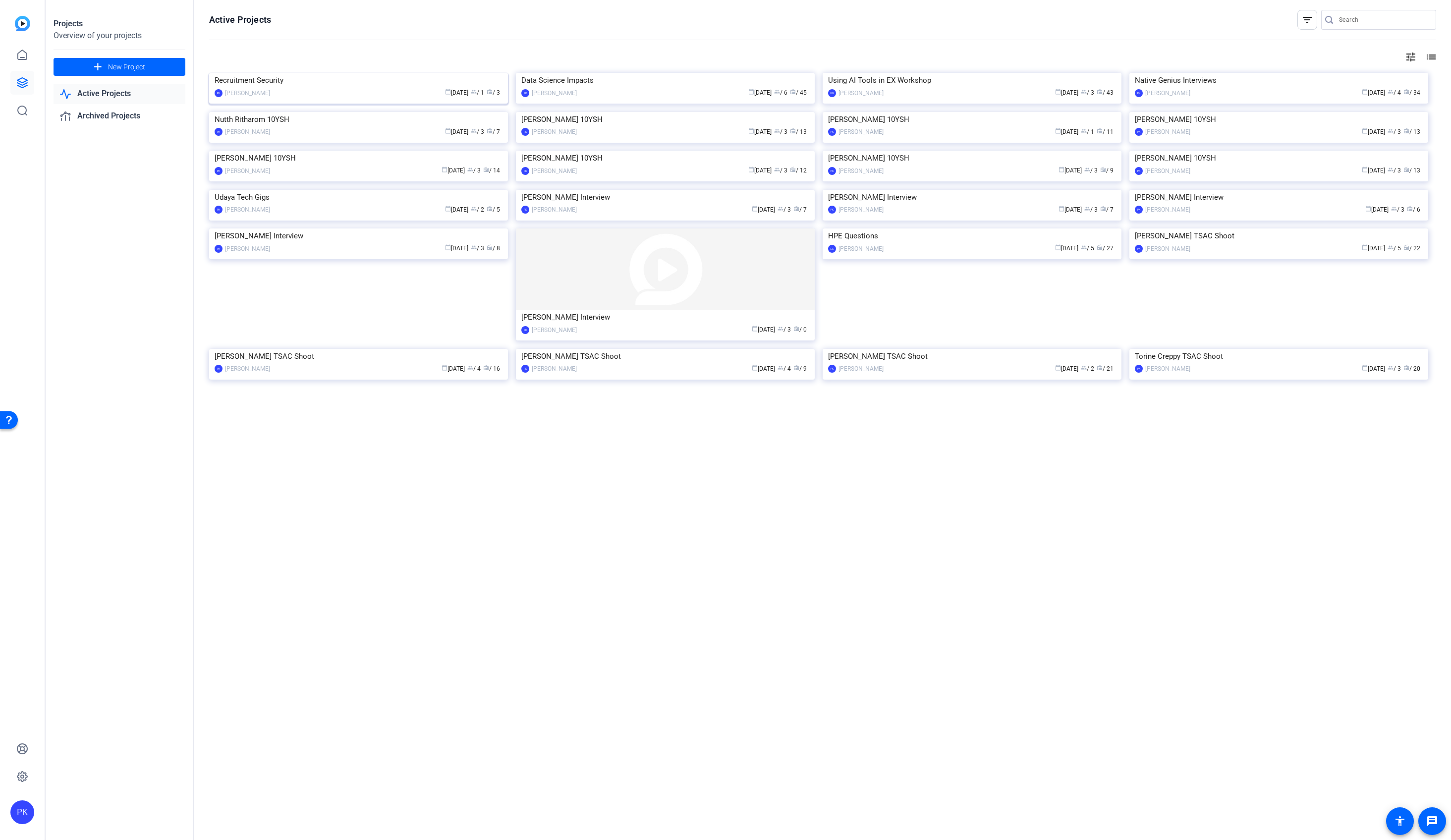
click at [382, 73] on img at bounding box center [358, 73] width 299 height 0
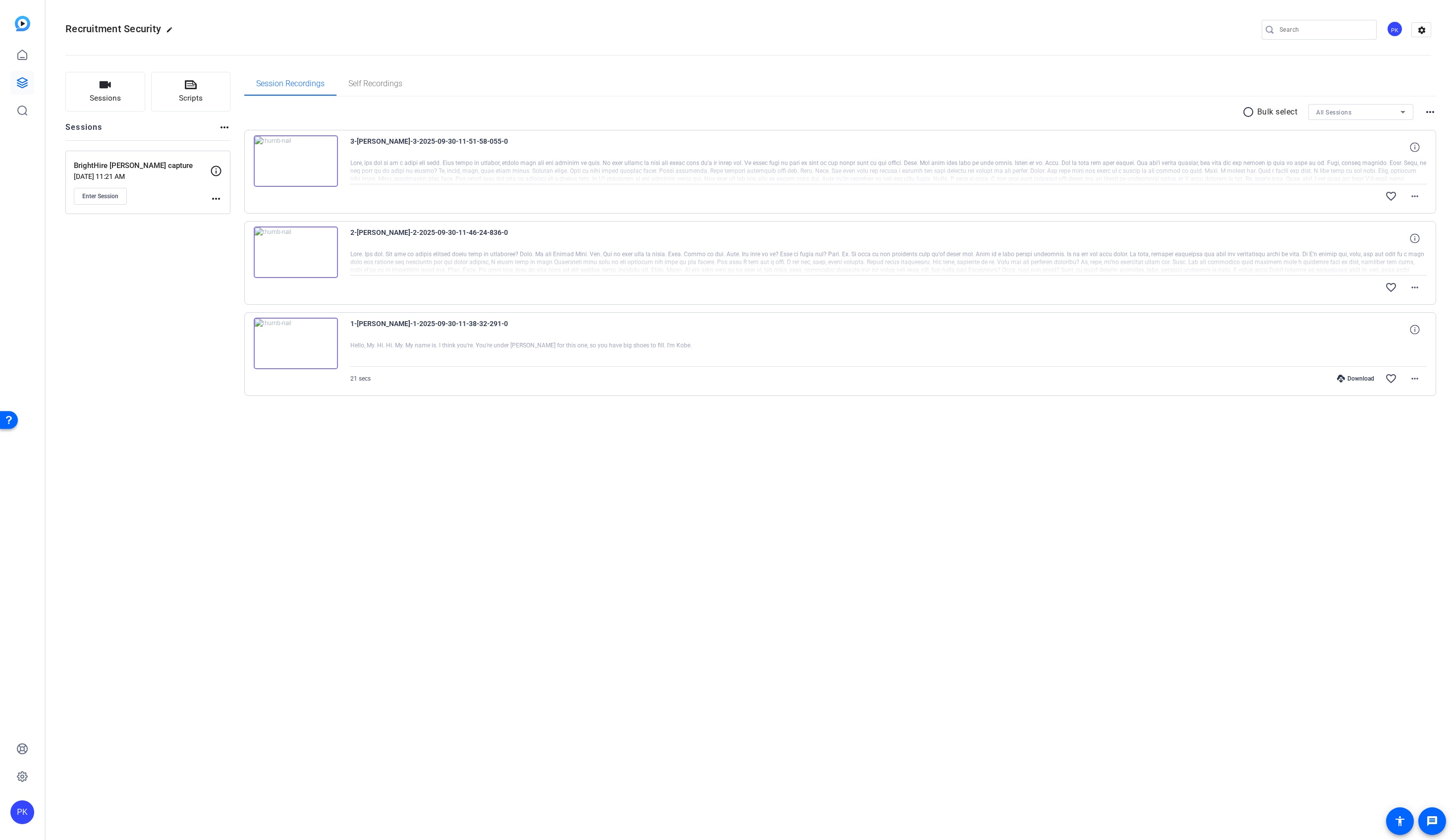
click at [604, 104] on div "radio_button_unchecked Bulk select All Sessions more_horiz" at bounding box center [841, 112] width 1192 height 16
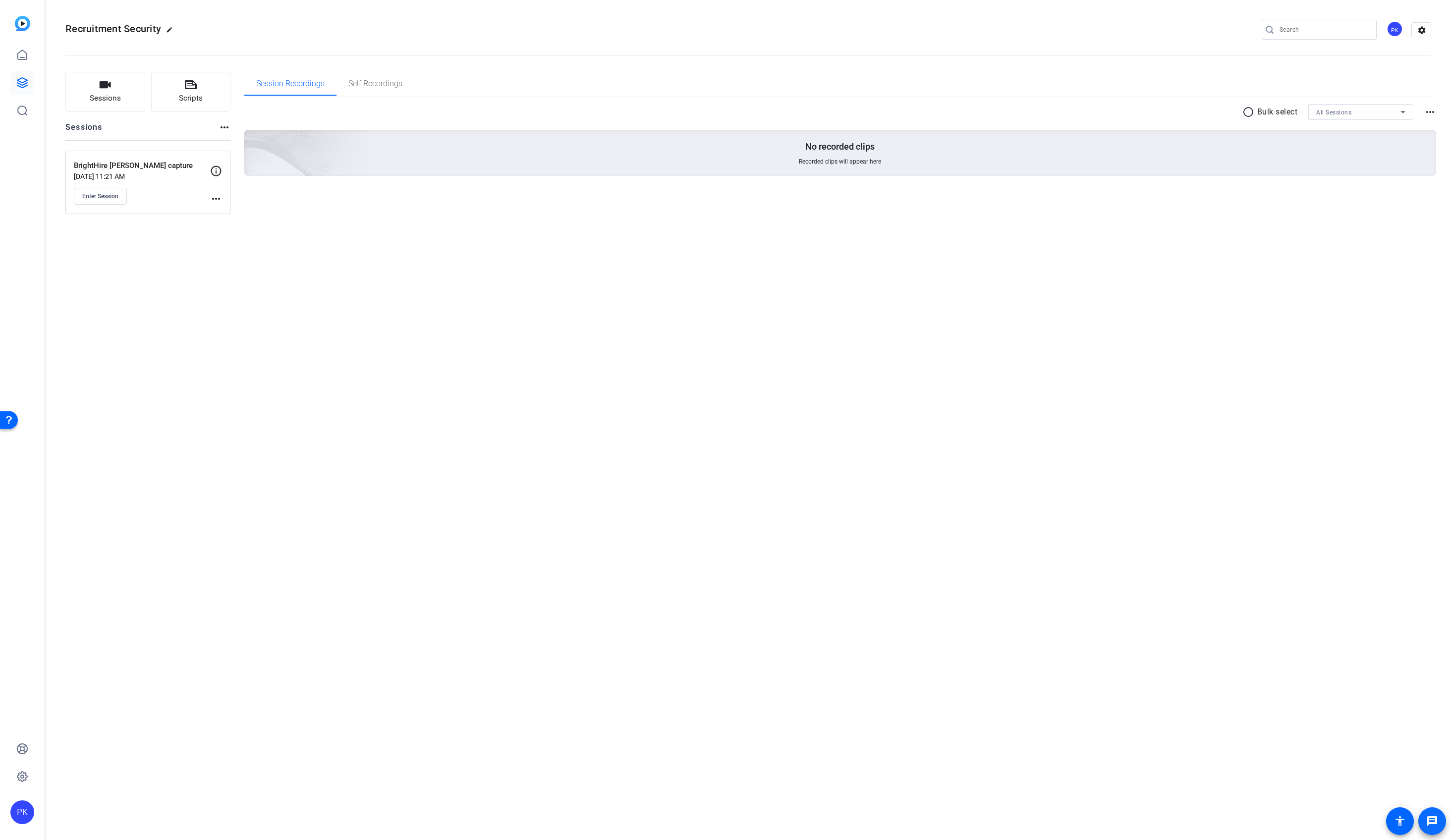
click at [1431, 822] on mat-icon "message" at bounding box center [1433, 822] width 12 height 12
